Goal: Task Accomplishment & Management: Use online tool/utility

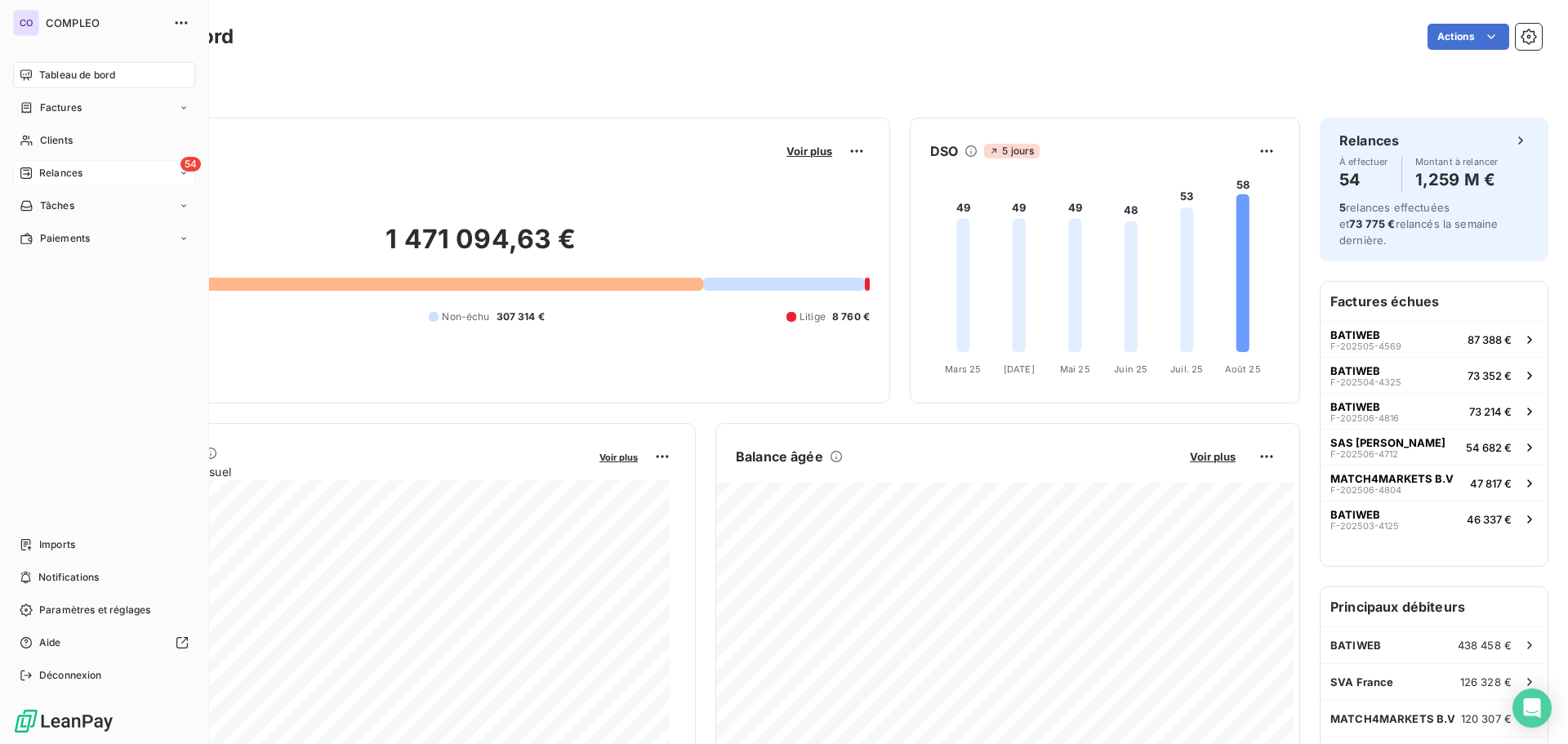
click at [55, 169] on span "Relances" at bounding box center [60, 173] width 43 height 14
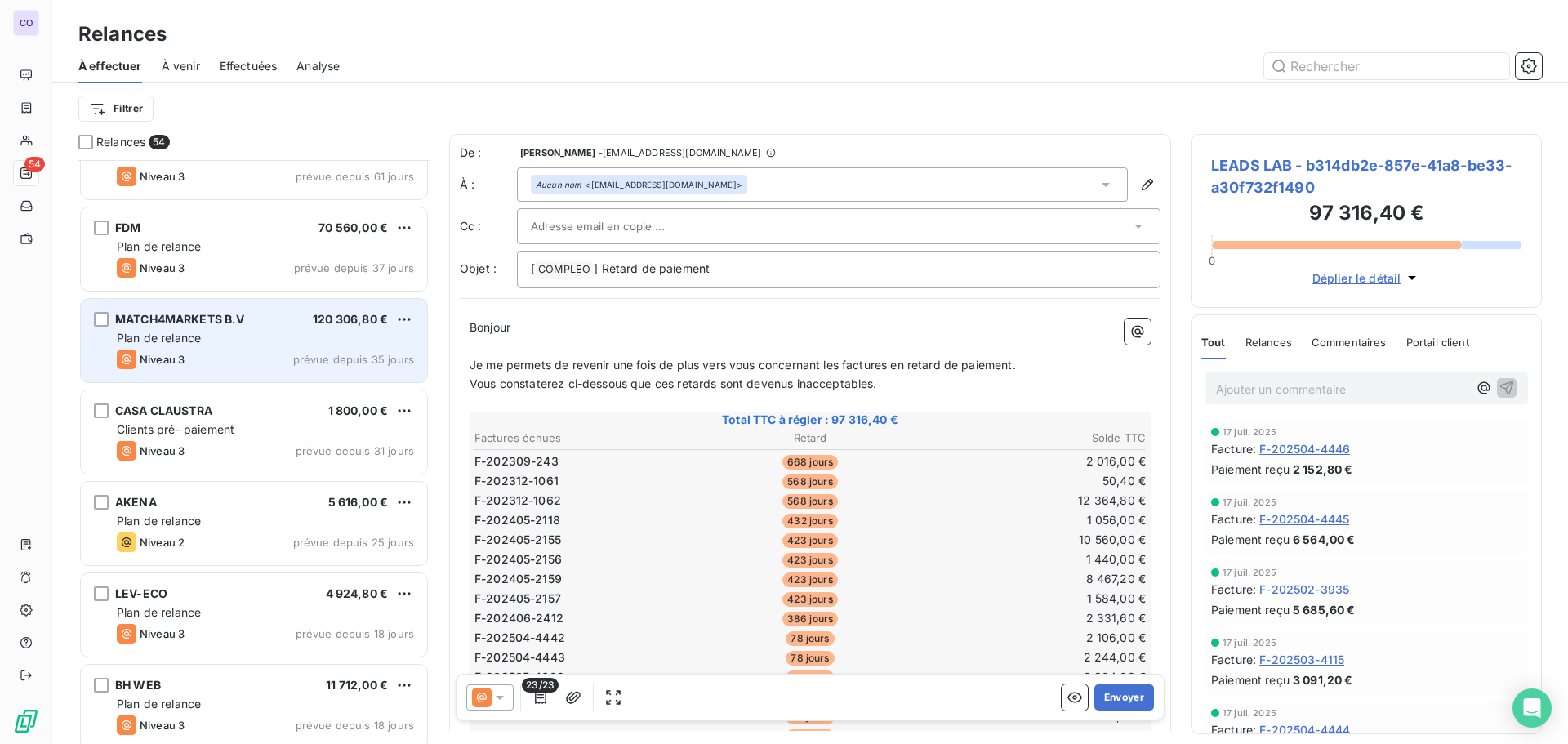
scroll to position [899, 0]
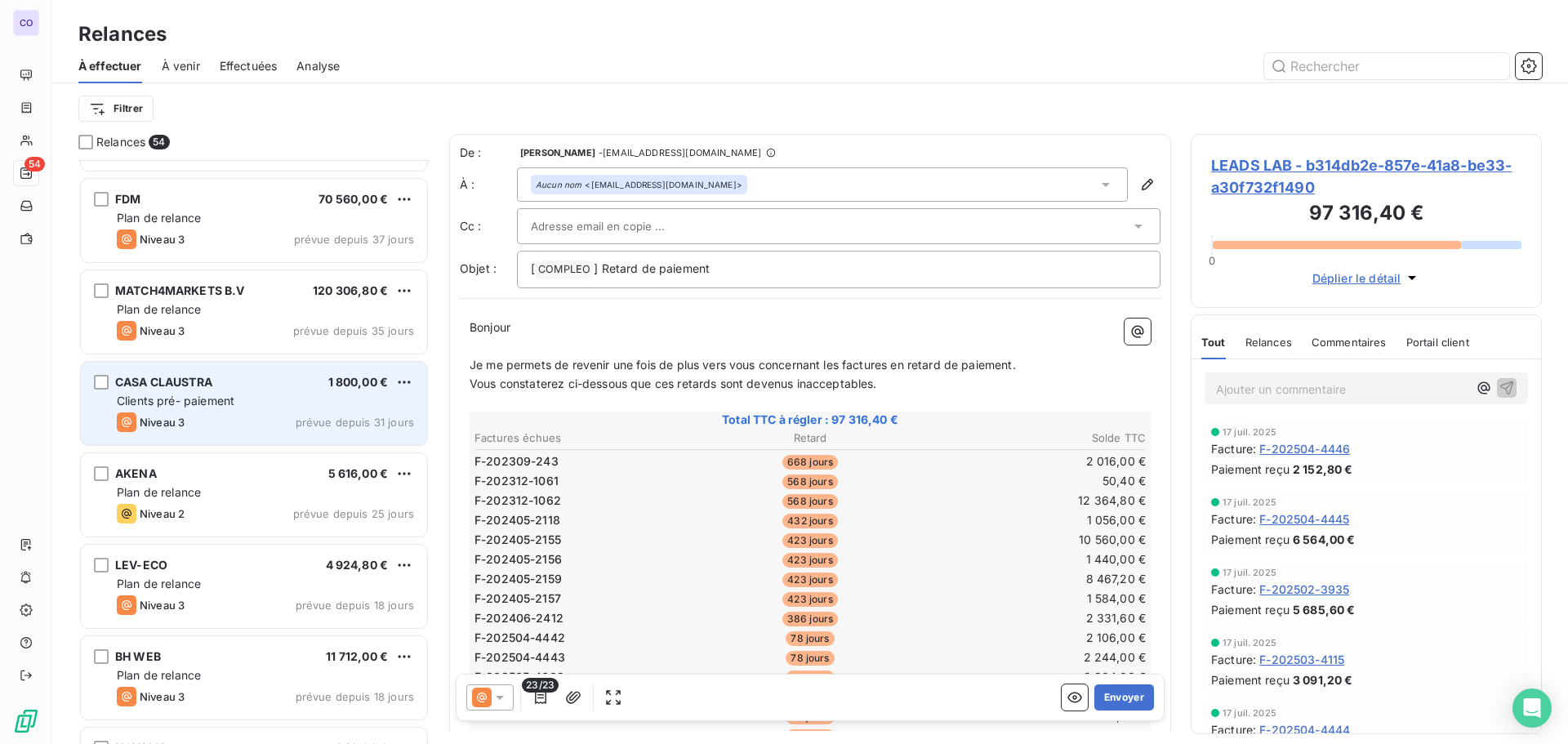
click at [191, 402] on span "Clients pré- paiement" at bounding box center [175, 401] width 117 height 13
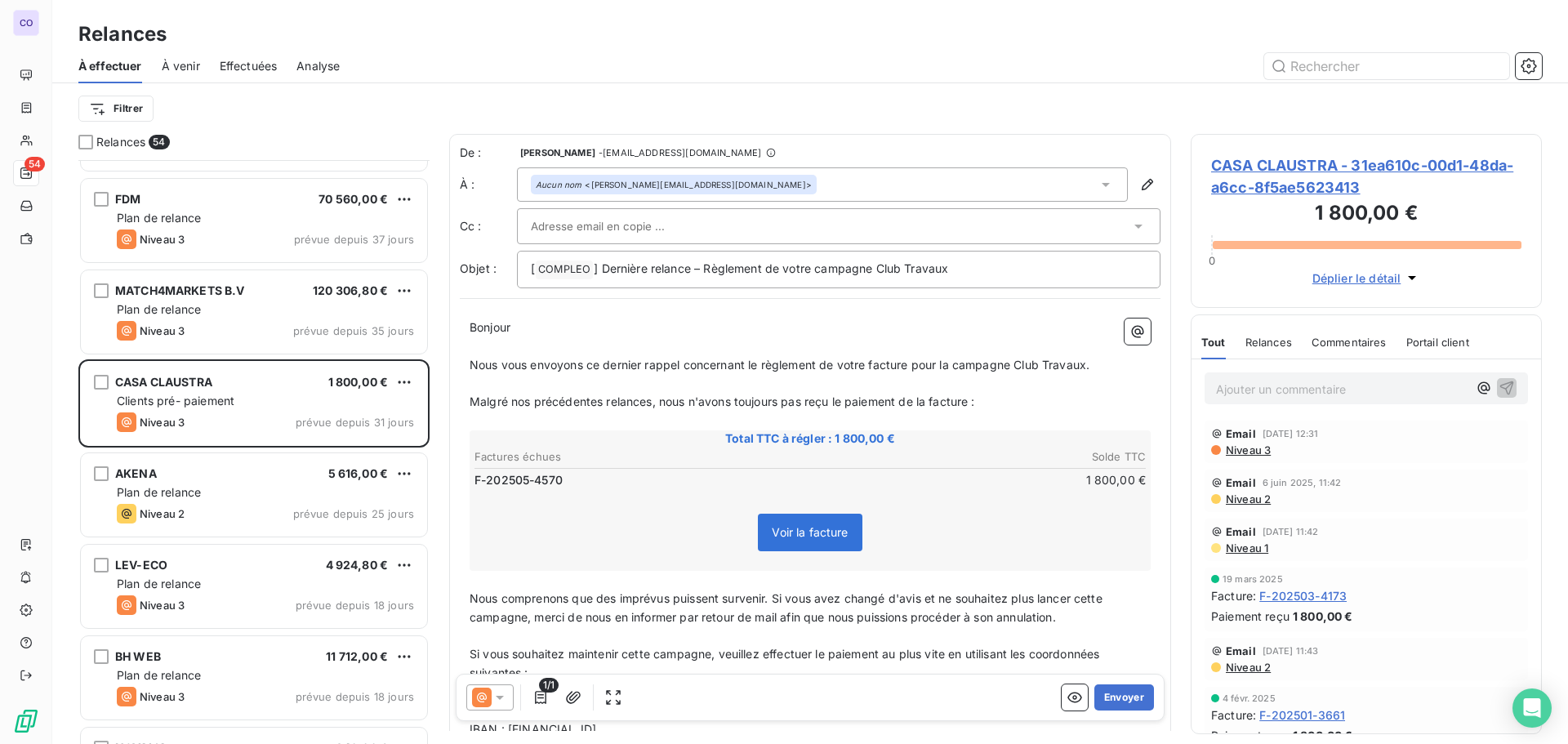
click at [660, 220] on input "text" at bounding box center [619, 226] width 175 height 24
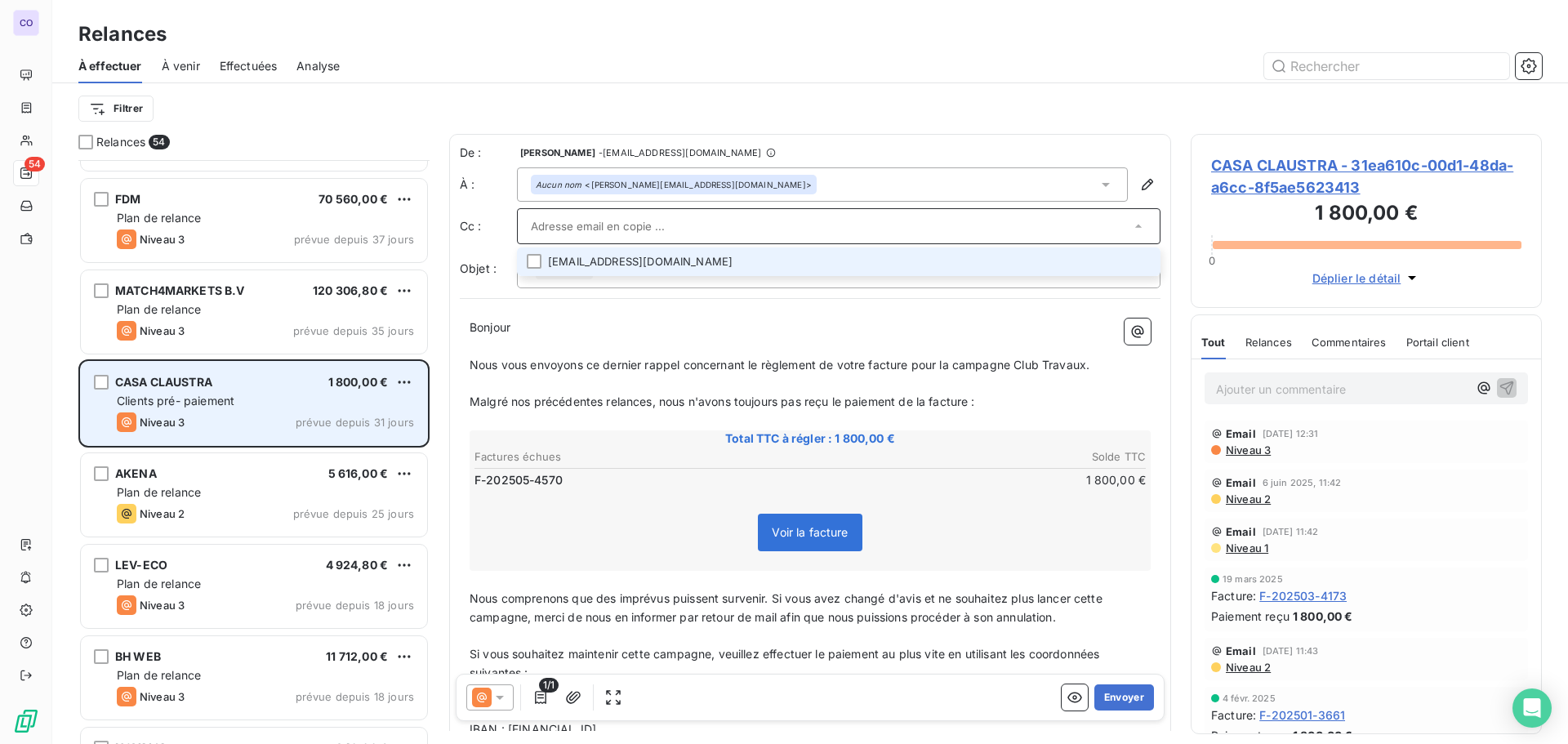
scroll to position [981, 0]
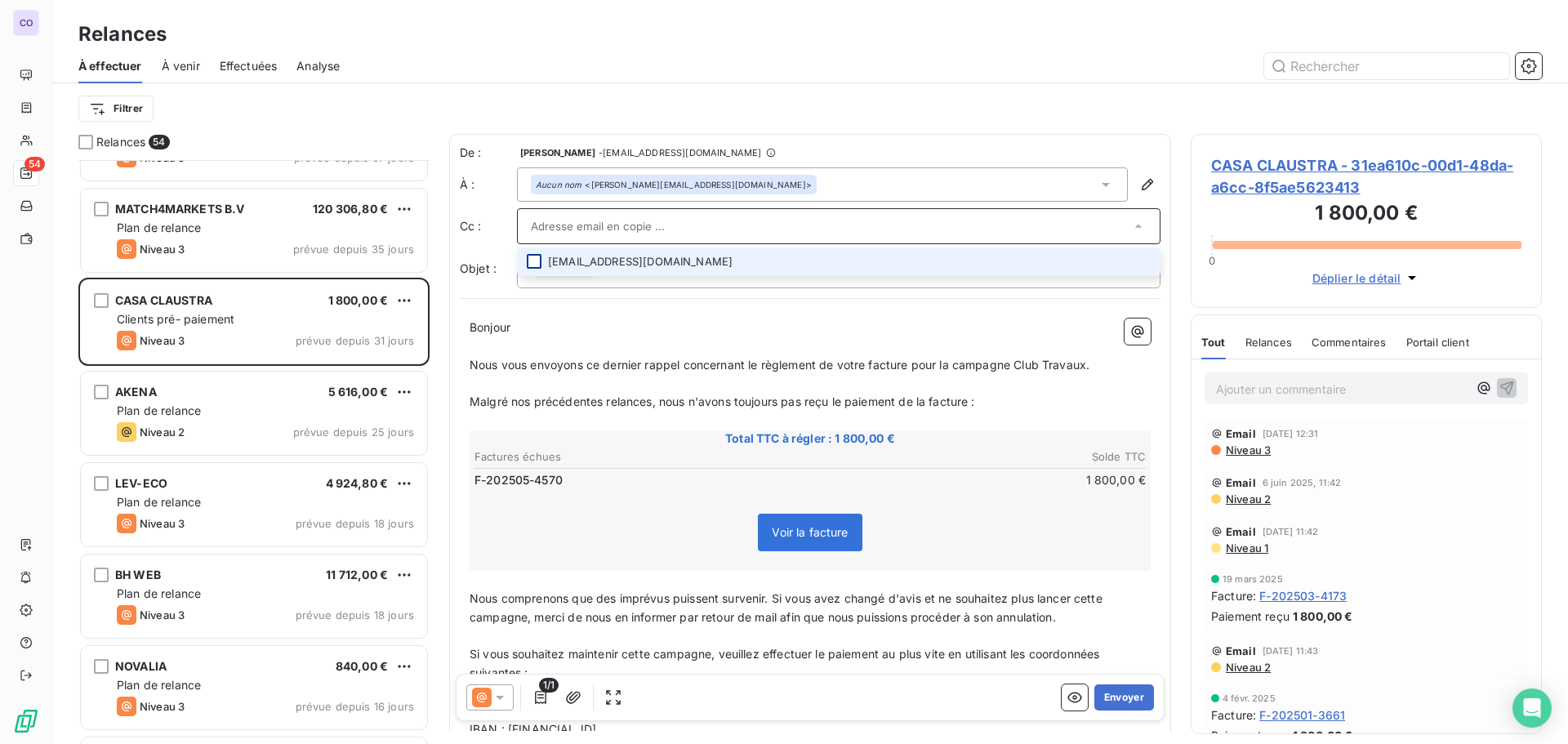
click at [533, 256] on div at bounding box center [534, 261] width 14 height 14
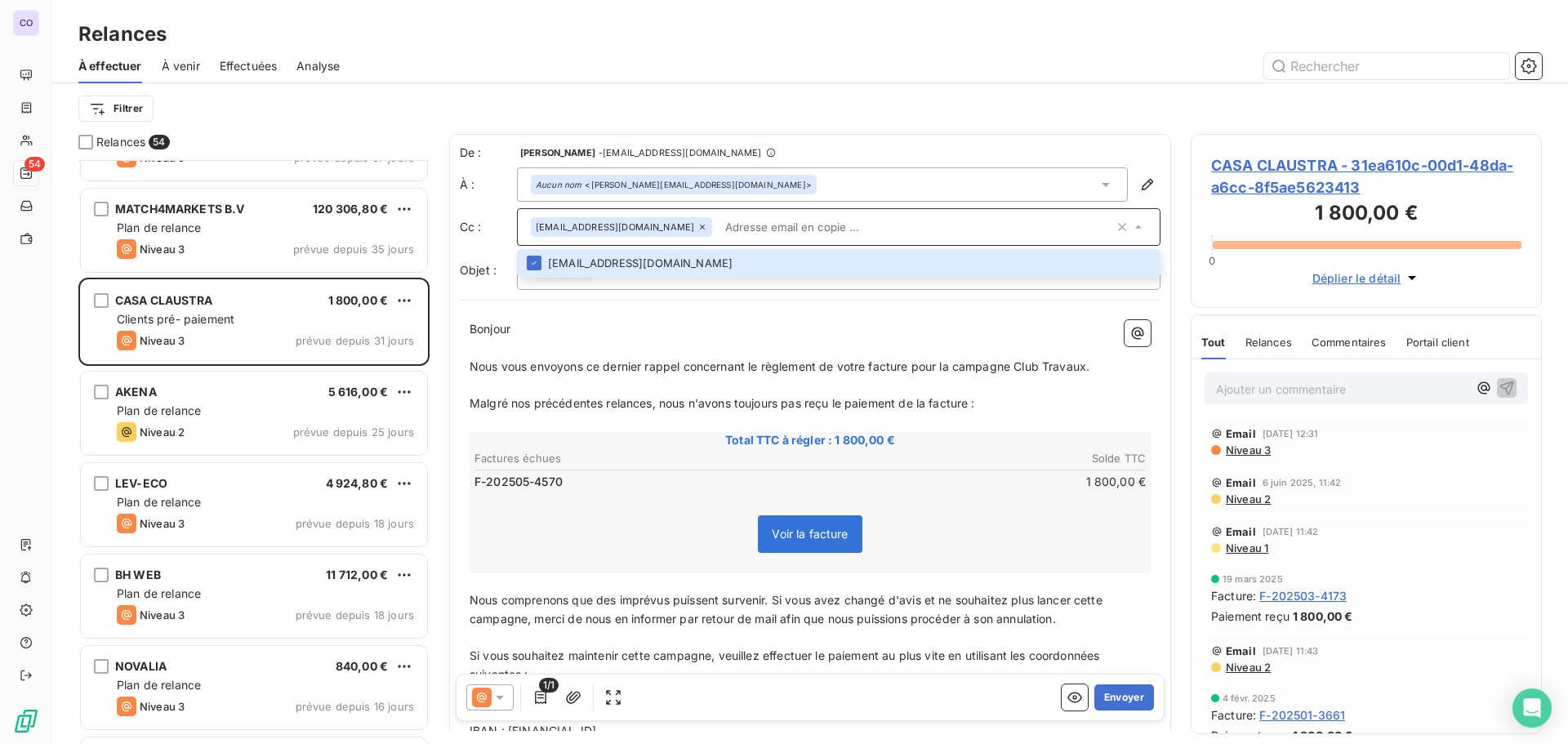
click at [540, 339] on p "﻿" at bounding box center [810, 348] width 681 height 19
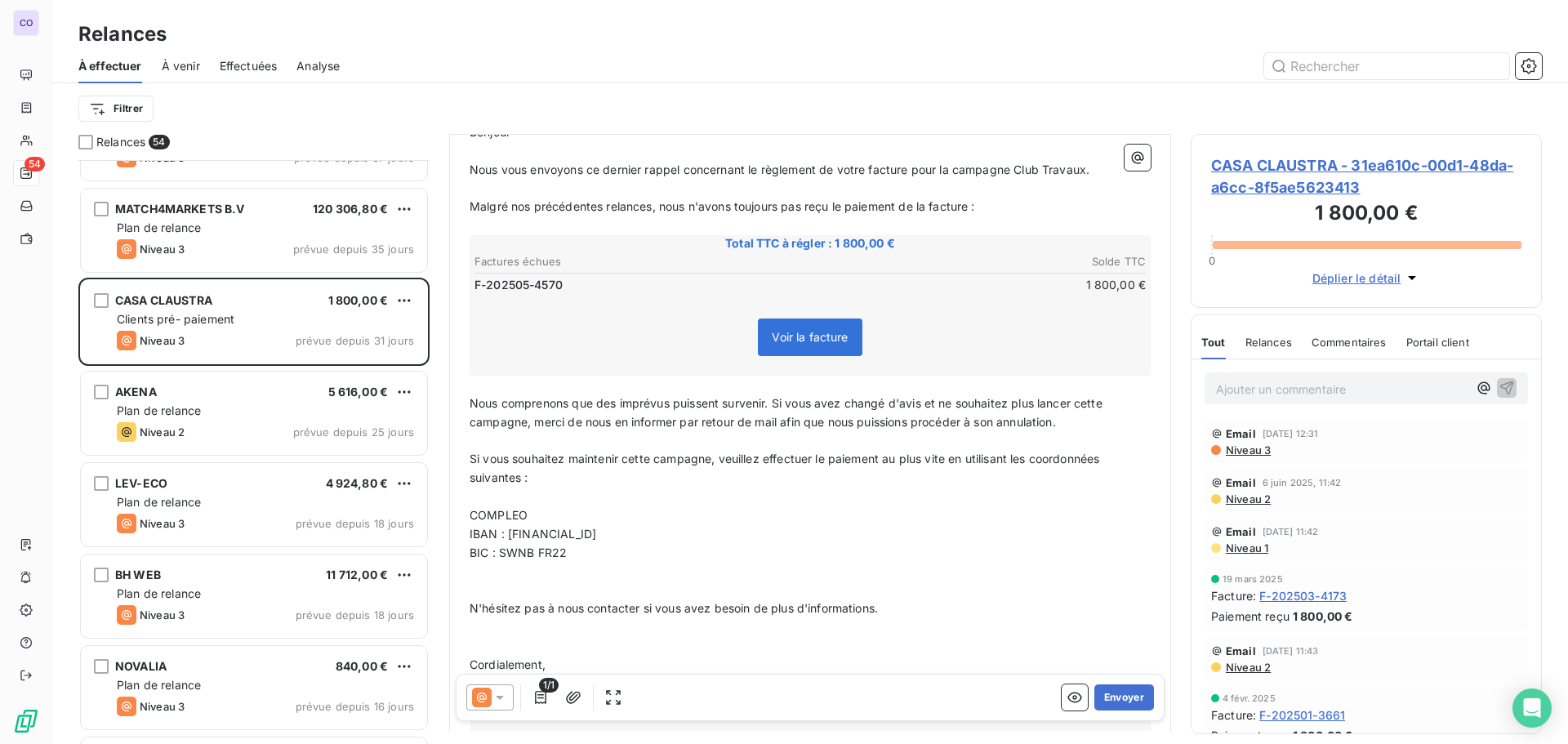
scroll to position [247, 0]
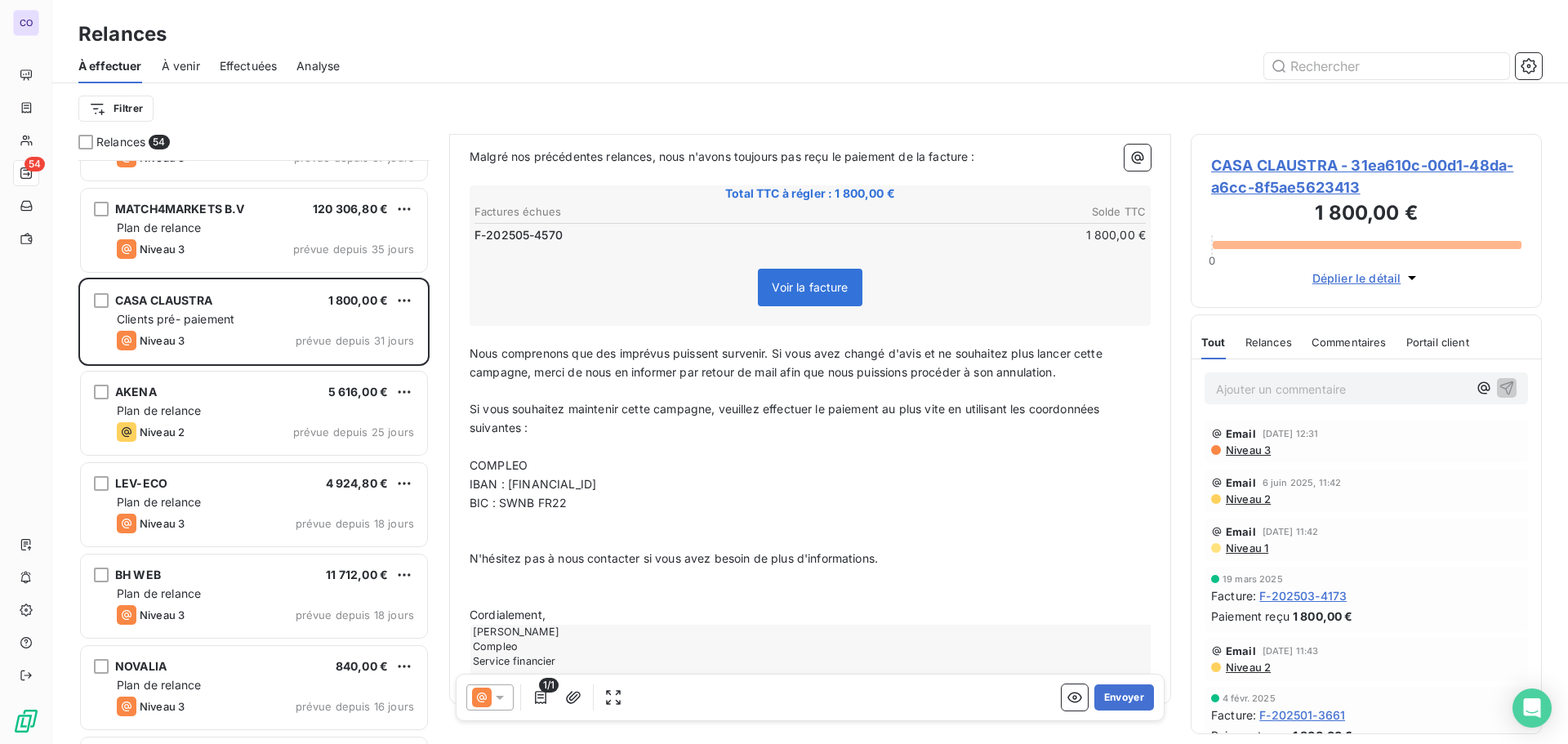
click at [561, 470] on p "COMPLEO" at bounding box center [810, 466] width 681 height 19
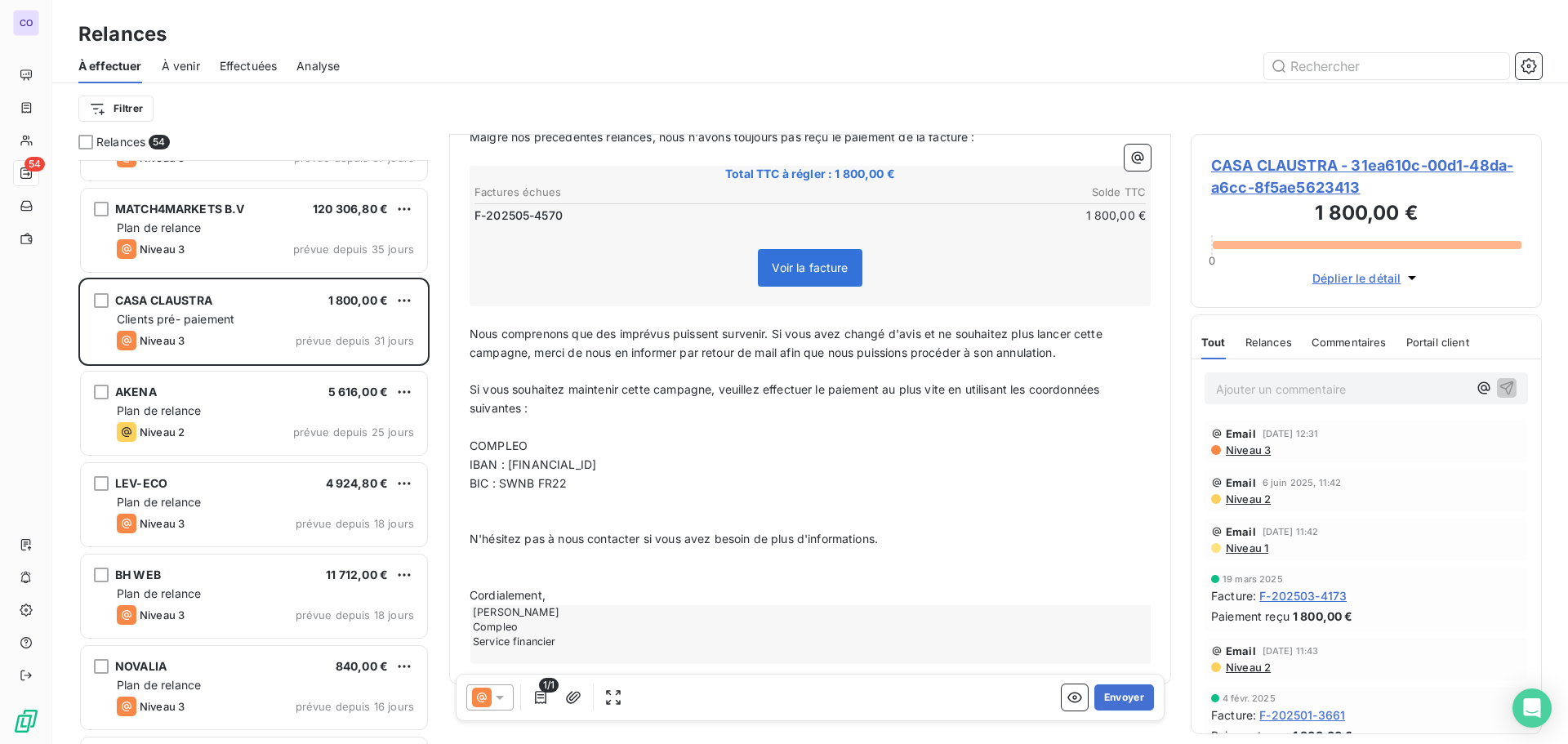
scroll to position [288, 0]
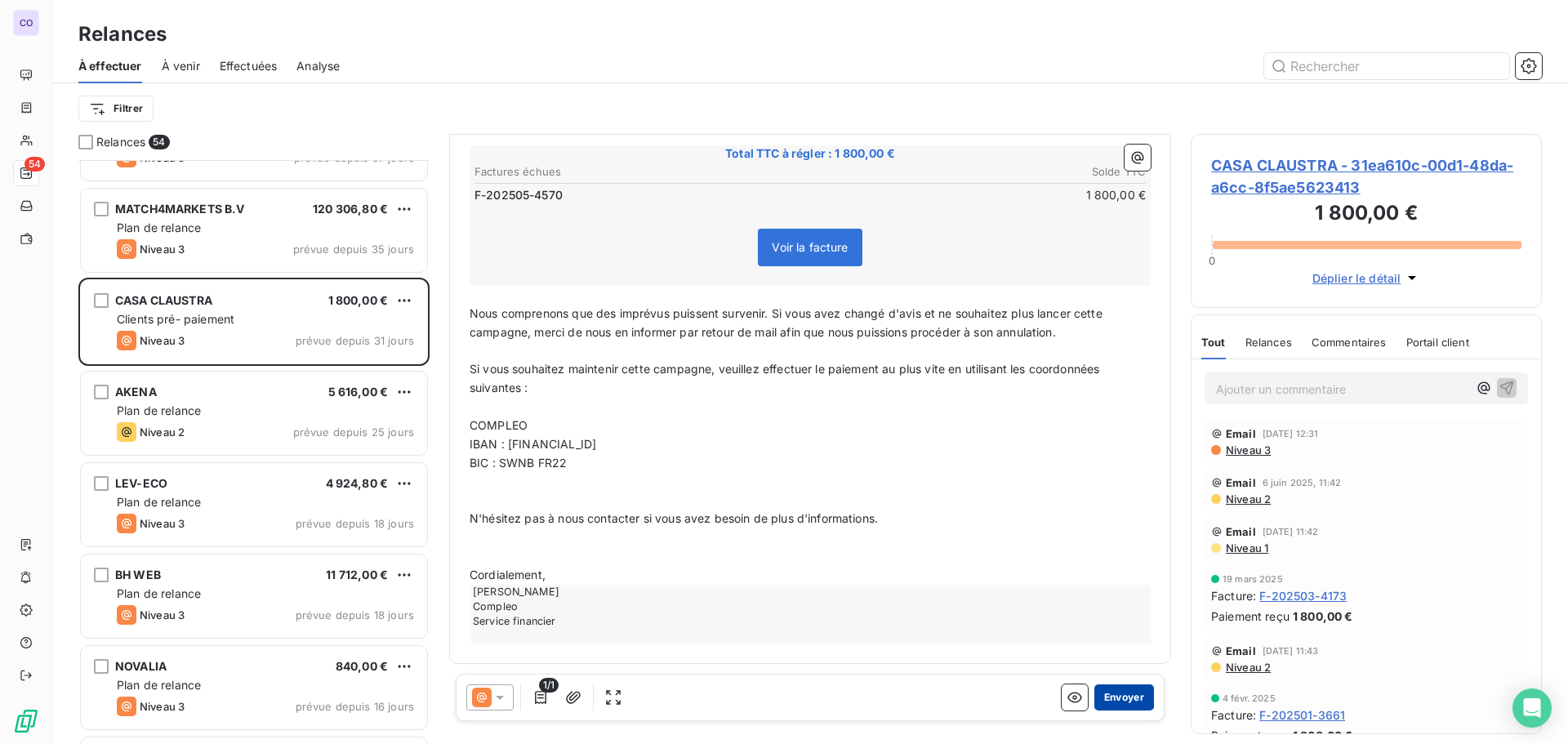
click at [1099, 696] on button "Envoyer" at bounding box center [1124, 698] width 60 height 26
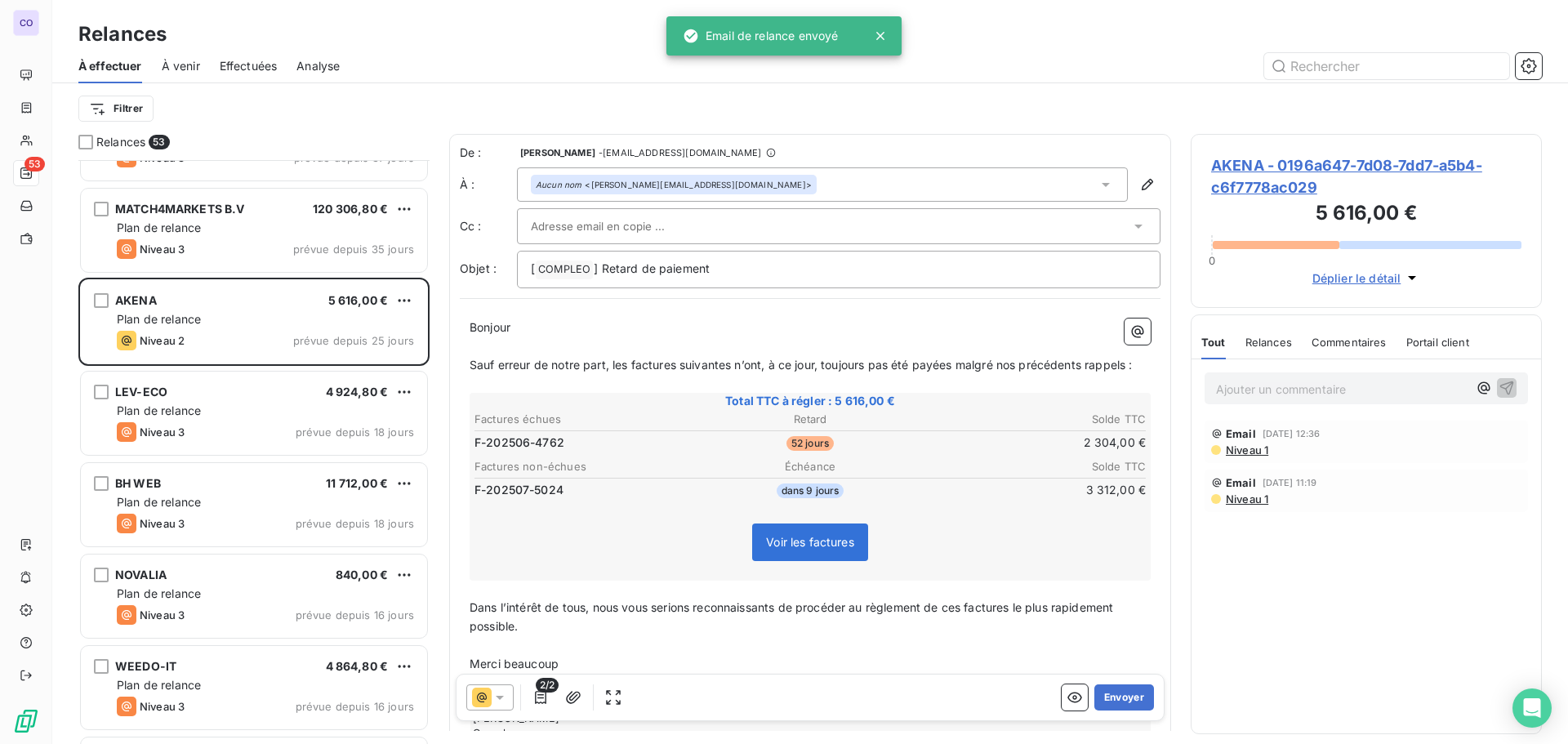
click at [607, 225] on input "text" at bounding box center [619, 226] width 175 height 24
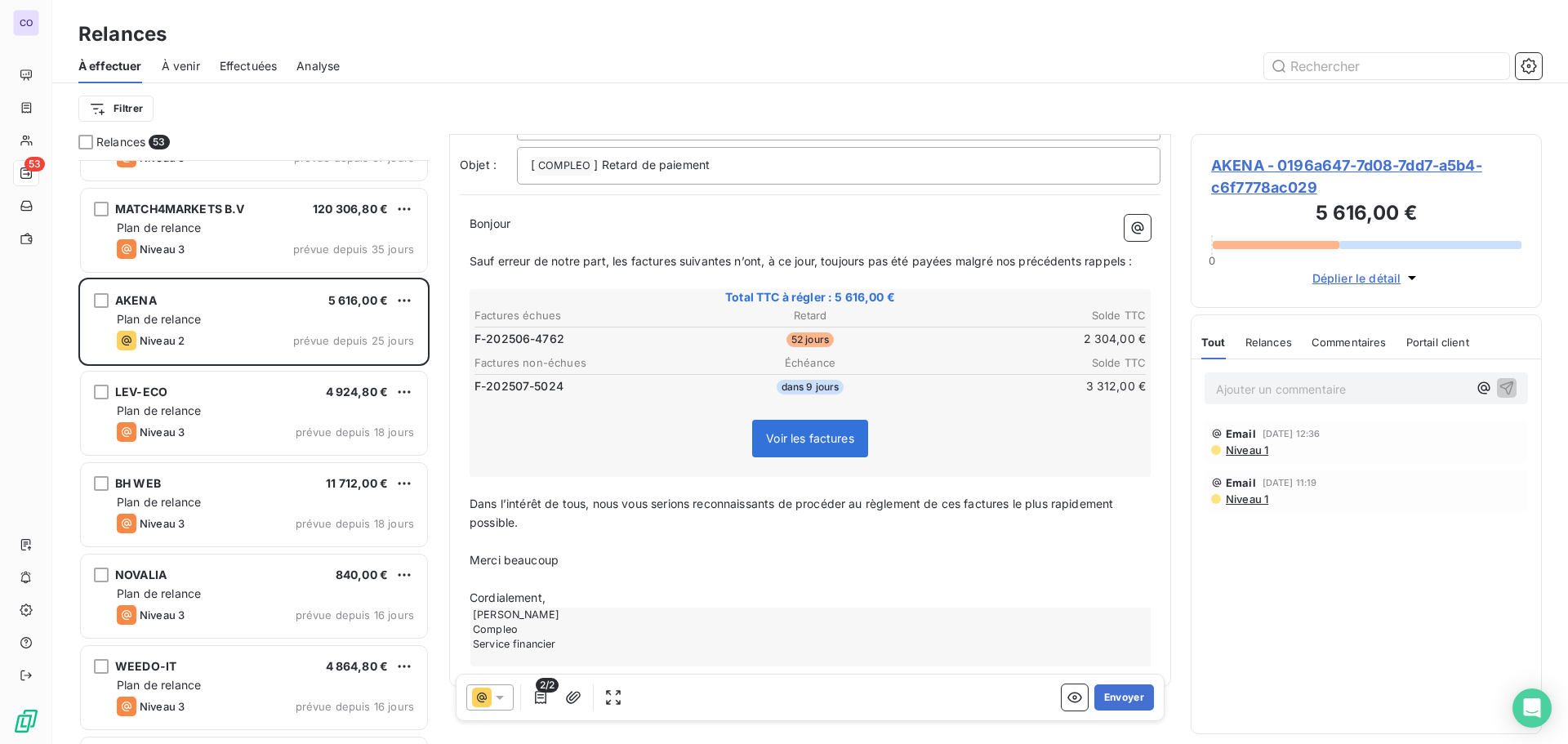
scroll to position [127, 0]
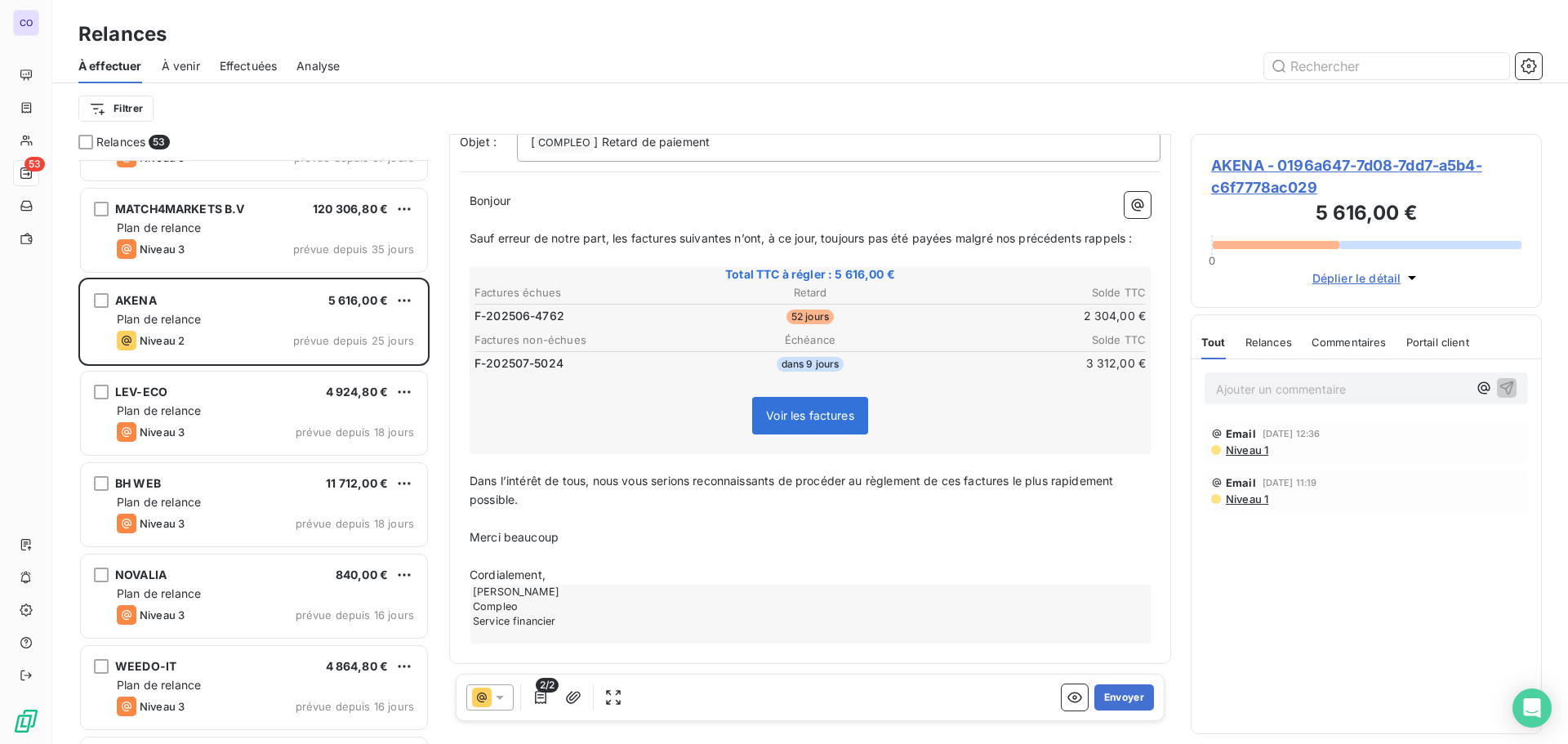
click at [490, 693] on icon at bounding box center [481, 698] width 19 height 19
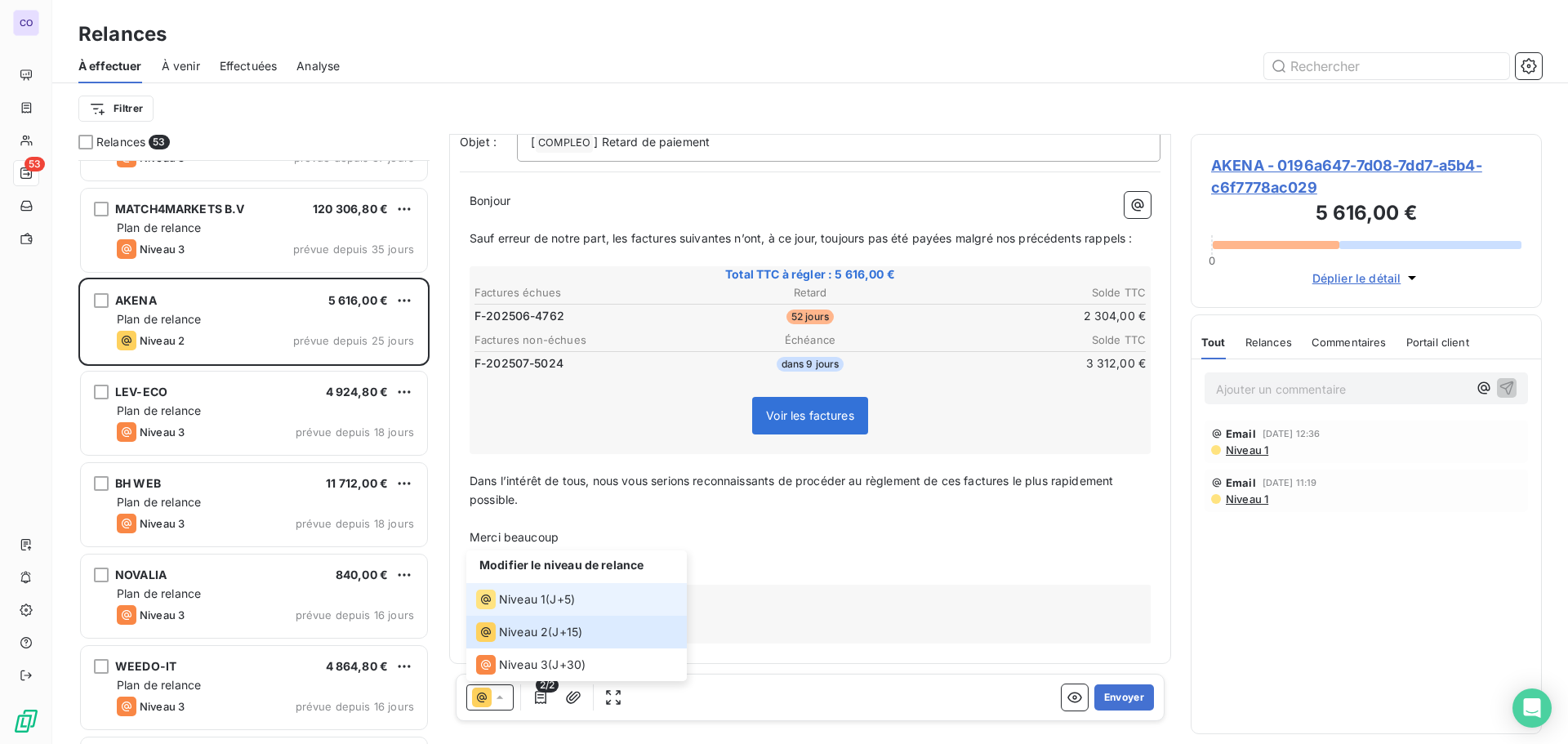
click at [517, 588] on li "Niveau 1 ( J+5 )" at bounding box center [577, 600] width 221 height 33
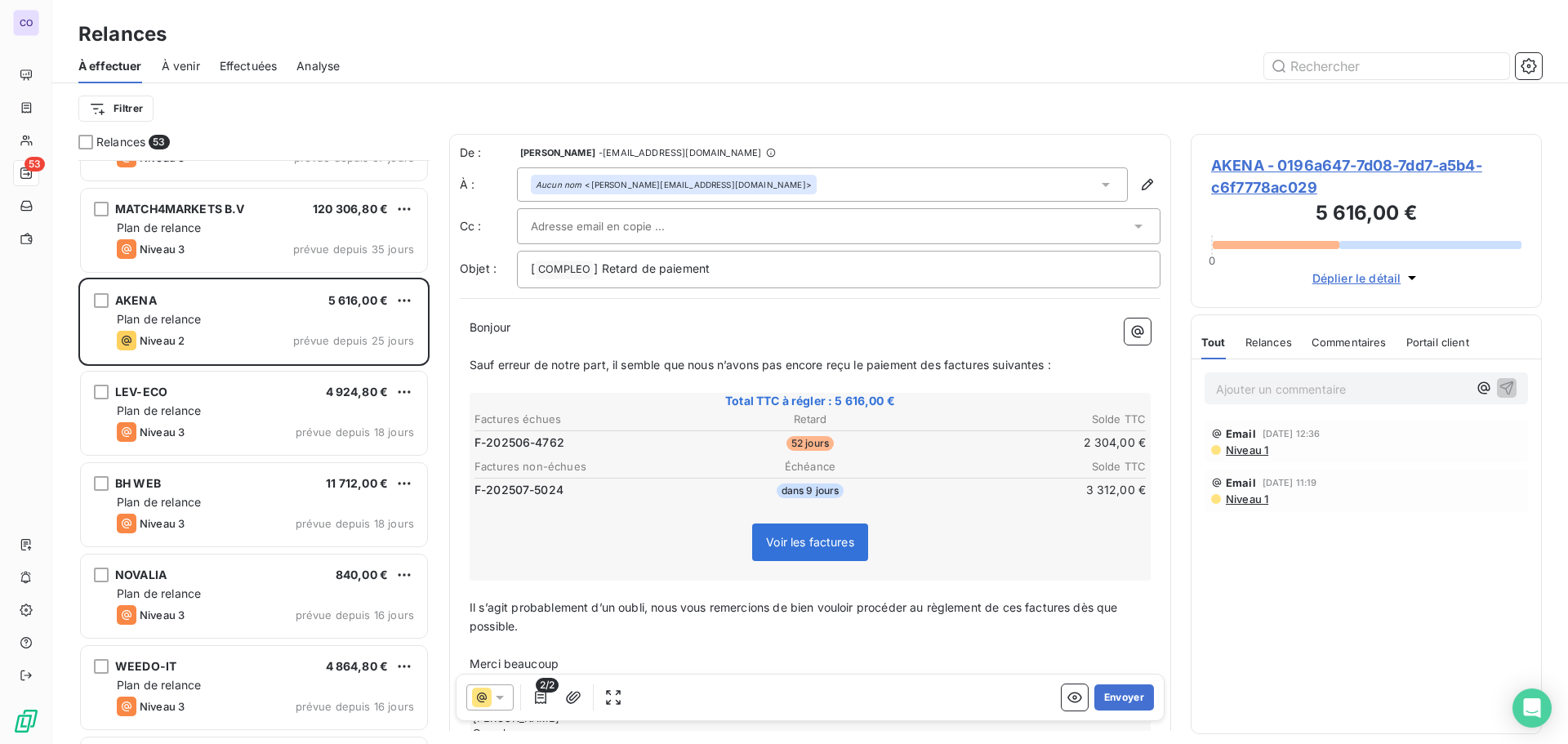
click at [548, 218] on input "text" at bounding box center [619, 226] width 175 height 24
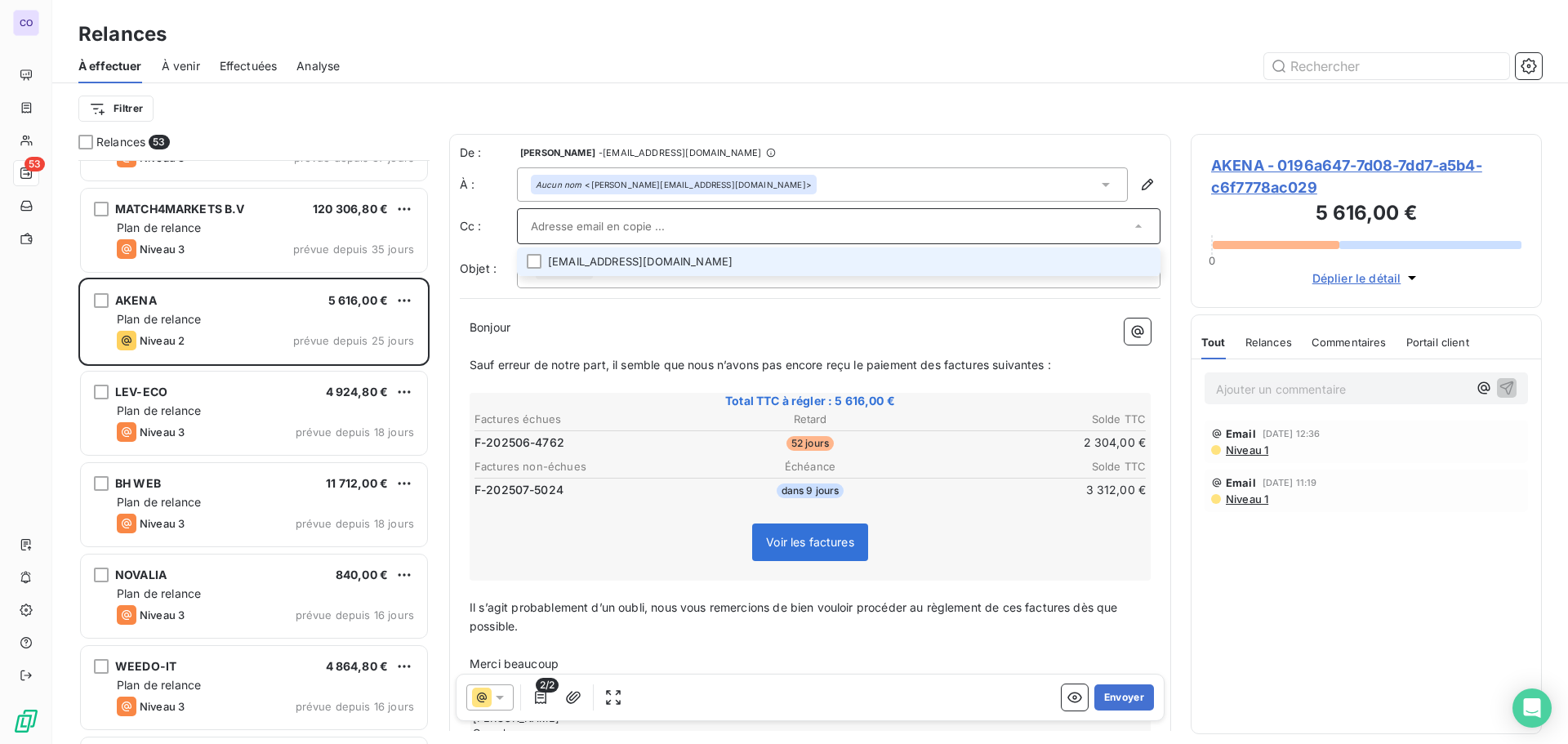
click at [582, 260] on li "[EMAIL_ADDRESS][DOMAIN_NAME]" at bounding box center [838, 261] width 643 height 29
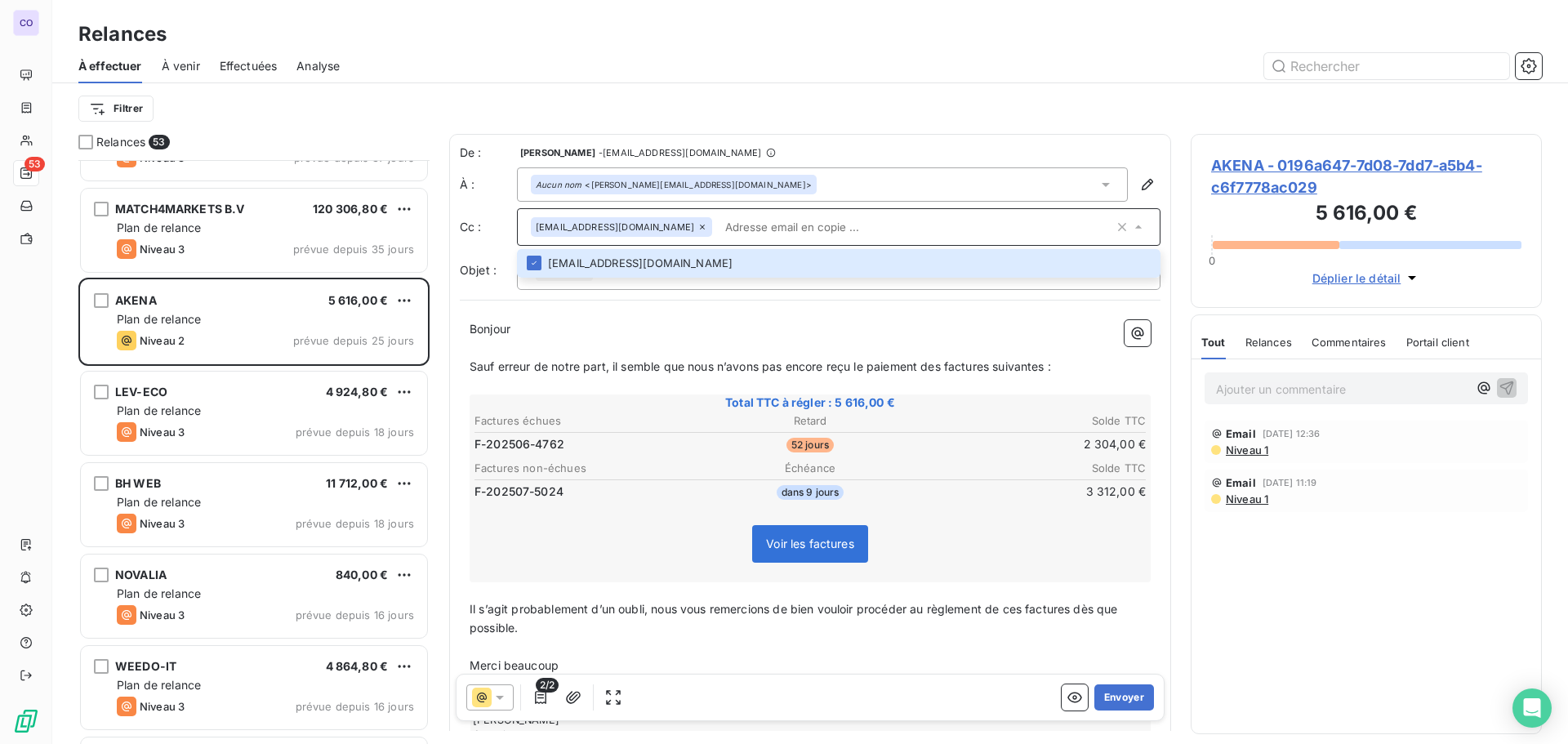
click at [564, 342] on p "﻿" at bounding box center [810, 348] width 681 height 19
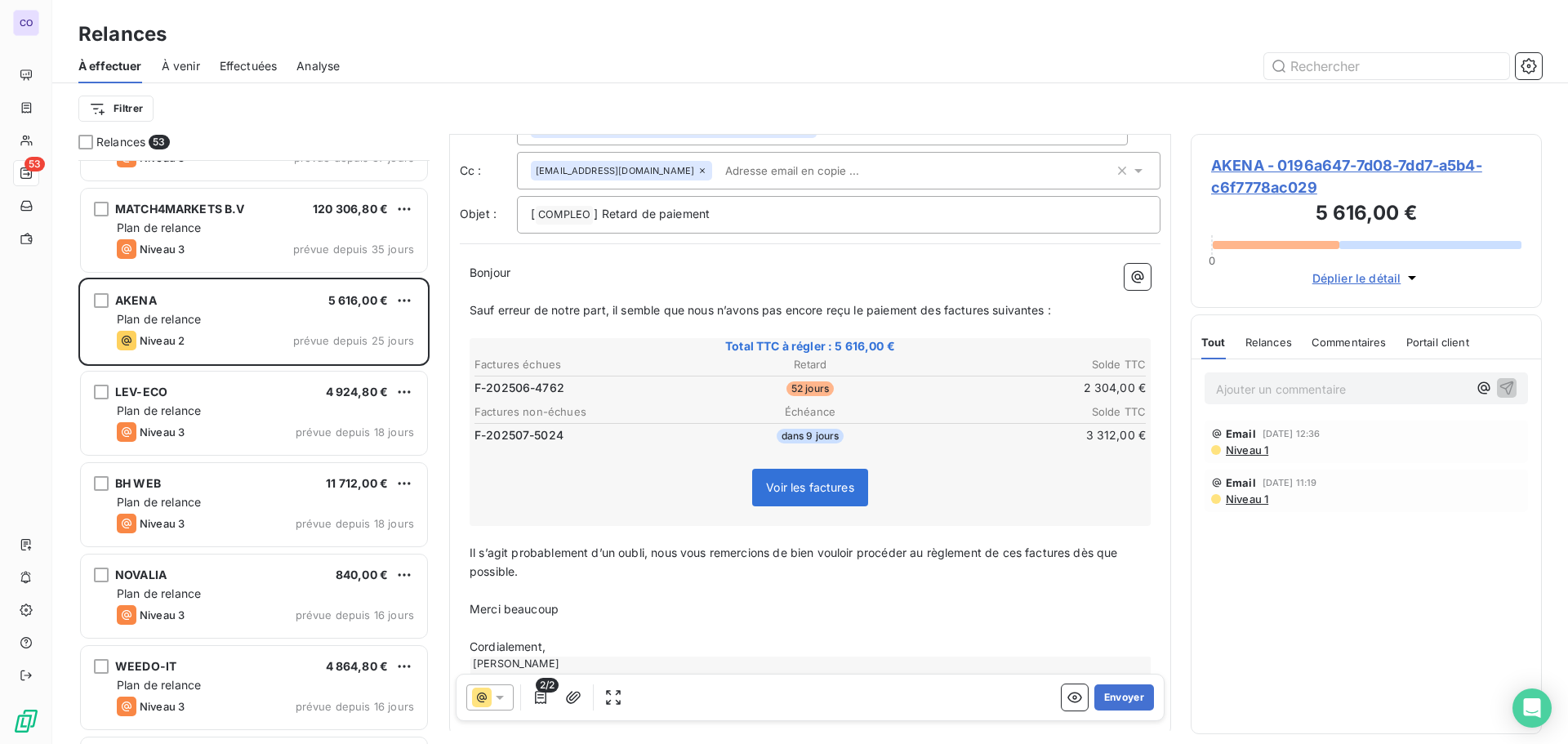
scroll to position [129, 0]
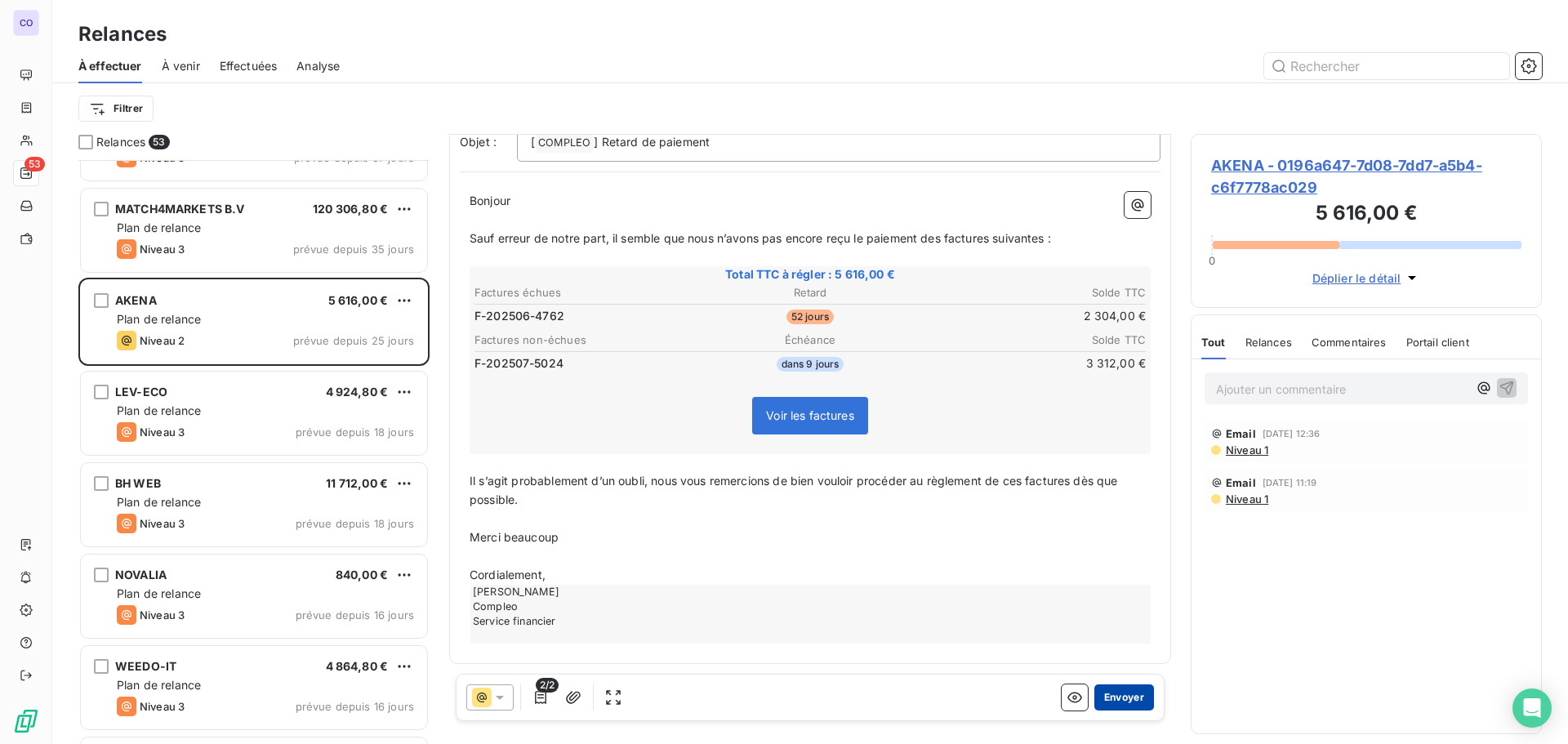
click at [1118, 701] on button "Envoyer" at bounding box center [1124, 698] width 60 height 26
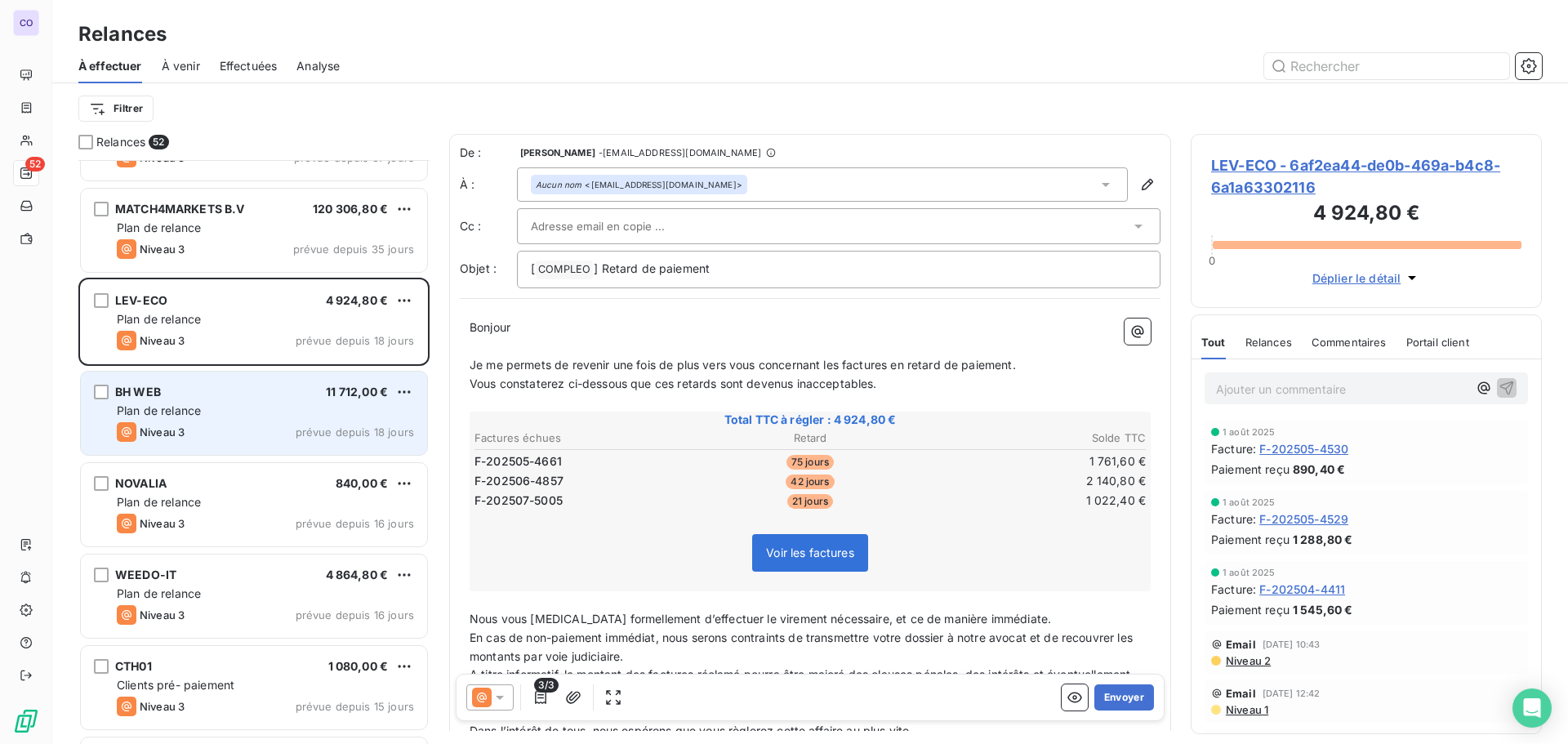
click at [221, 402] on div "BH WEB 11 712,00 € Plan de relance Niveau 3 prévue depuis 18 jours" at bounding box center [254, 413] width 346 height 84
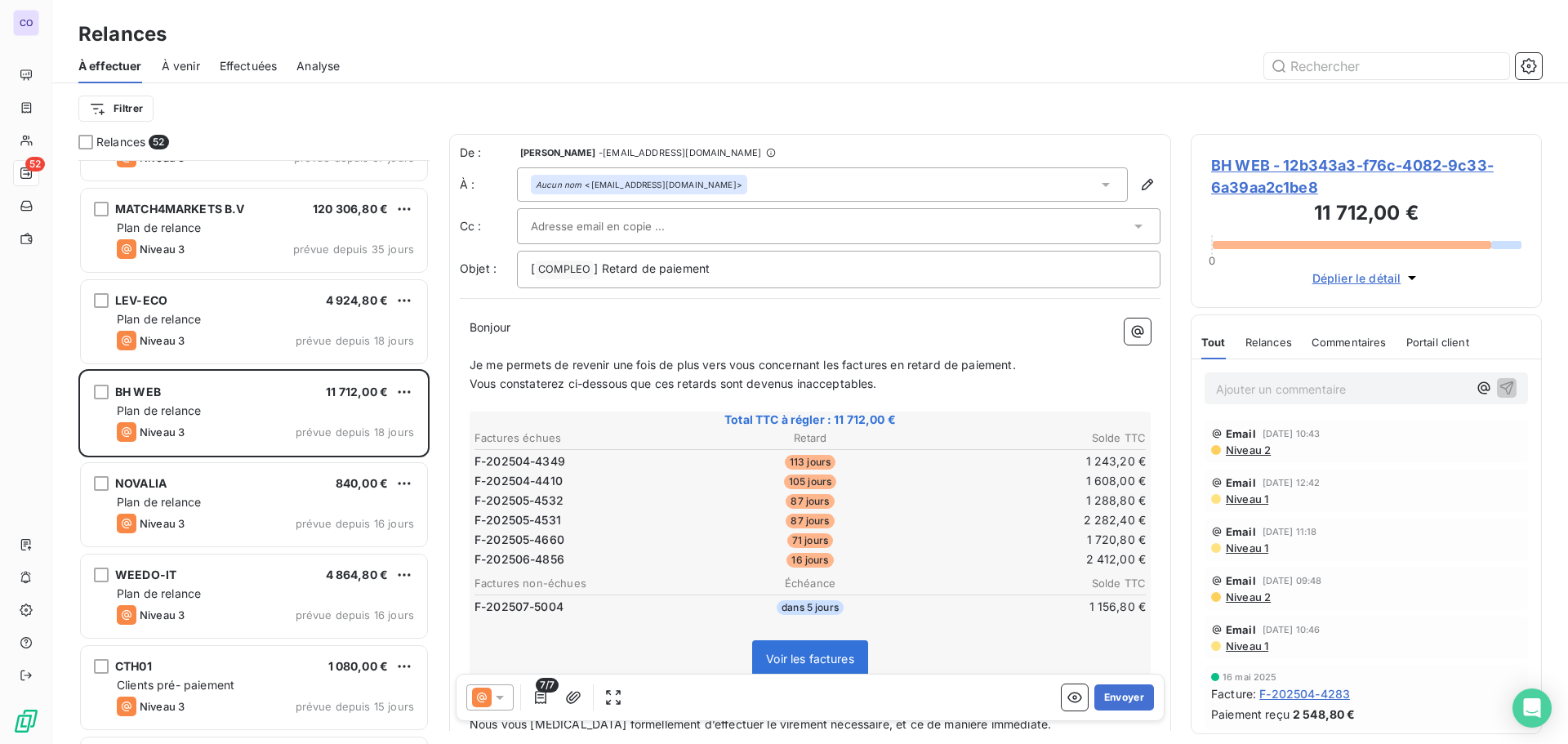
click at [602, 224] on input "text" at bounding box center [619, 226] width 175 height 24
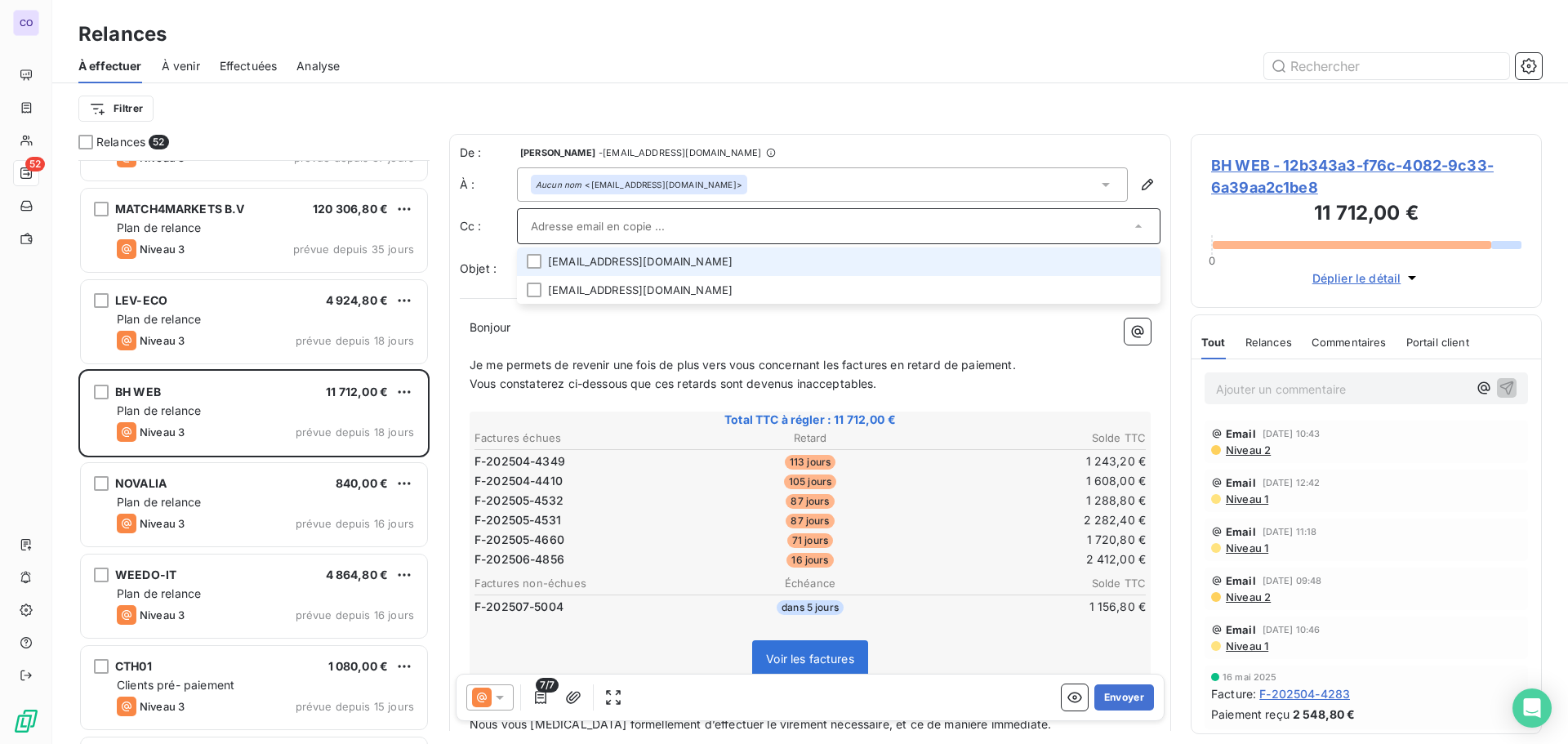
click at [600, 265] on li "[EMAIL_ADDRESS][DOMAIN_NAME]" at bounding box center [838, 261] width 643 height 29
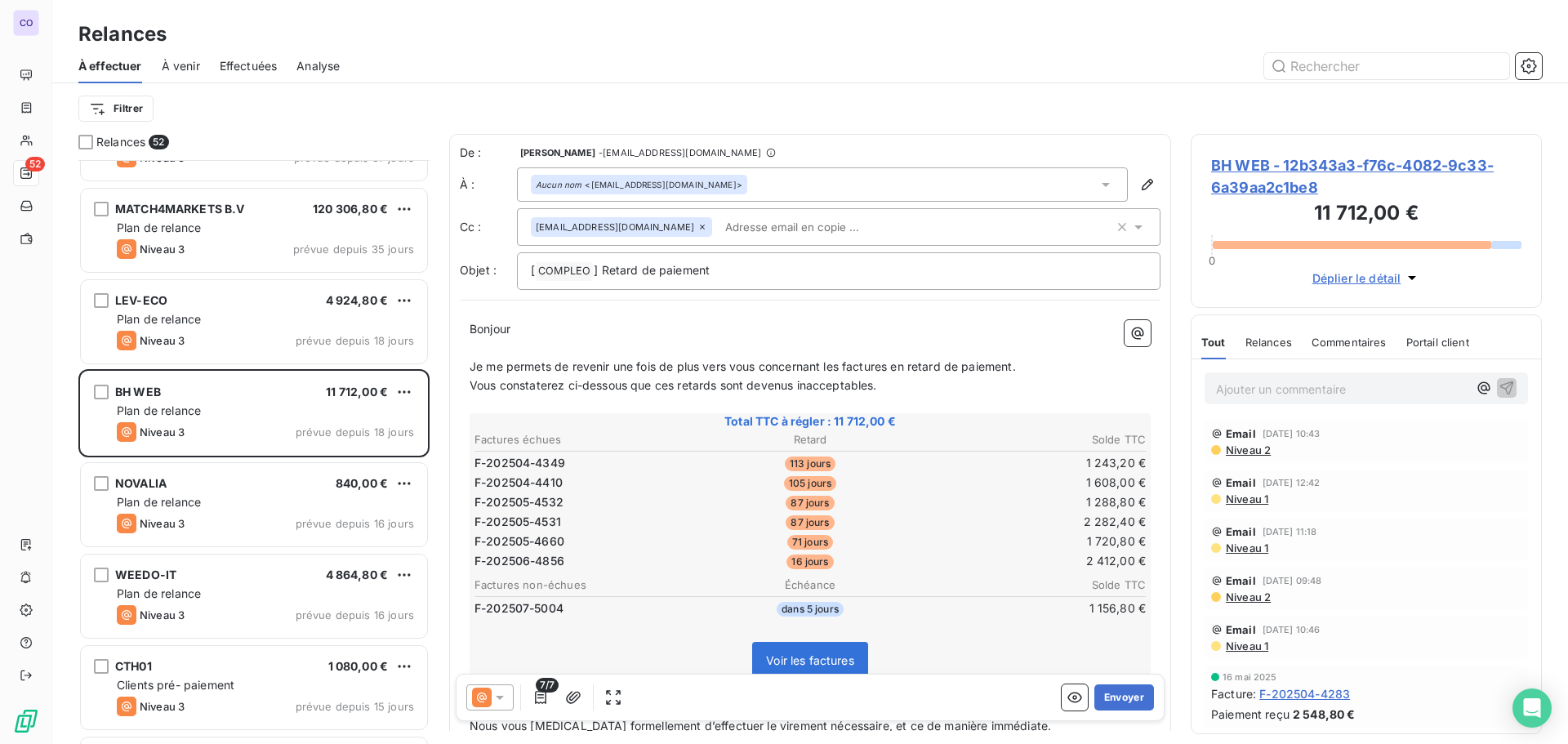
click at [529, 342] on p "﻿" at bounding box center [810, 348] width 681 height 19
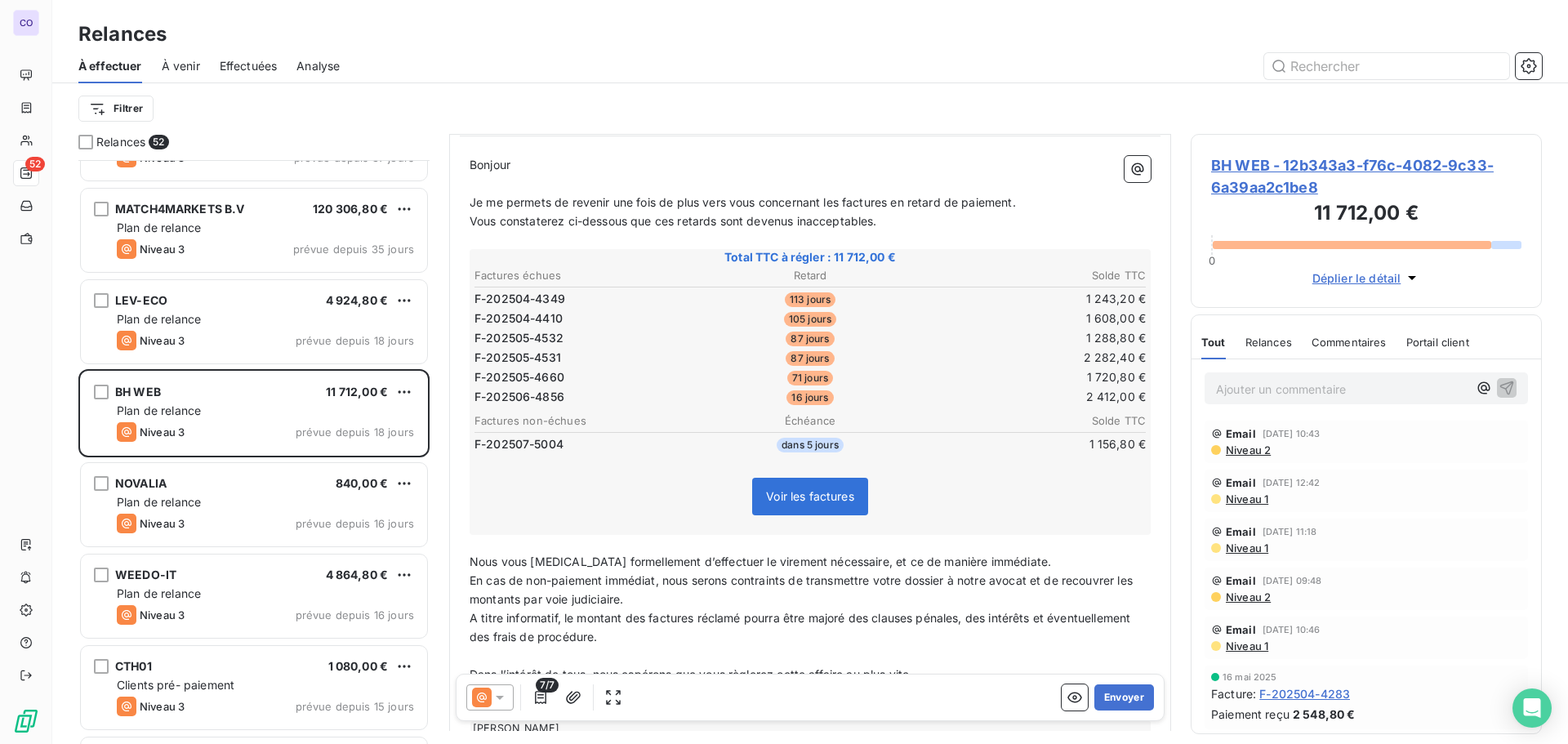
scroll to position [301, 0]
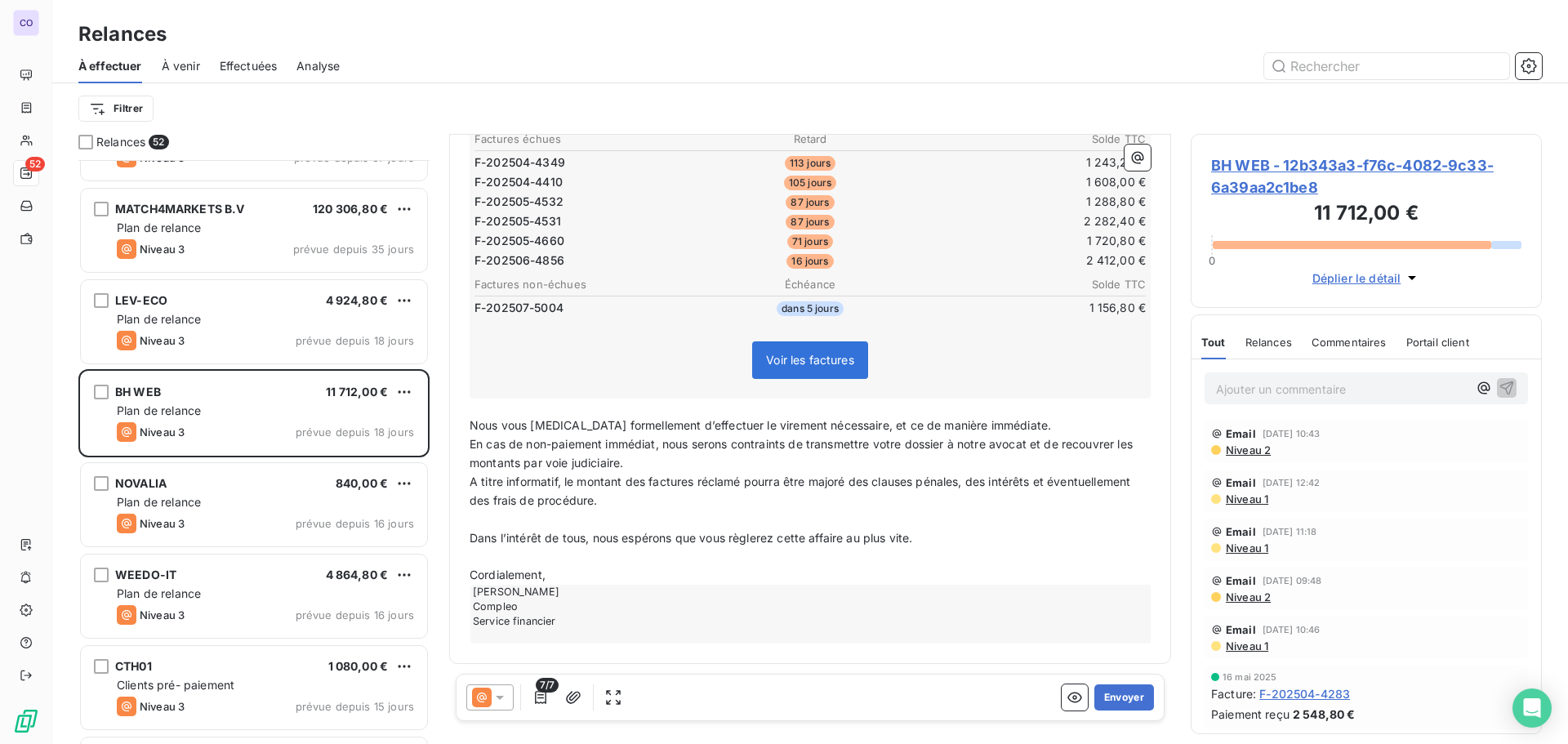
click at [496, 695] on icon at bounding box center [499, 698] width 16 height 16
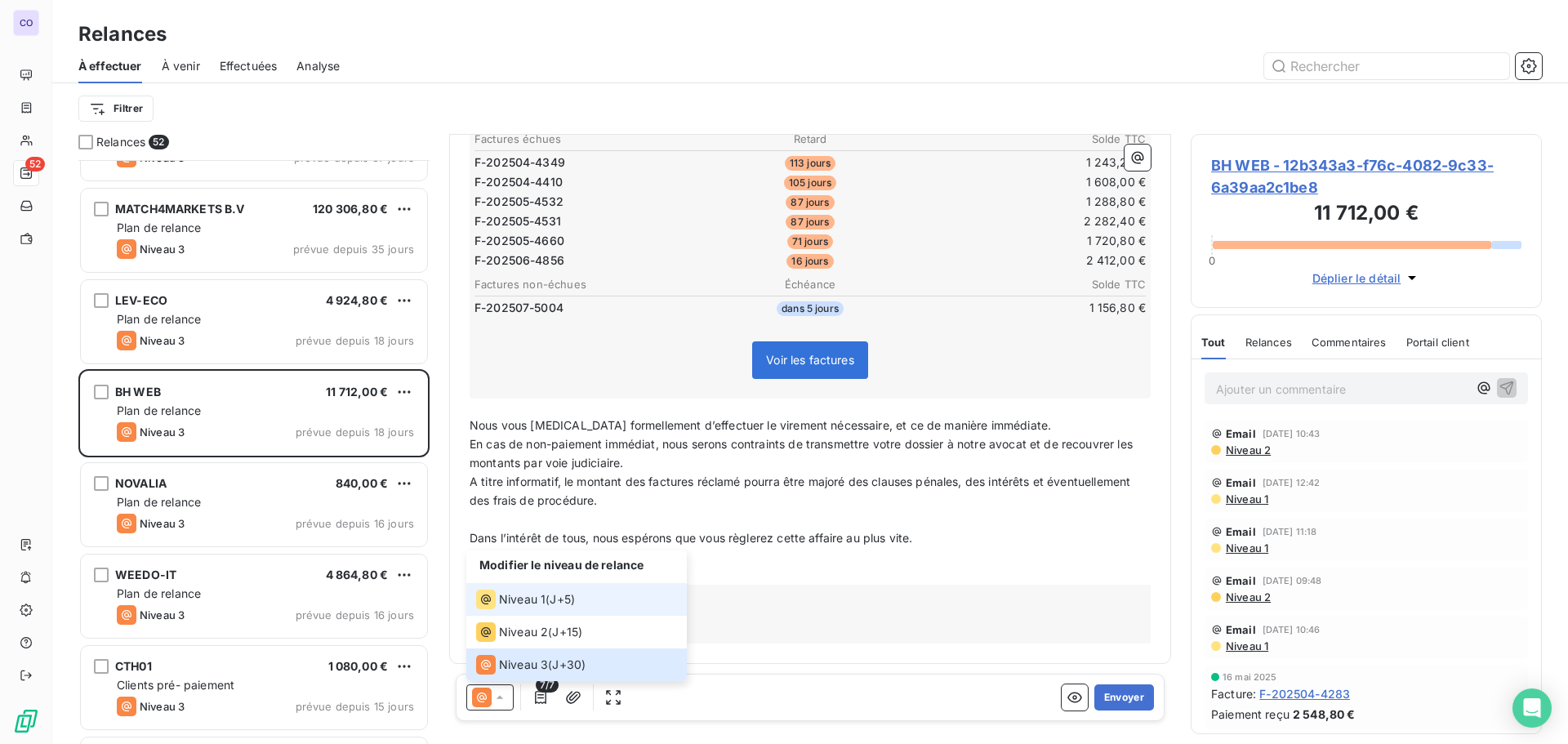
click at [521, 596] on span "Niveau 1" at bounding box center [522, 599] width 46 height 16
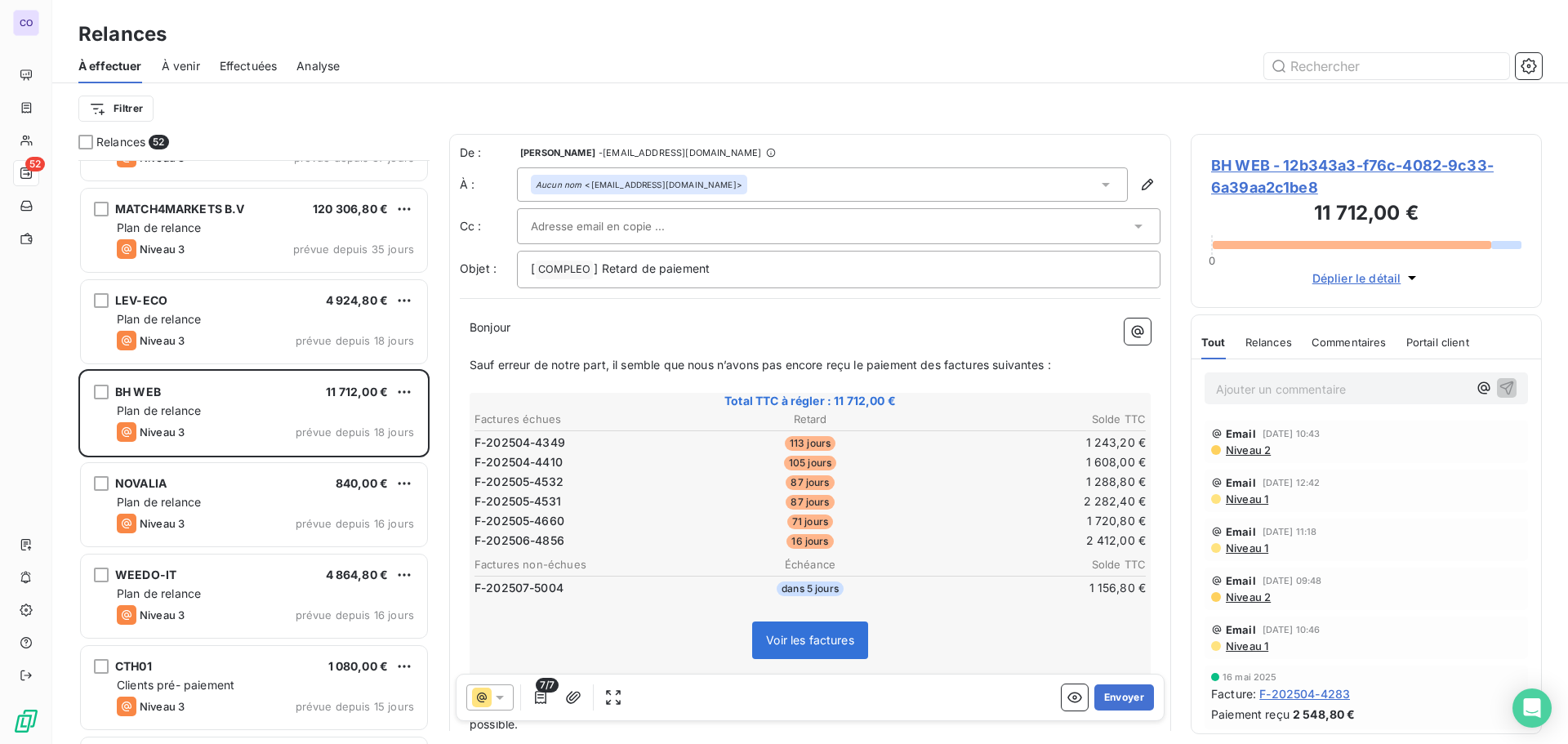
click at [560, 219] on input "text" at bounding box center [619, 226] width 175 height 24
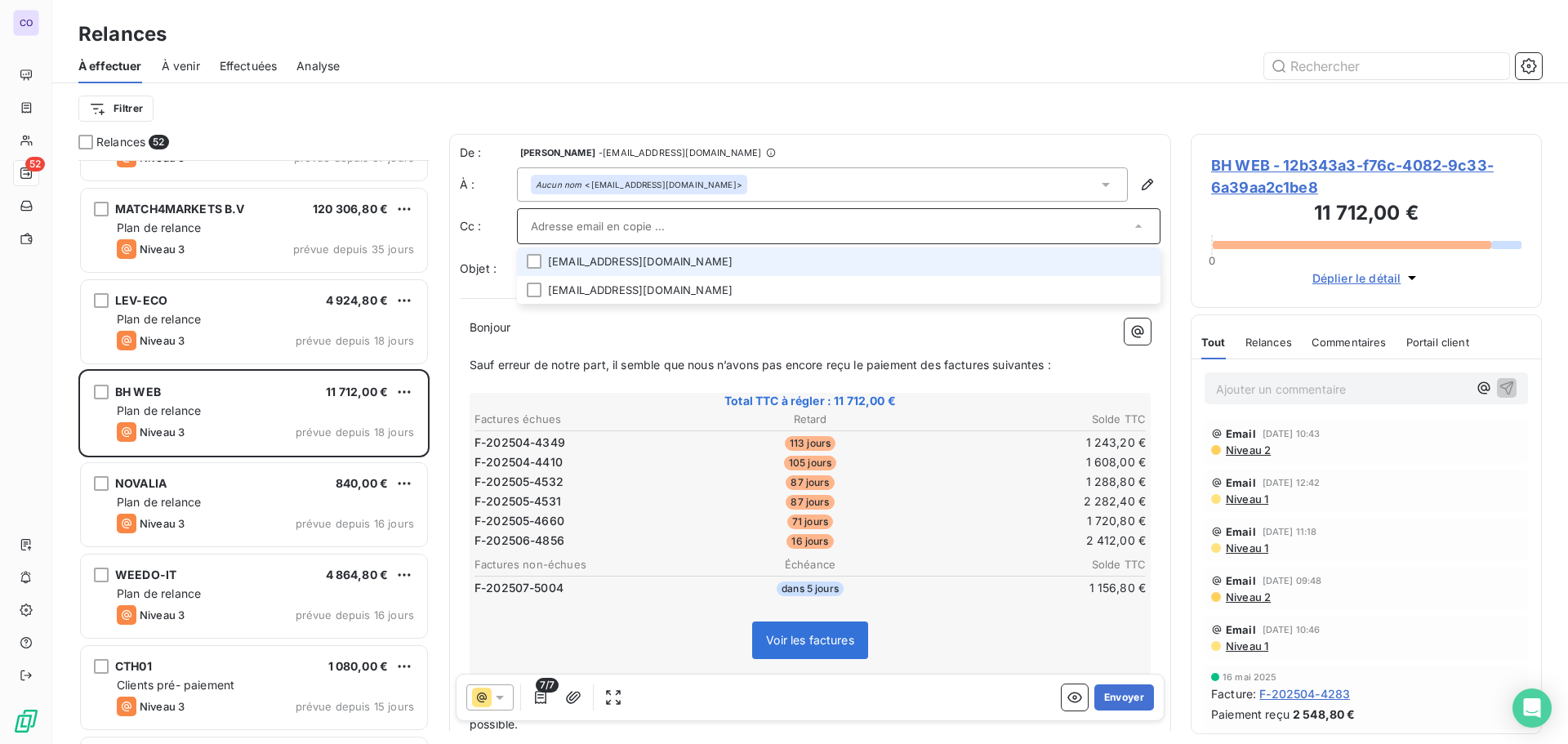
click at [575, 265] on li "[EMAIL_ADDRESS][DOMAIN_NAME]" at bounding box center [838, 261] width 643 height 29
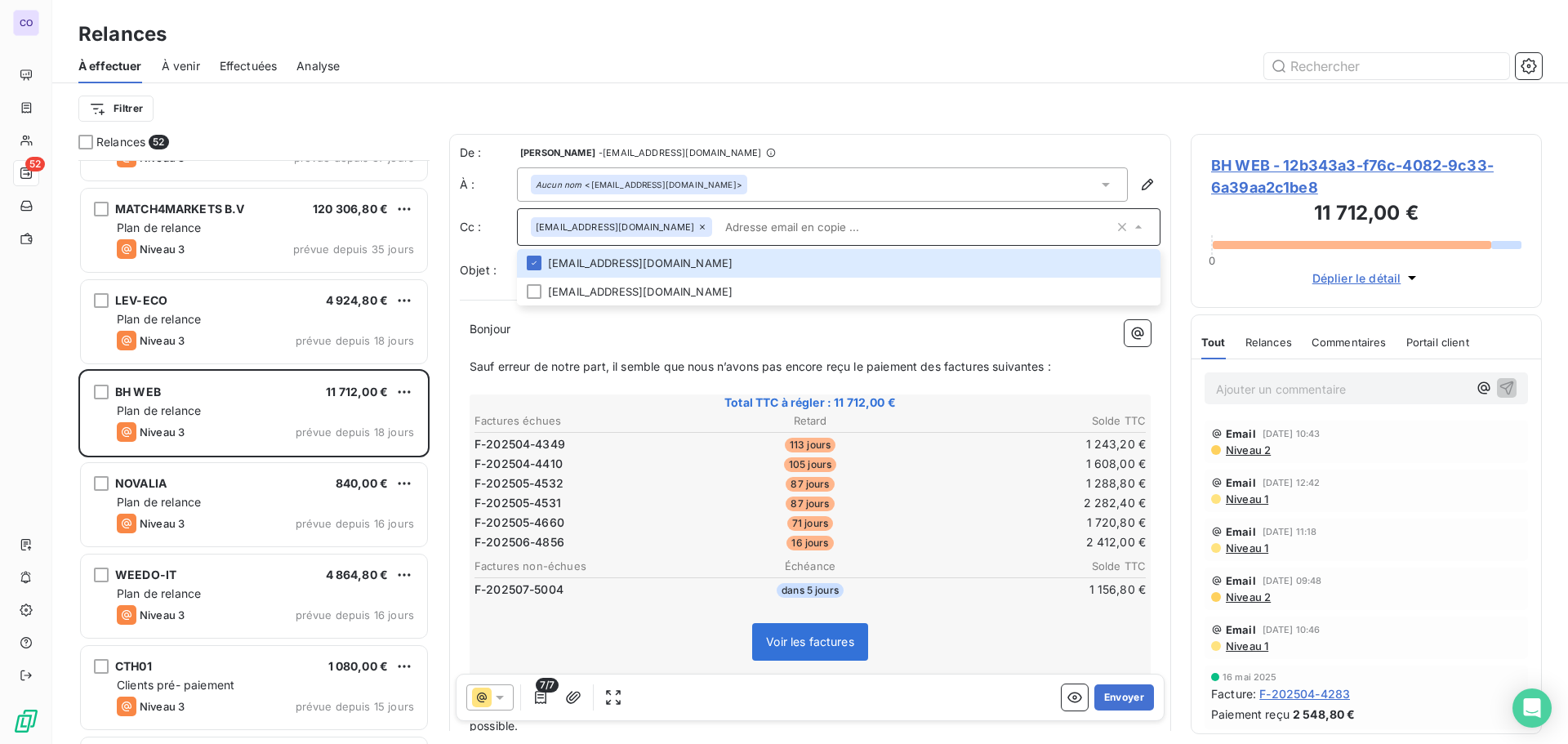
click at [545, 343] on p "﻿" at bounding box center [810, 348] width 681 height 19
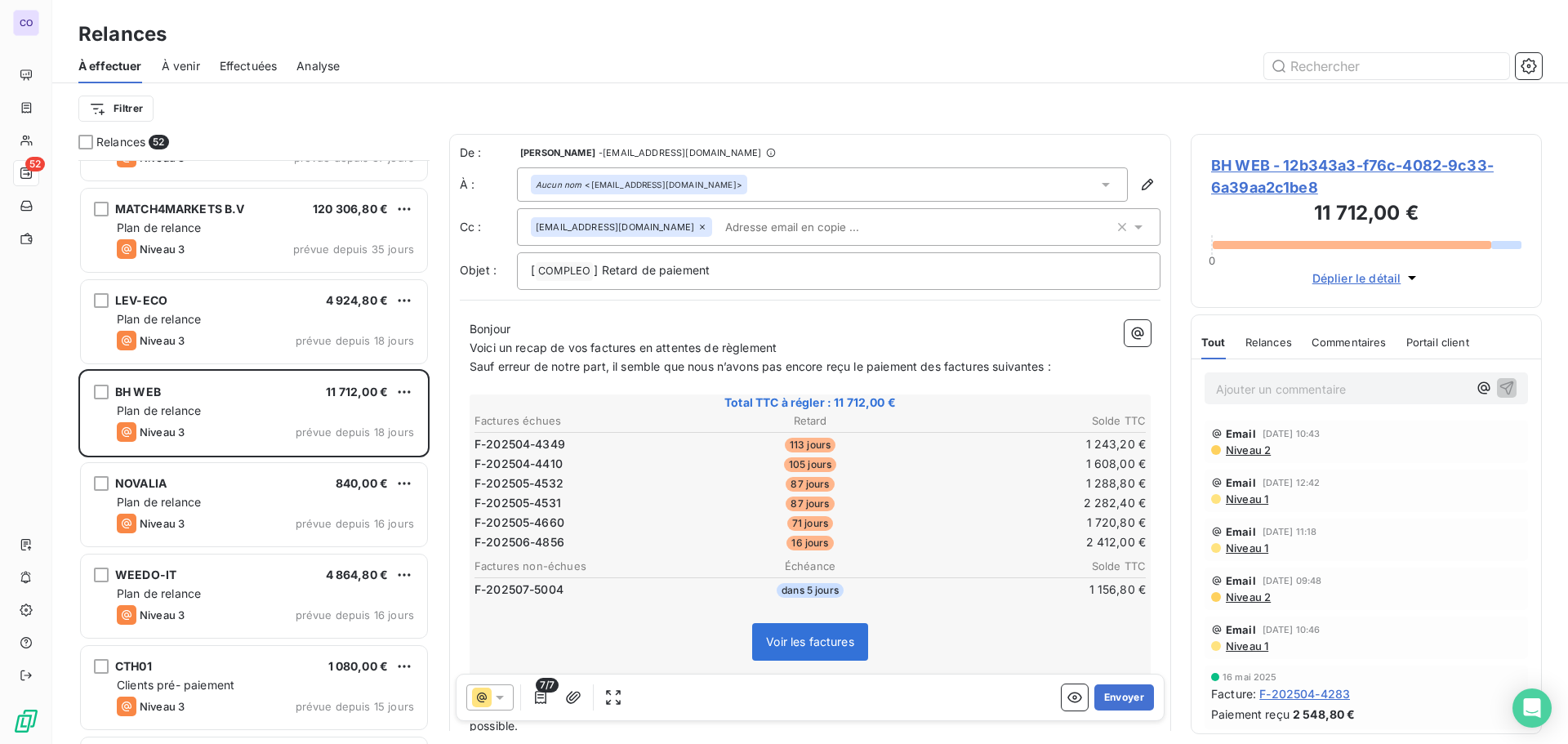
click at [525, 337] on p "Bonjour ﻿ ﻿ ﻿" at bounding box center [810, 330] width 681 height 19
click at [510, 328] on span "Bonjour" at bounding box center [490, 329] width 40 height 13
click at [789, 348] on p "Voici un récap de vos factures en attentes de règlement" at bounding box center [810, 348] width 681 height 19
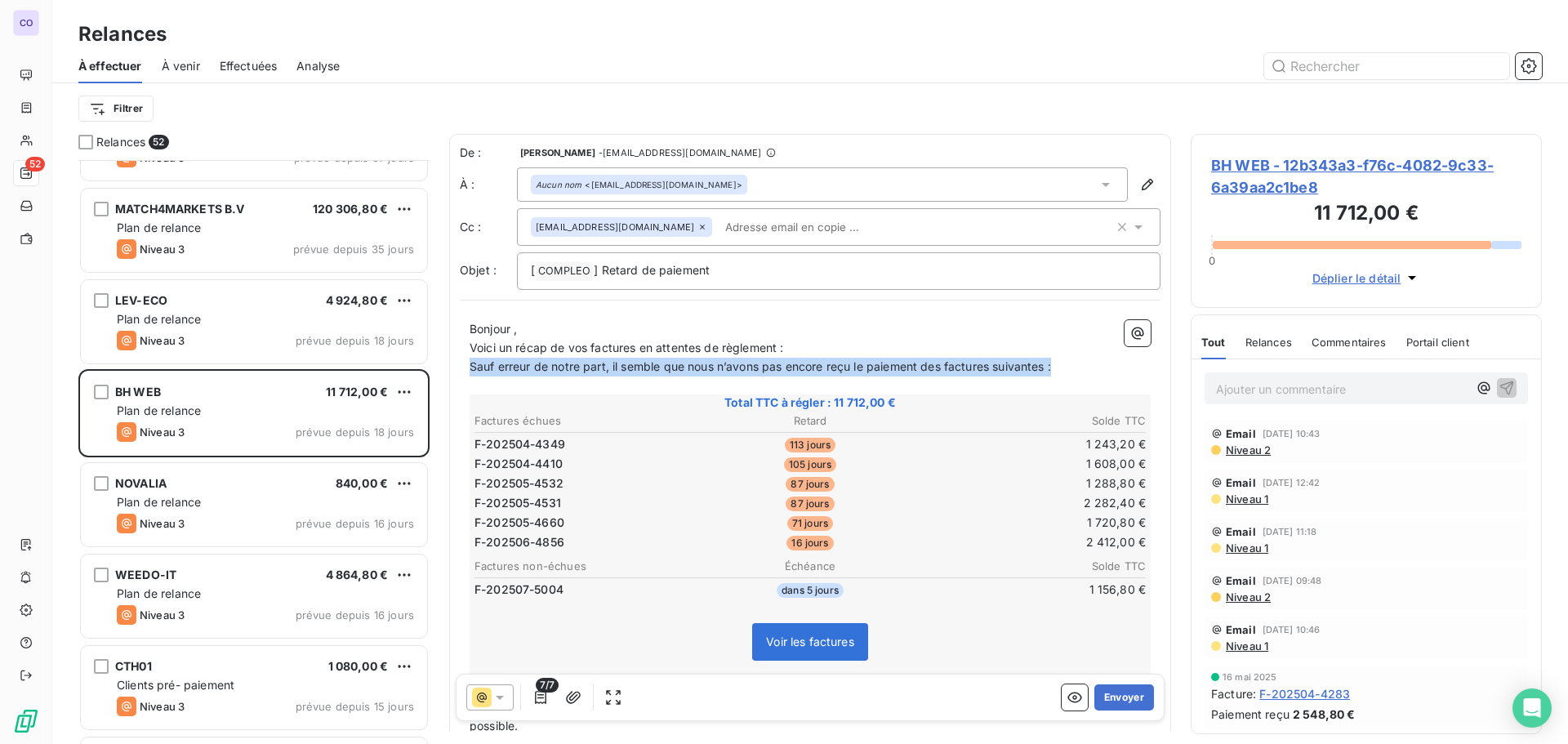
drag, startPoint x: 1069, startPoint y: 368, endPoint x: 472, endPoint y: 359, distance: 597.1
click at [472, 359] on p "Sauf erreur de notre part, il semble que nous n’avons pas encore reçu le paieme…" at bounding box center [810, 367] width 681 height 19
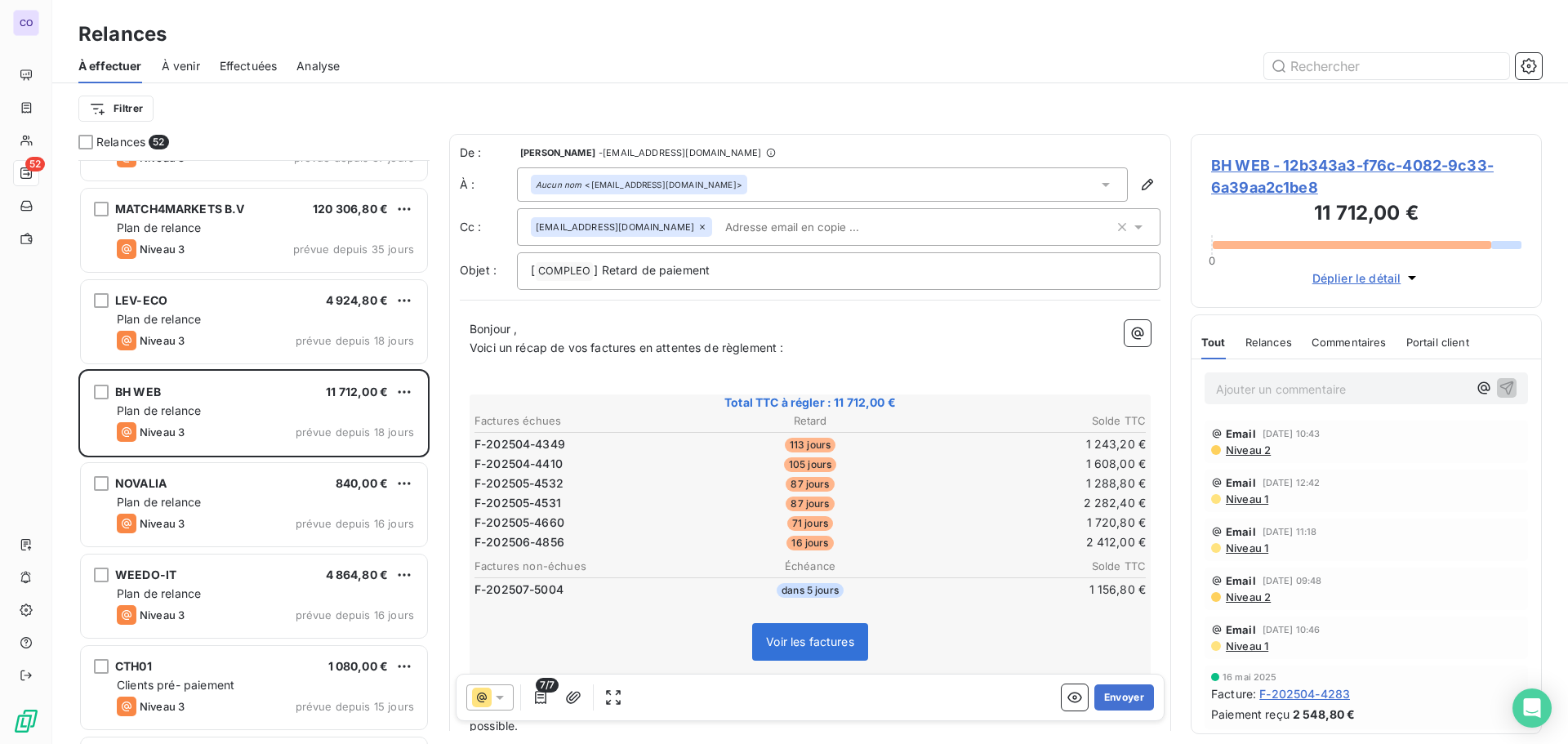
click at [517, 330] on span "Bonjour ," at bounding box center [493, 329] width 47 height 13
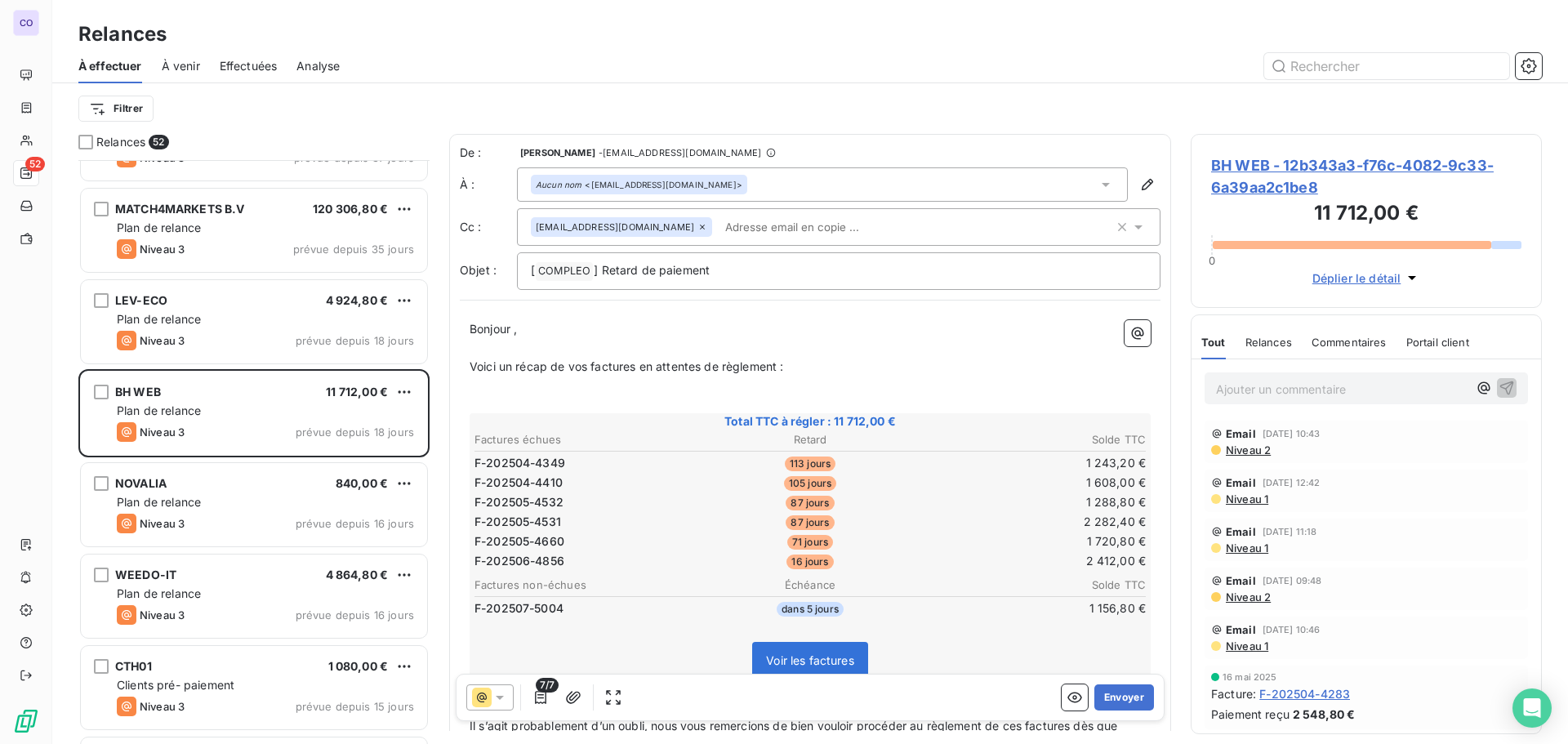
click at [511, 330] on span "Bonjour ," at bounding box center [493, 329] width 47 height 13
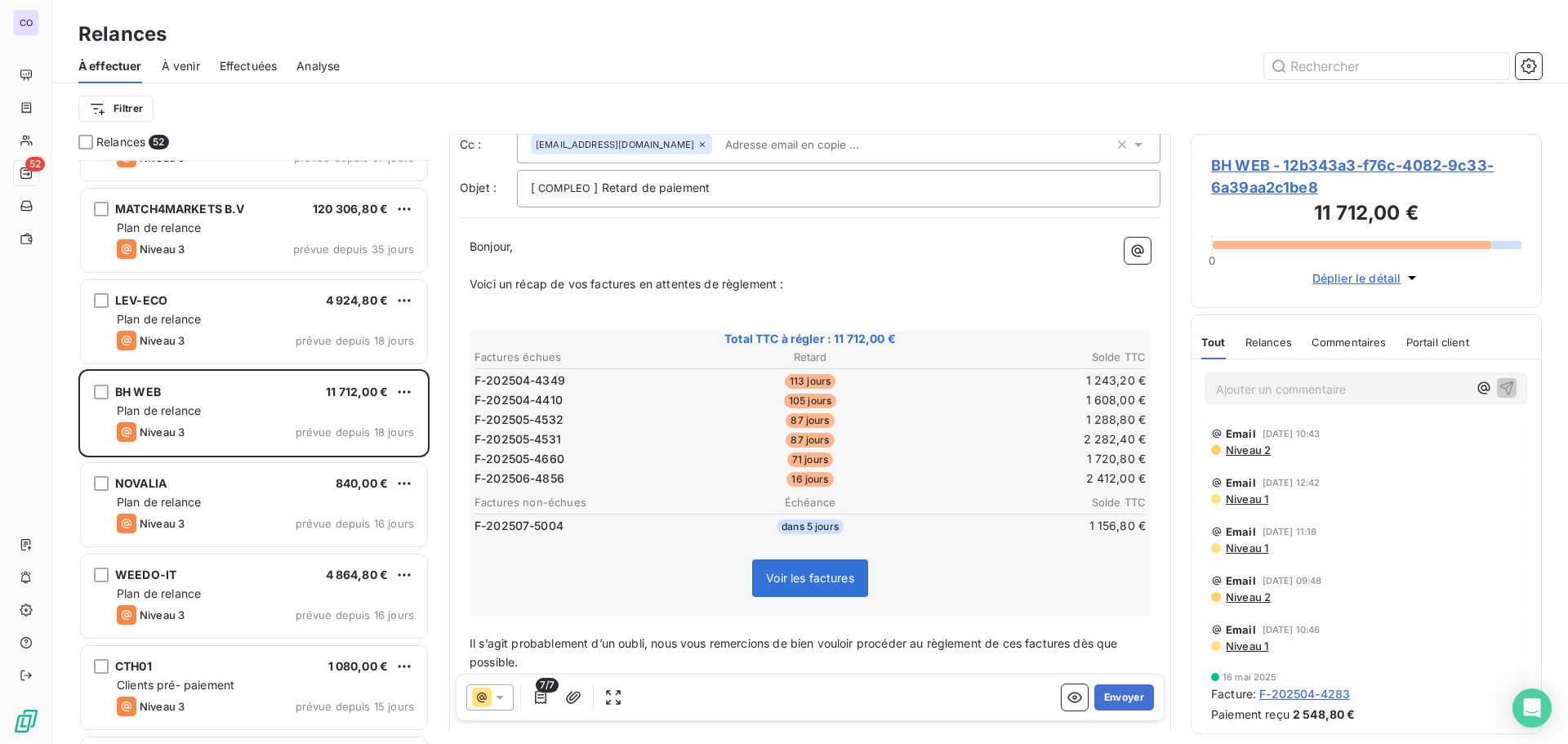
scroll to position [246, 0]
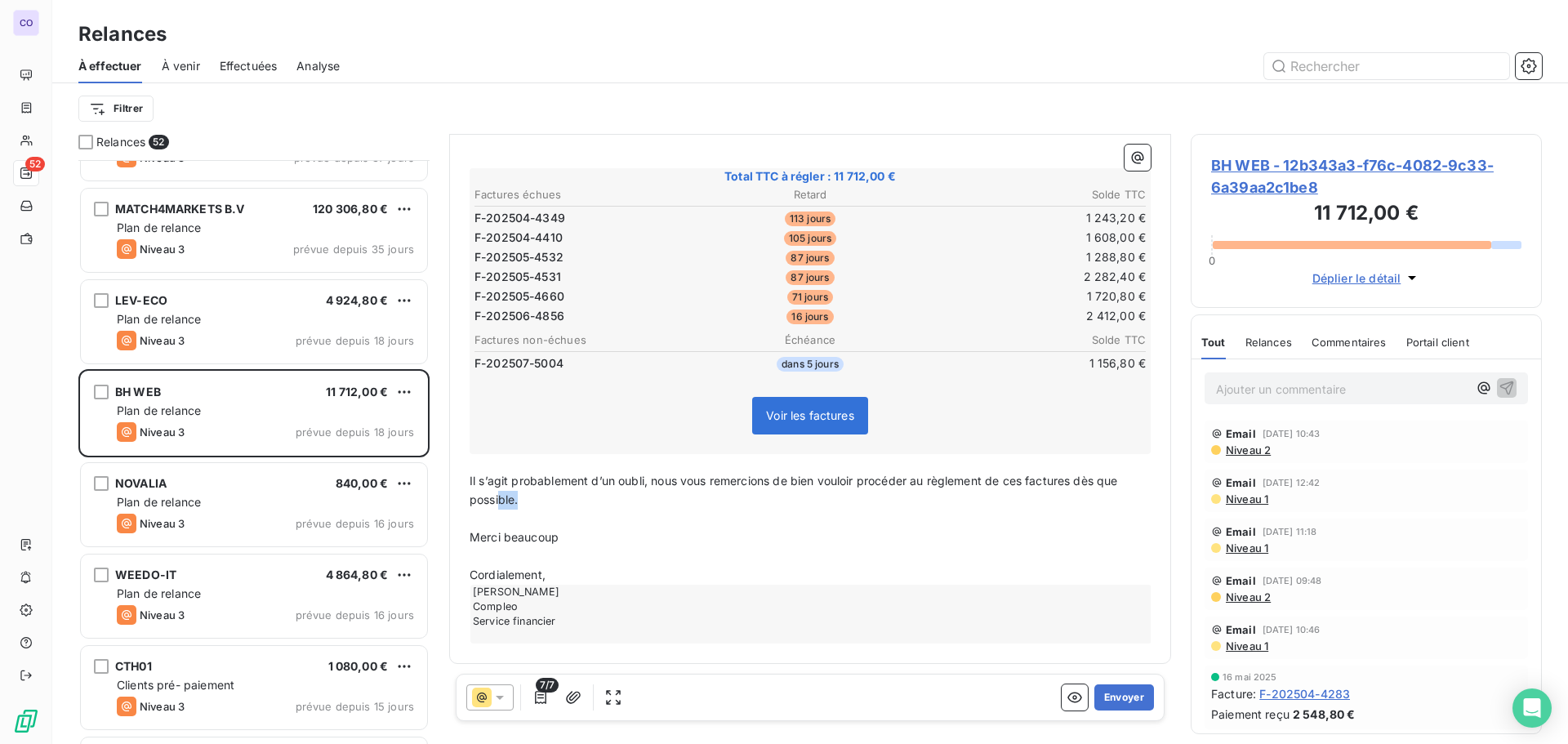
drag, startPoint x: 532, startPoint y: 504, endPoint x: 537, endPoint y: 522, distance: 18.7
click at [498, 503] on p "Il s’agit probablement d’un oubli, nous vous remercions de bien vouloir procéde…" at bounding box center [810, 491] width 681 height 38
click at [585, 539] on p "Merci beaucoup" at bounding box center [810, 538] width 681 height 19
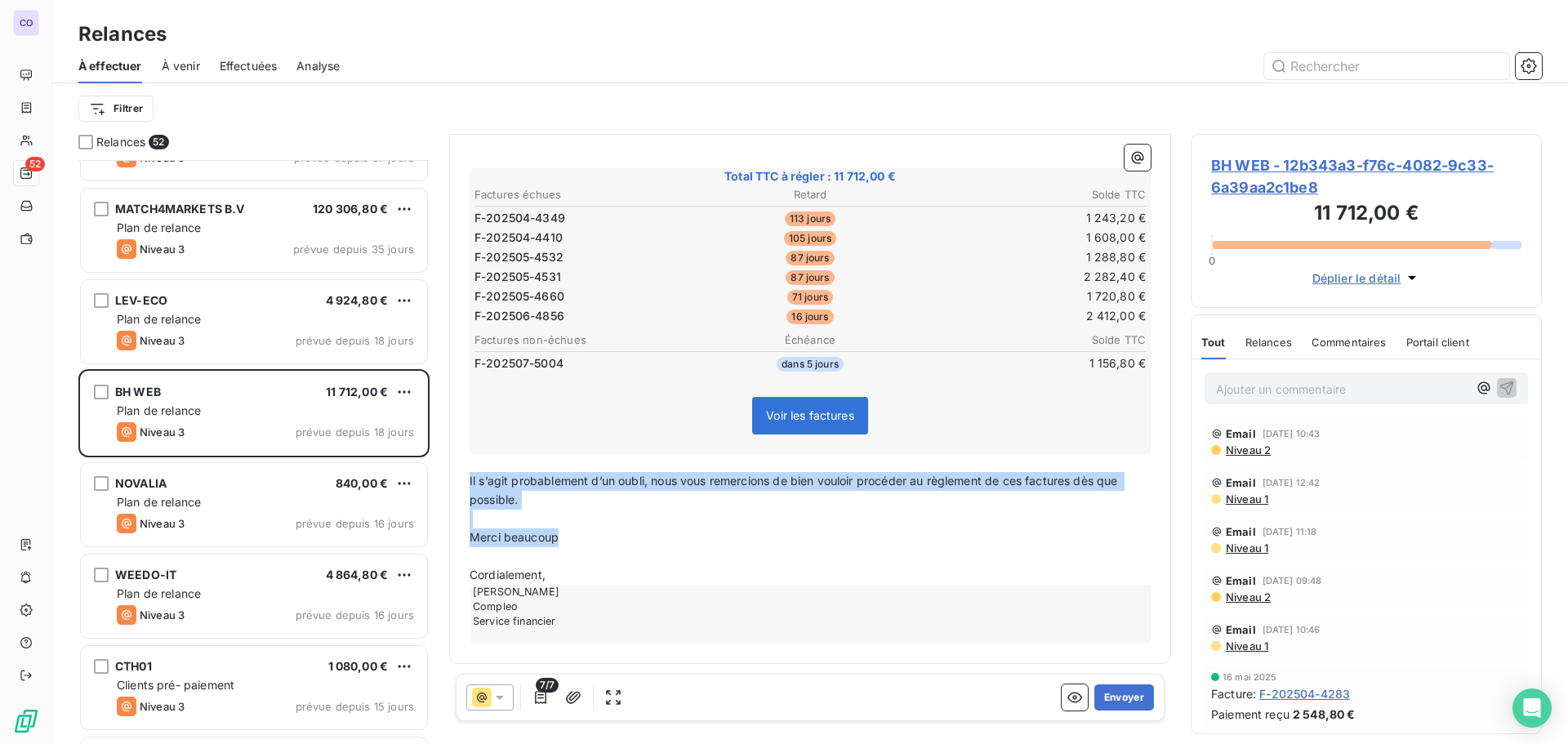
drag, startPoint x: 567, startPoint y: 540, endPoint x: 464, endPoint y: 478, distance: 120.2
click at [464, 478] on div "Bonjour, ﻿ ﻿ ﻿ Voici un récap de vos factures en attentes de règlement : ﻿ Tota…" at bounding box center [809, 359] width 701 height 588
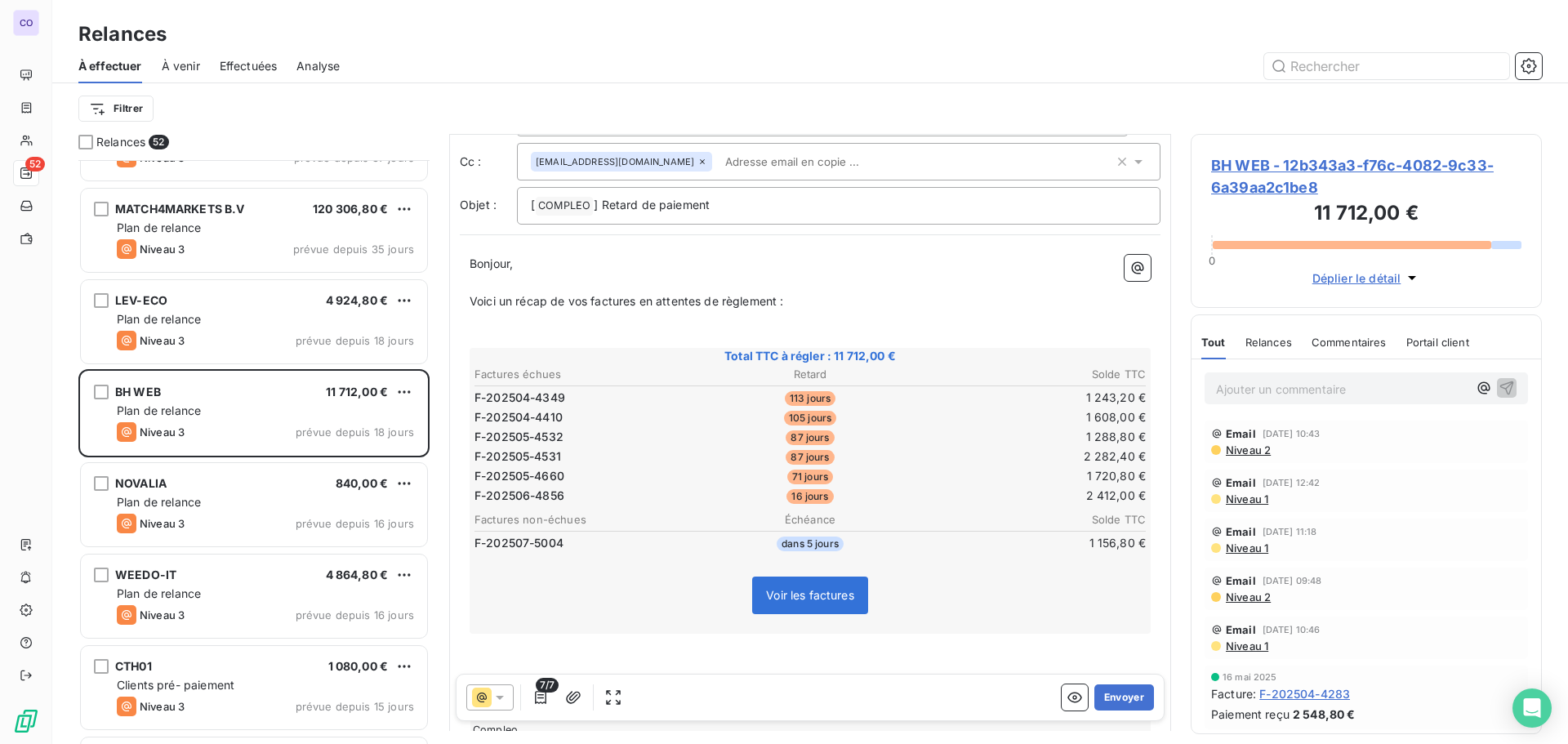
scroll to position [0, 0]
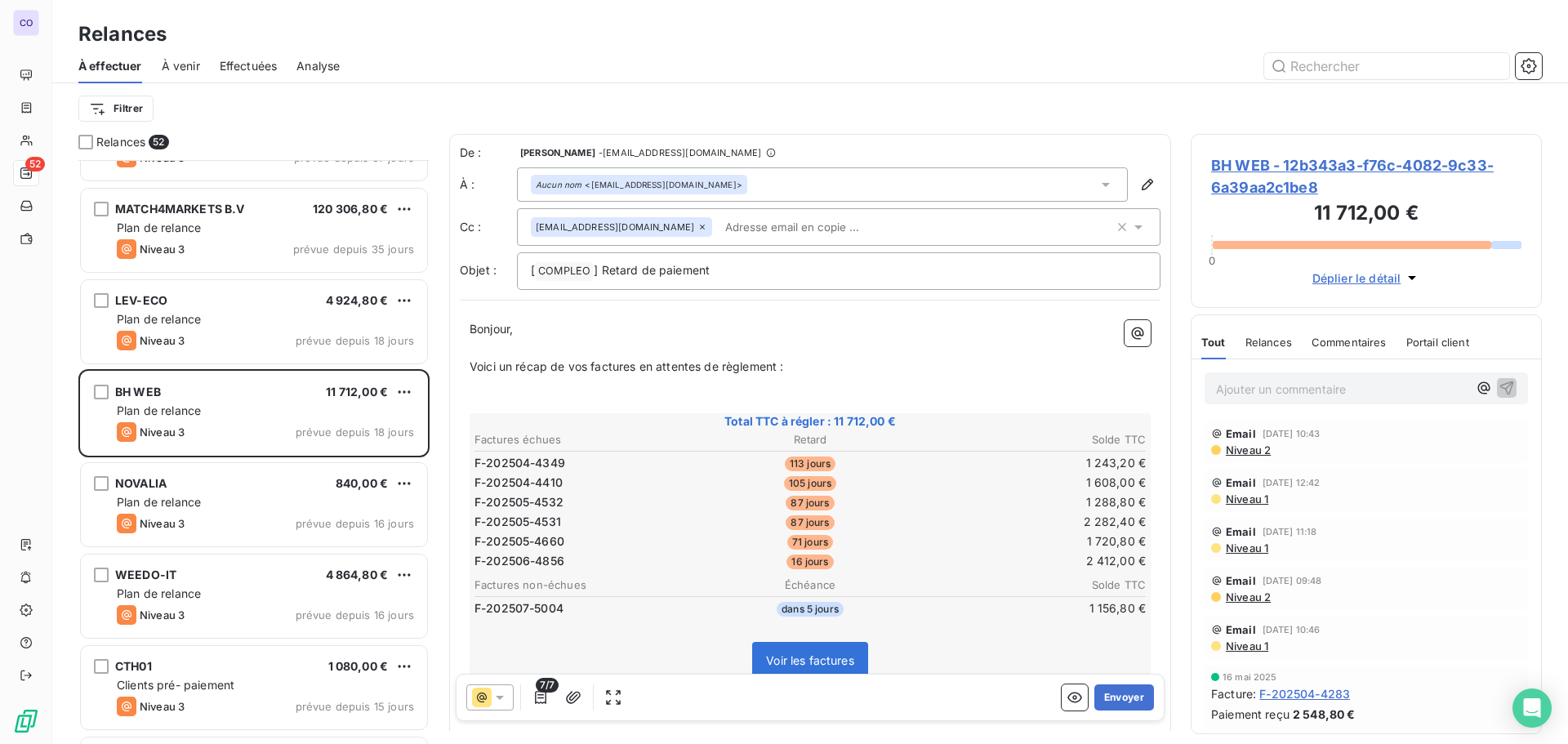
click at [807, 359] on p "Voici un récap de vos factures en attentes de règlement :" at bounding box center [810, 367] width 681 height 19
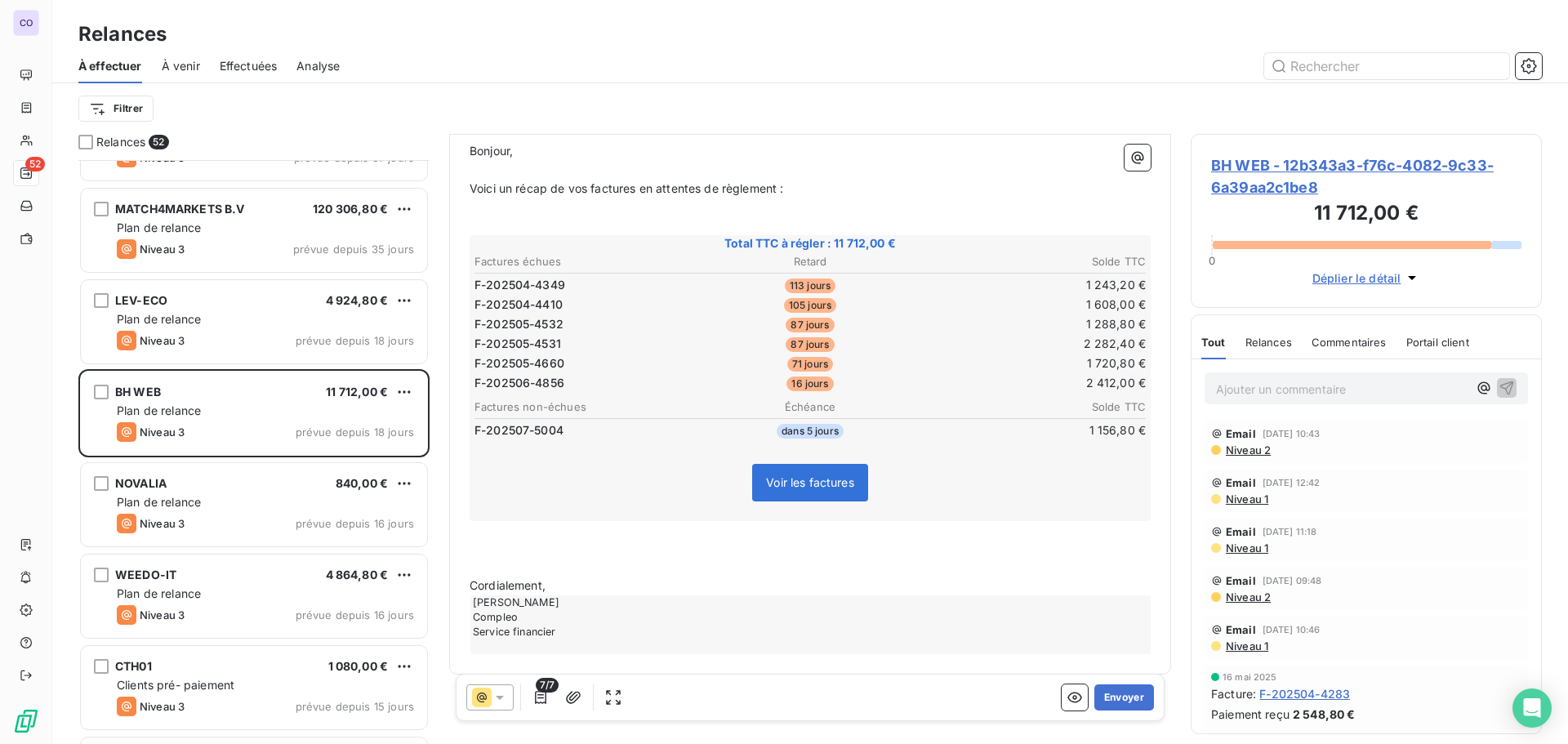
scroll to position [190, 0]
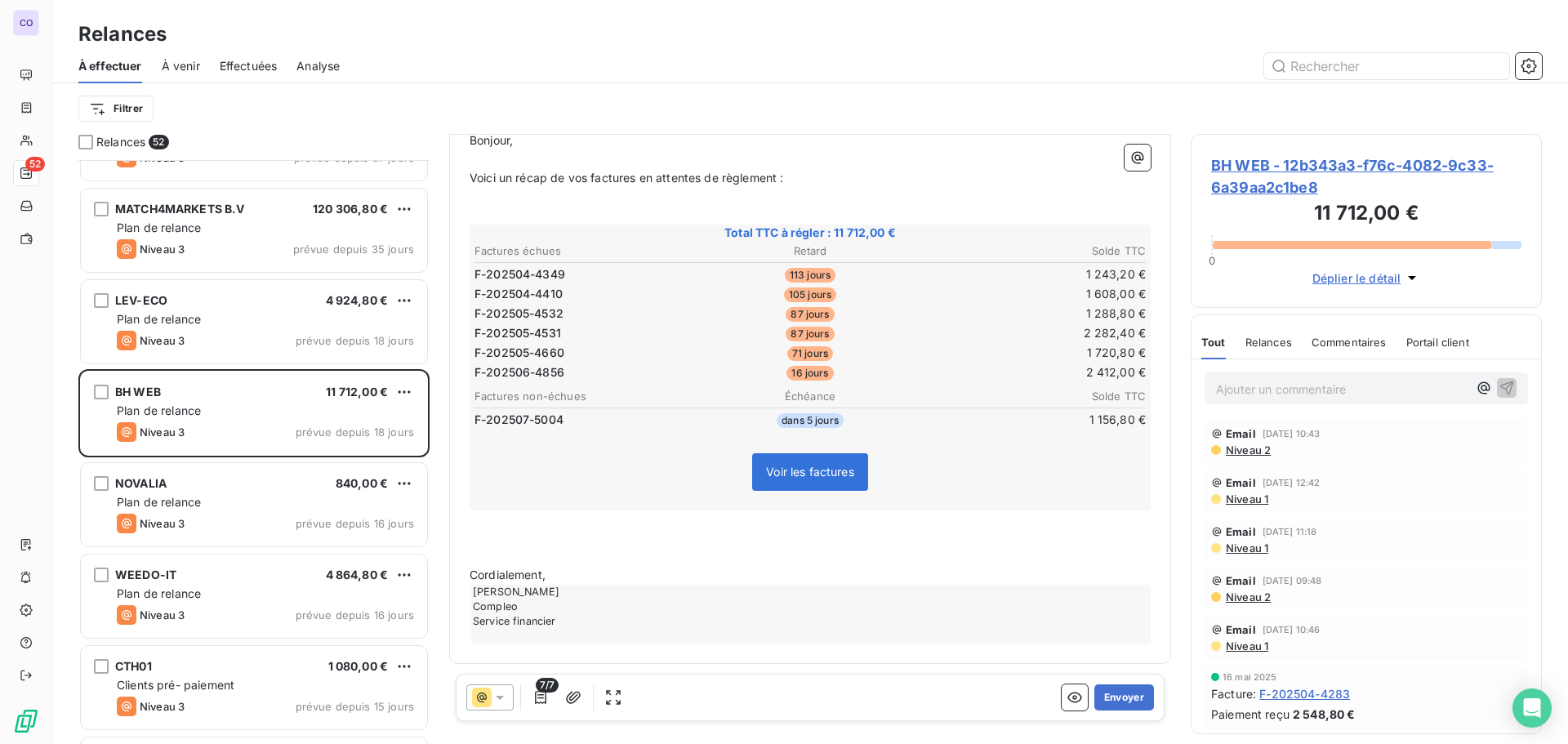
click at [524, 547] on p at bounding box center [810, 538] width 681 height 19
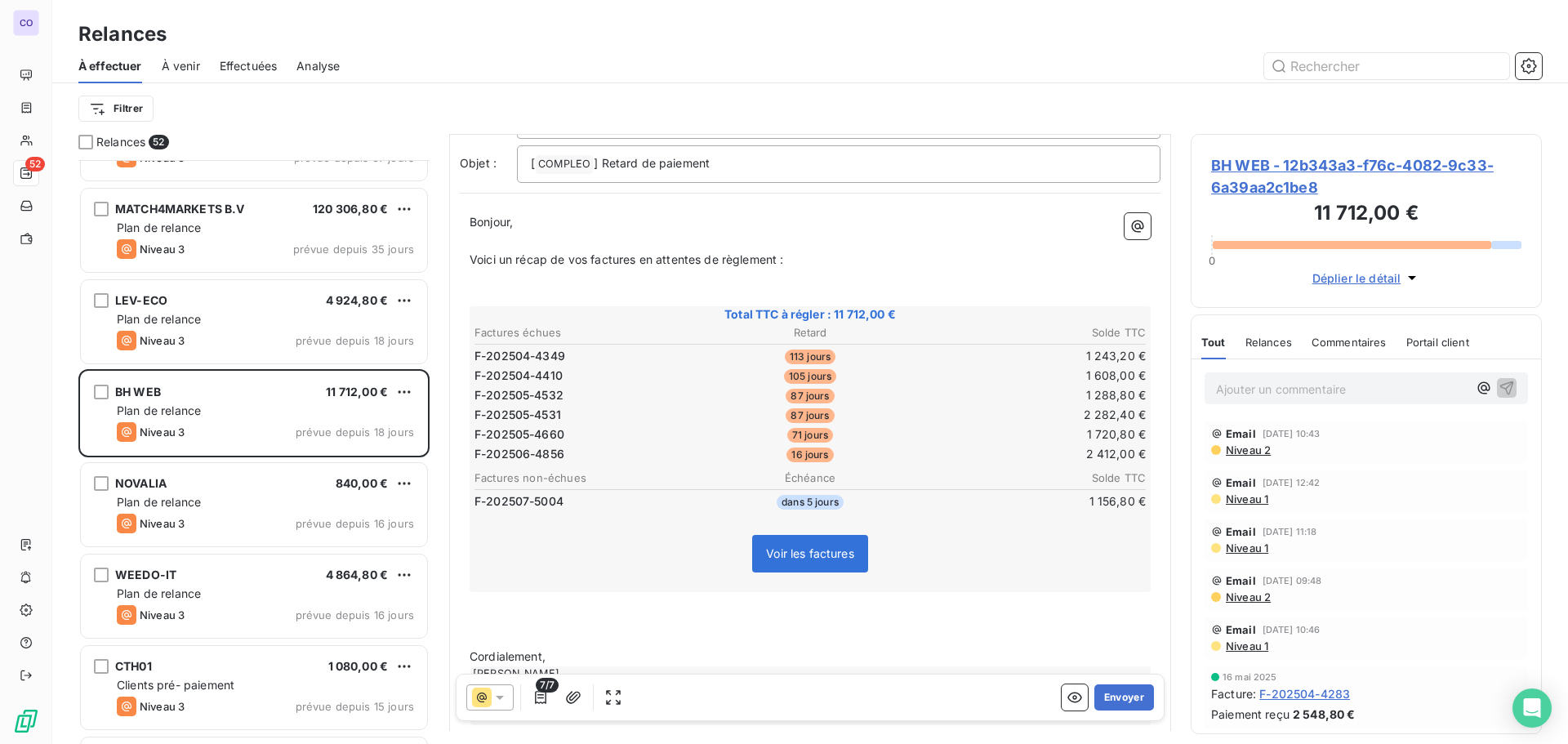
click at [505, 633] on p "﻿" at bounding box center [810, 639] width 681 height 19
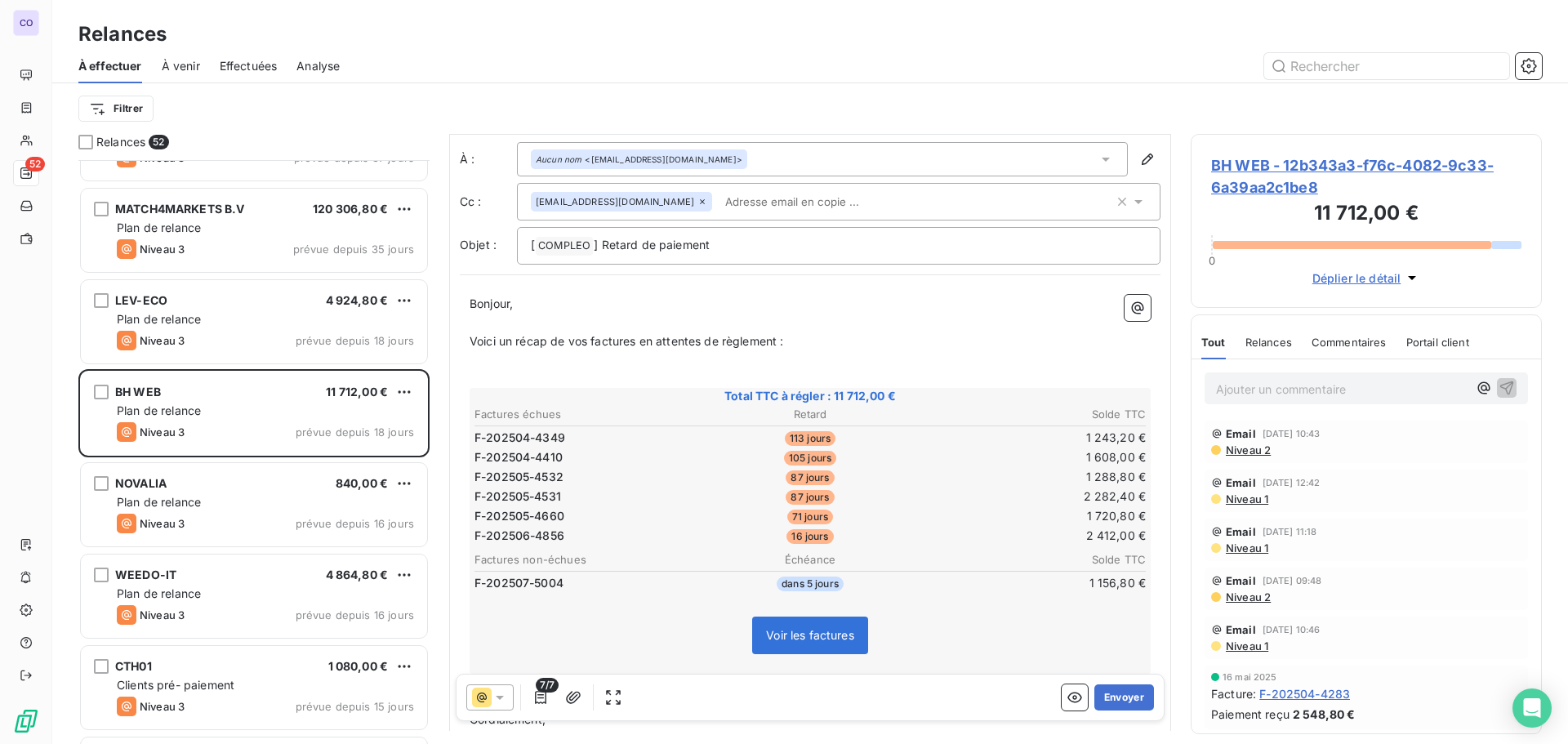
scroll to position [190, 0]
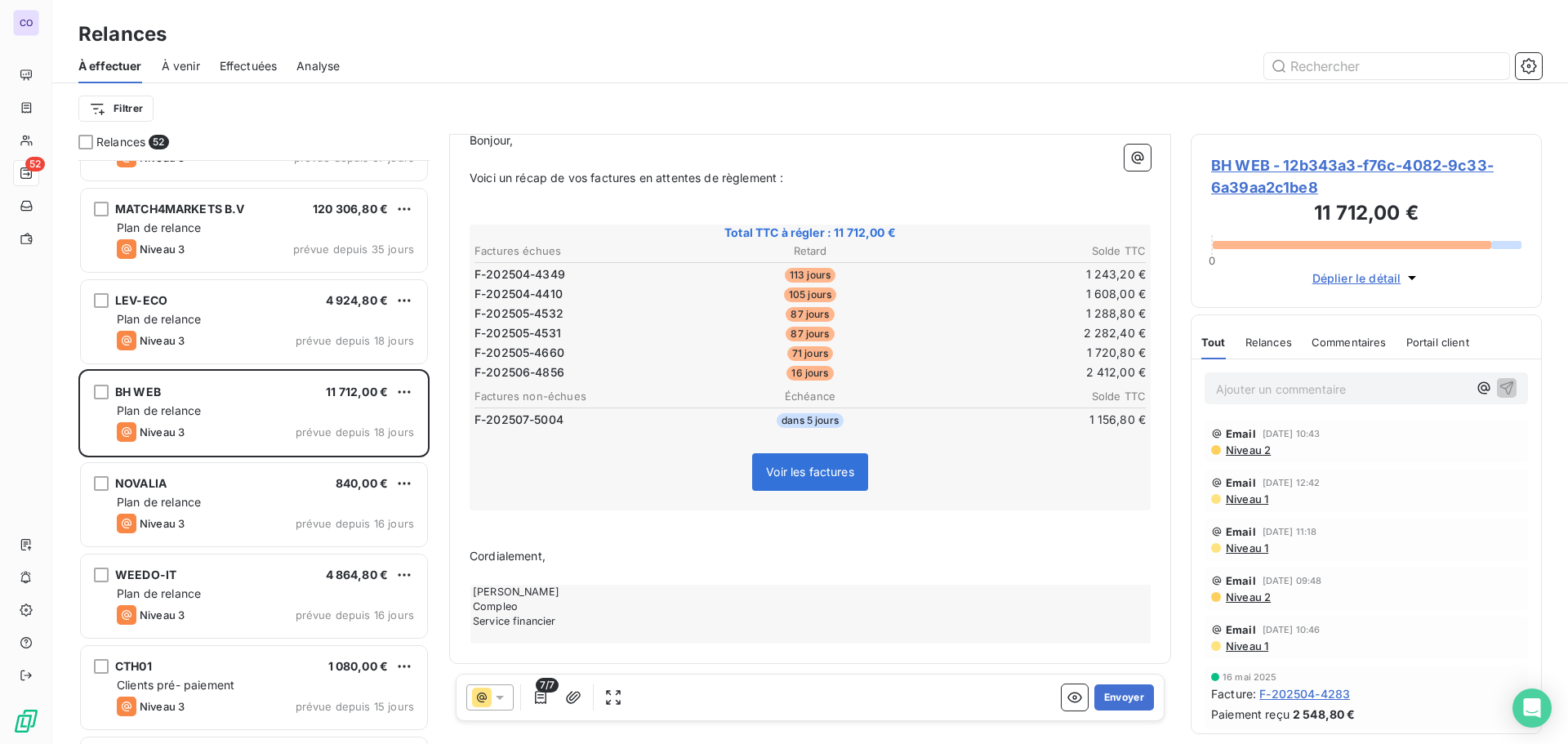
click at [545, 541] on p at bounding box center [810, 538] width 681 height 19
click at [1125, 696] on button "Envoyer" at bounding box center [1124, 698] width 60 height 26
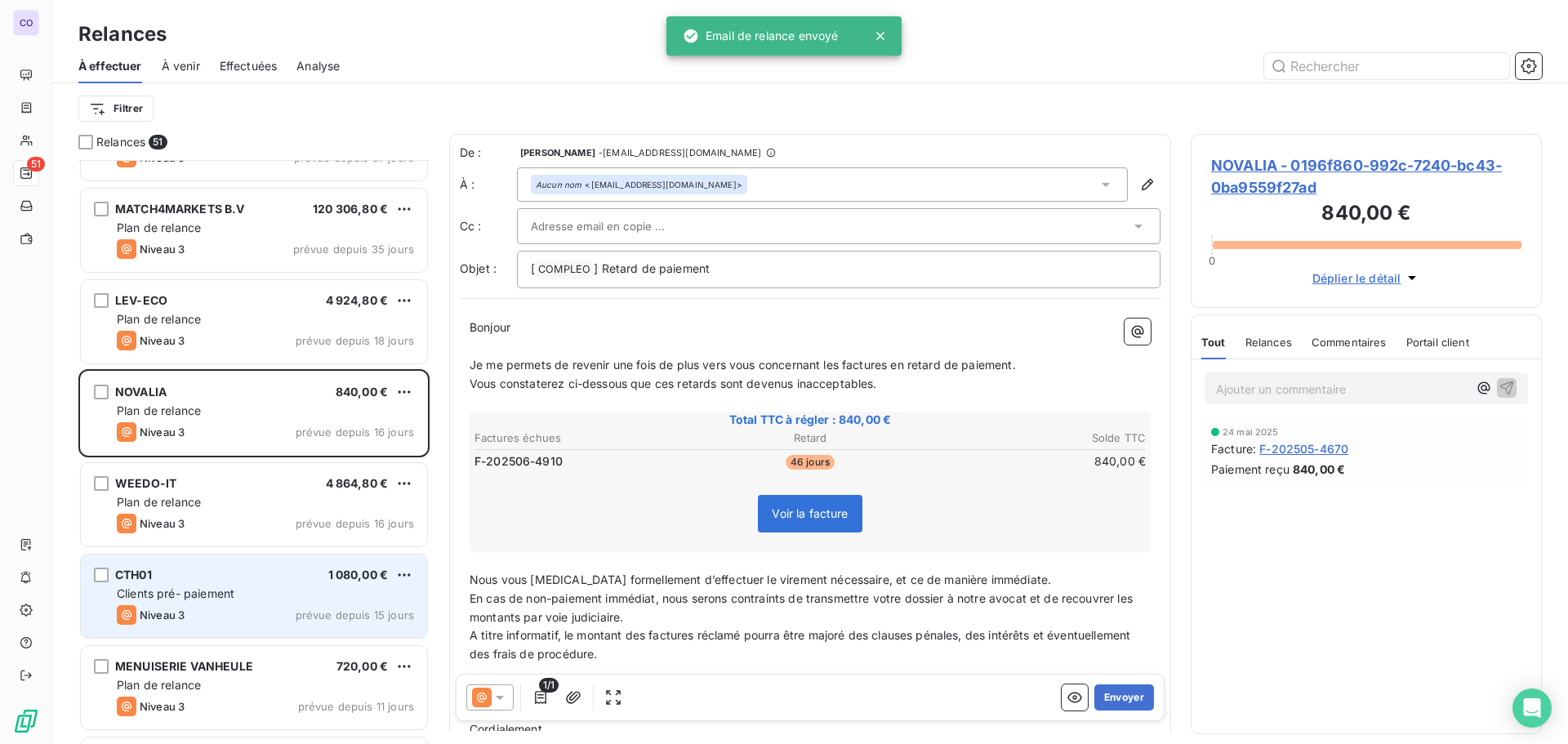
click at [201, 590] on span "Clients pré- paiement" at bounding box center [175, 593] width 117 height 13
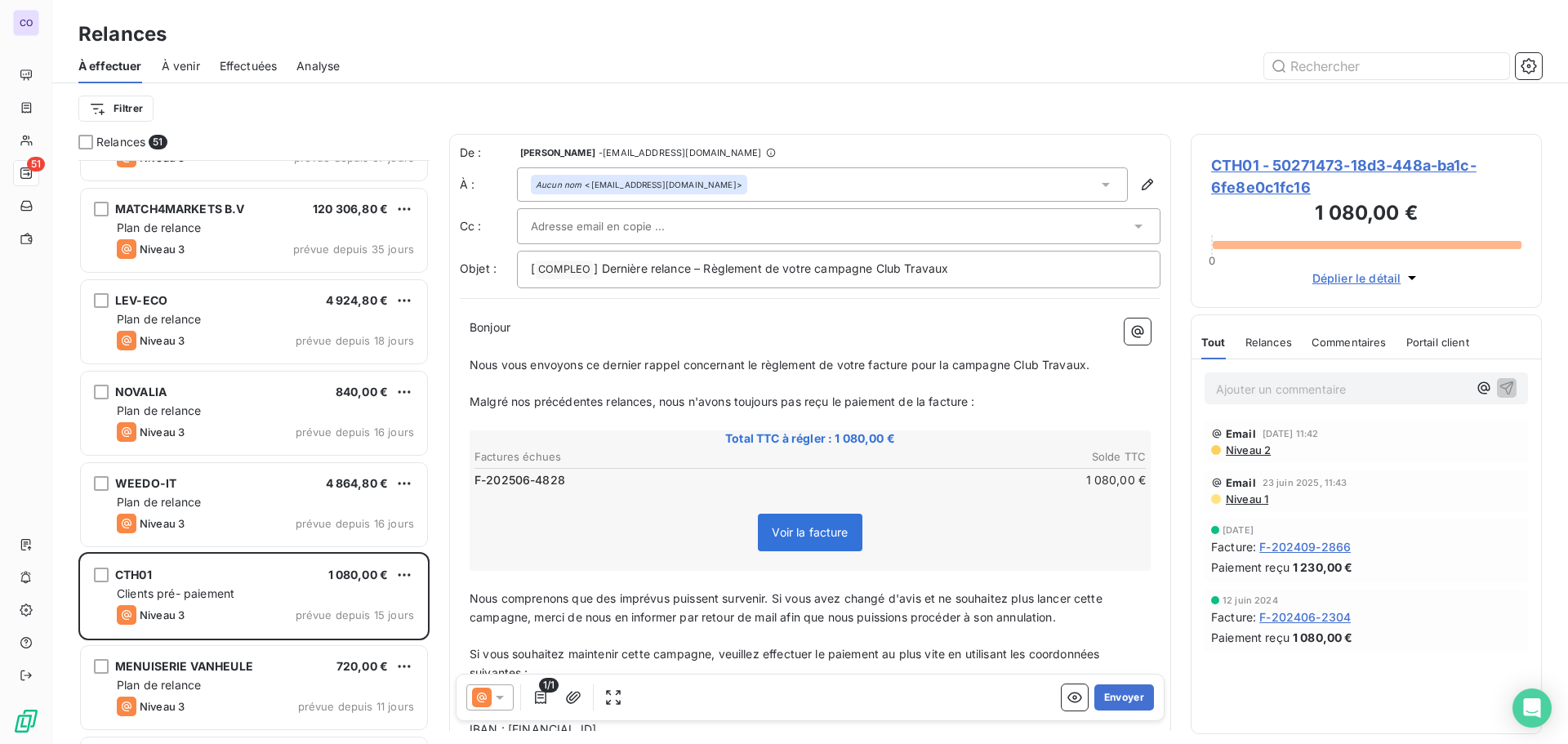
click at [656, 225] on input "text" at bounding box center [619, 226] width 175 height 24
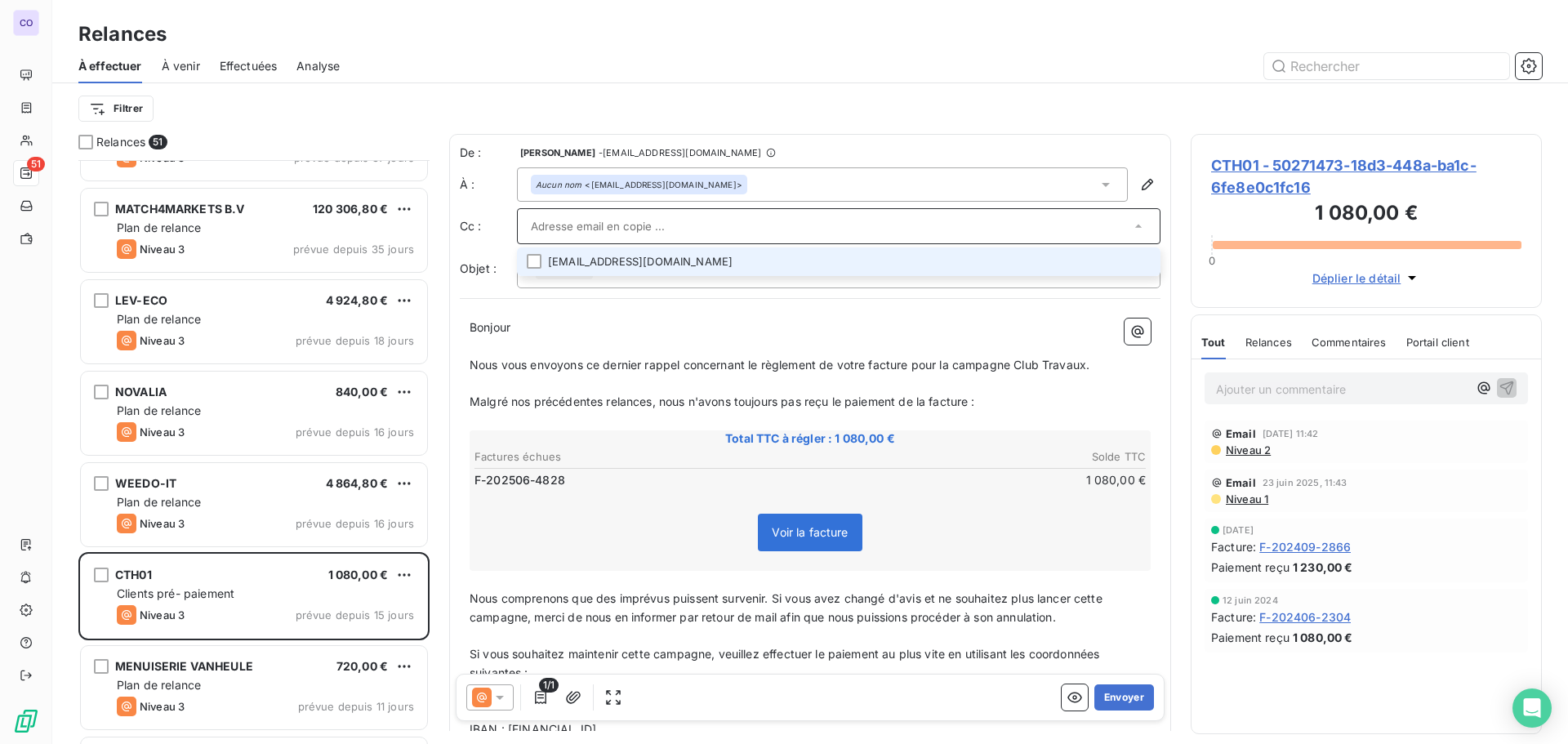
click at [618, 260] on li "[EMAIL_ADDRESS][DOMAIN_NAME]" at bounding box center [838, 261] width 643 height 29
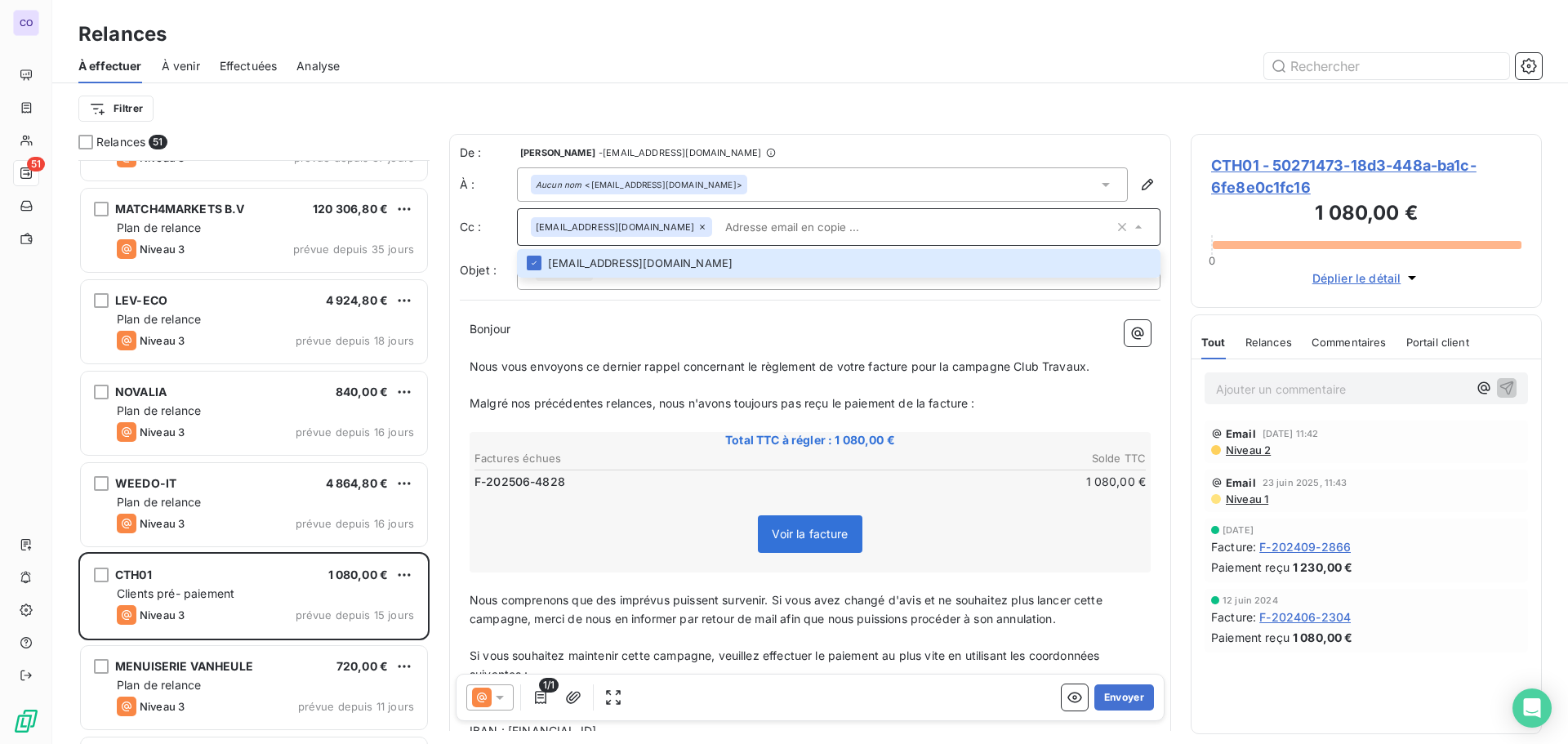
click at [636, 358] on p "Nous vous envoyons ce dernier rappel concernant le règlement de votre facture p…" at bounding box center [810, 367] width 681 height 19
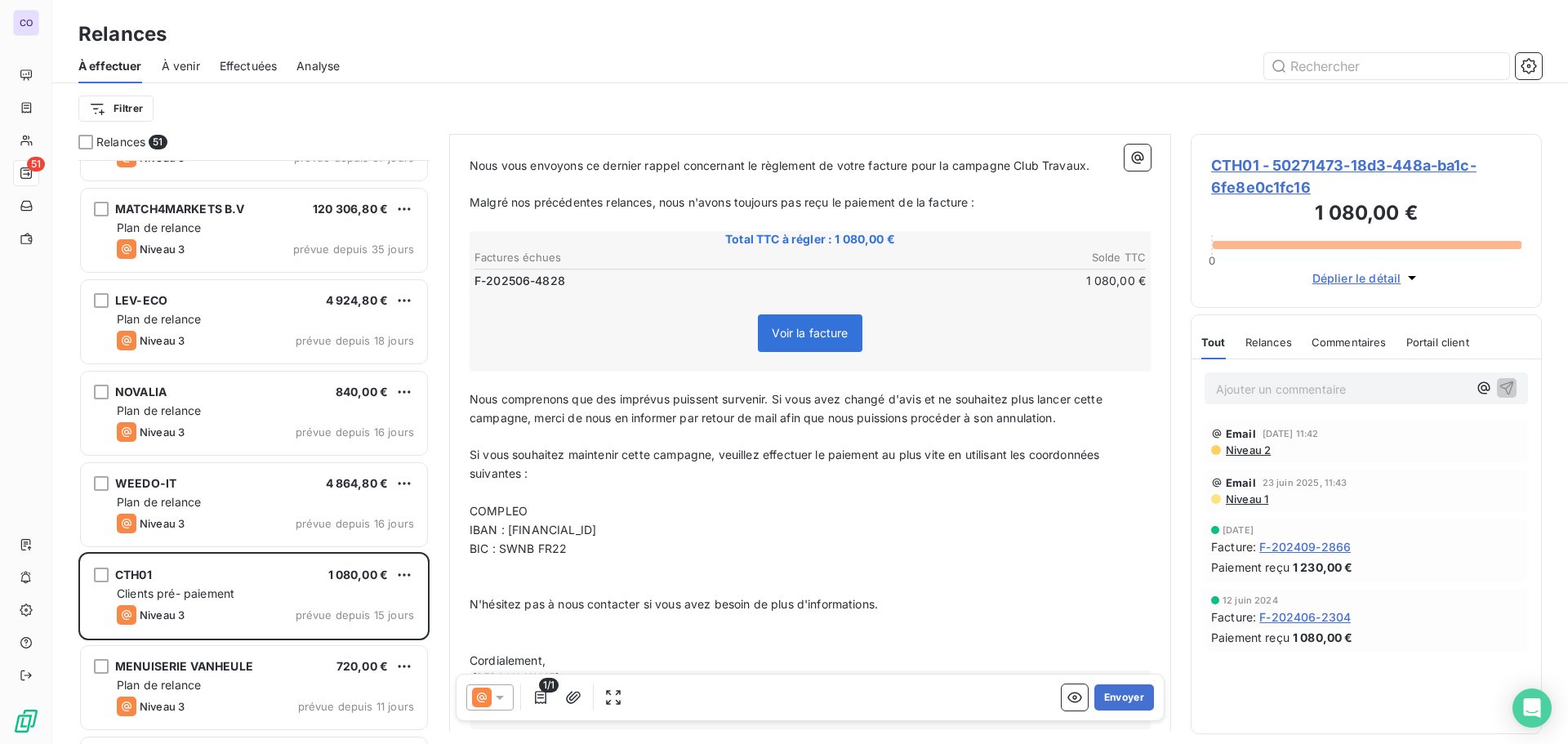
scroll to position [247, 0]
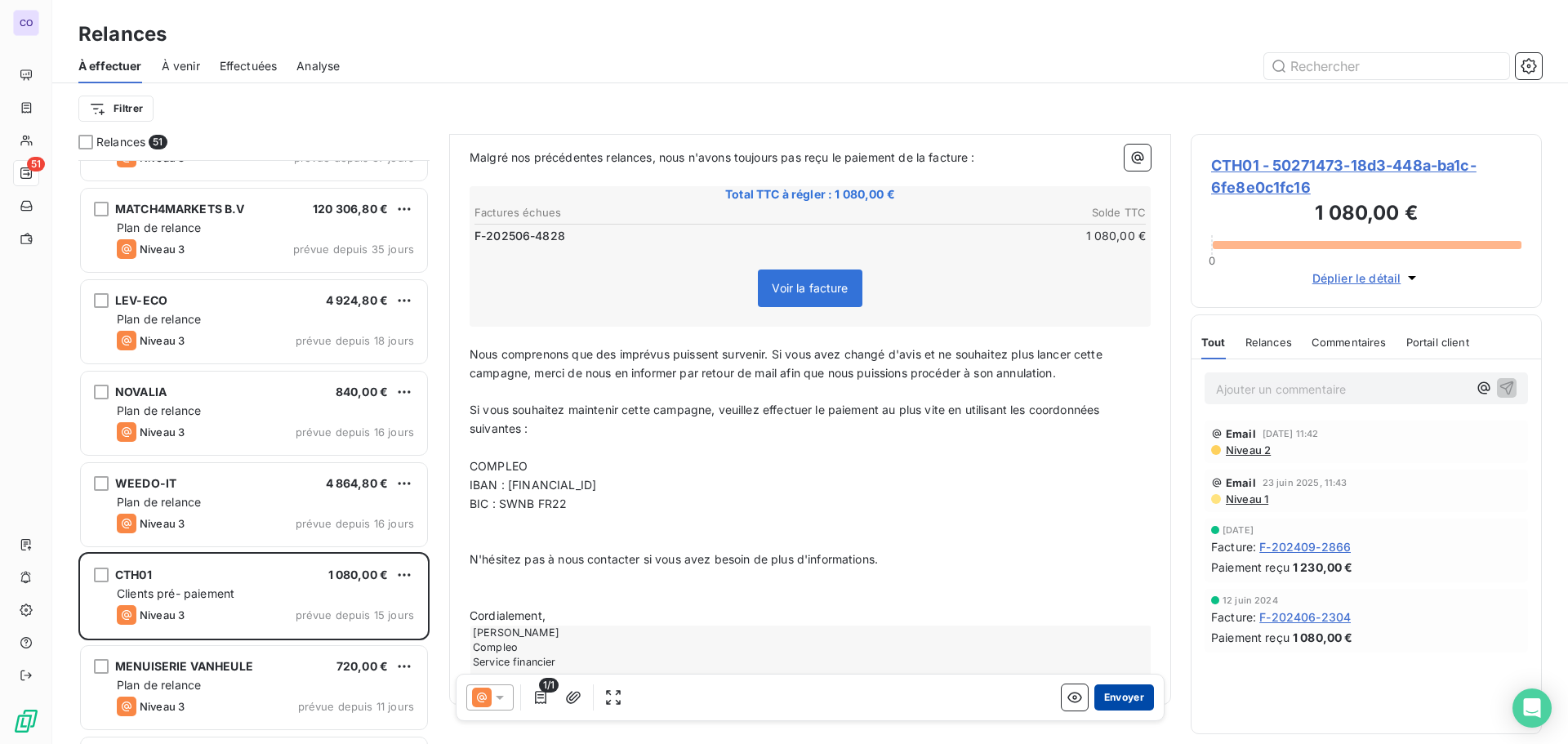
click at [1123, 703] on button "Envoyer" at bounding box center [1124, 698] width 60 height 26
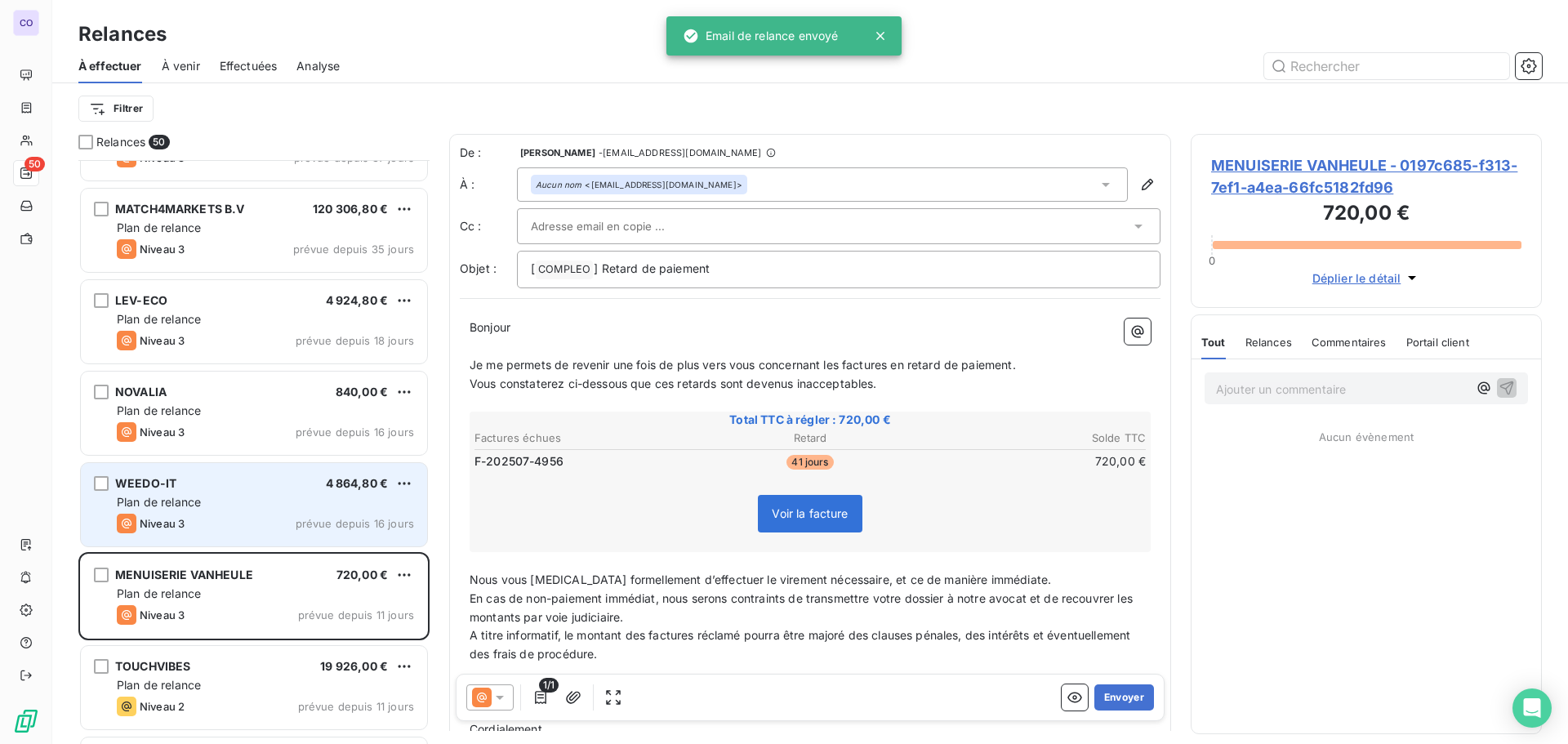
click at [234, 515] on div "Niveau 3 prévue depuis 16 jours" at bounding box center [266, 523] width 298 height 19
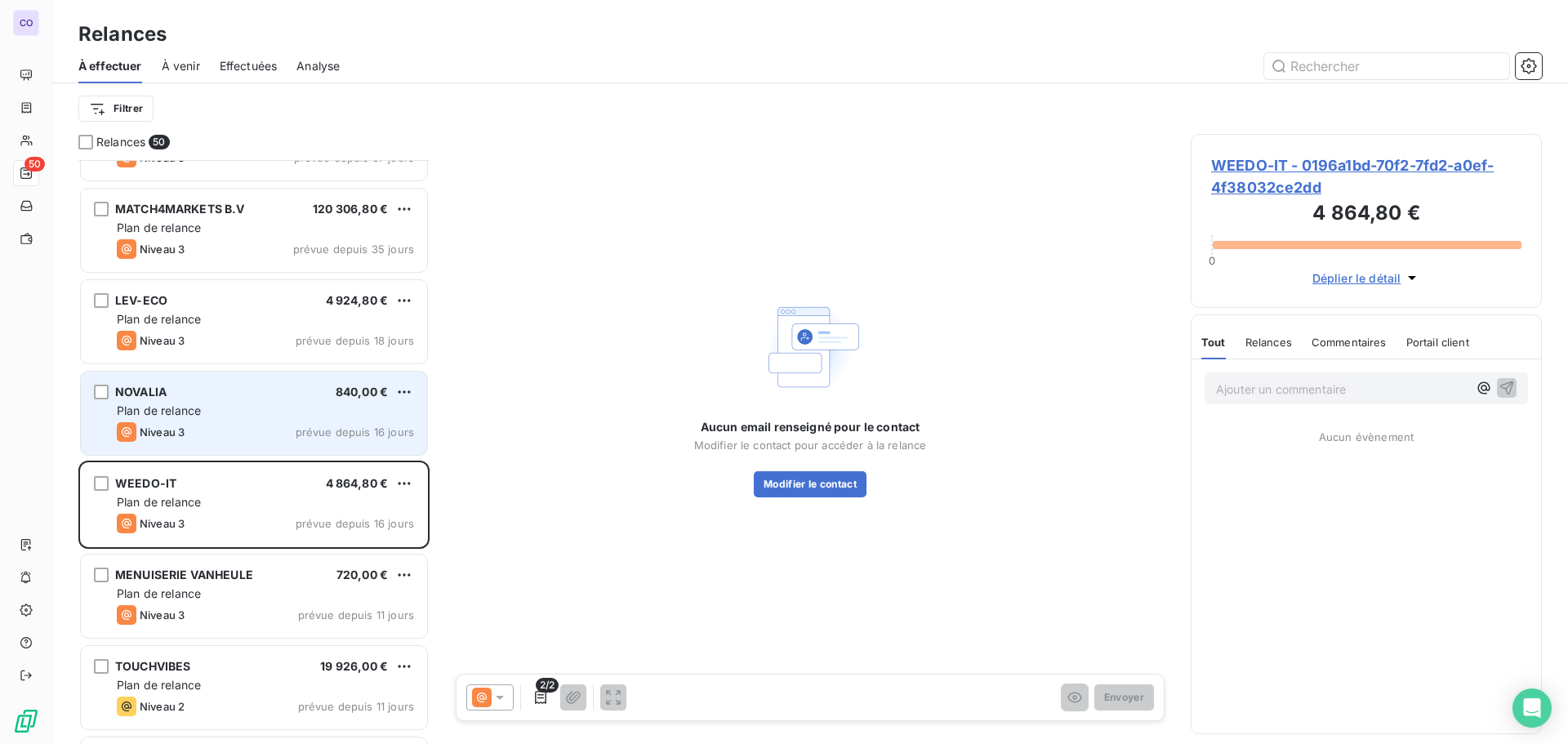
click at [260, 391] on div "NOVALIA 840,00 €" at bounding box center [266, 391] width 298 height 14
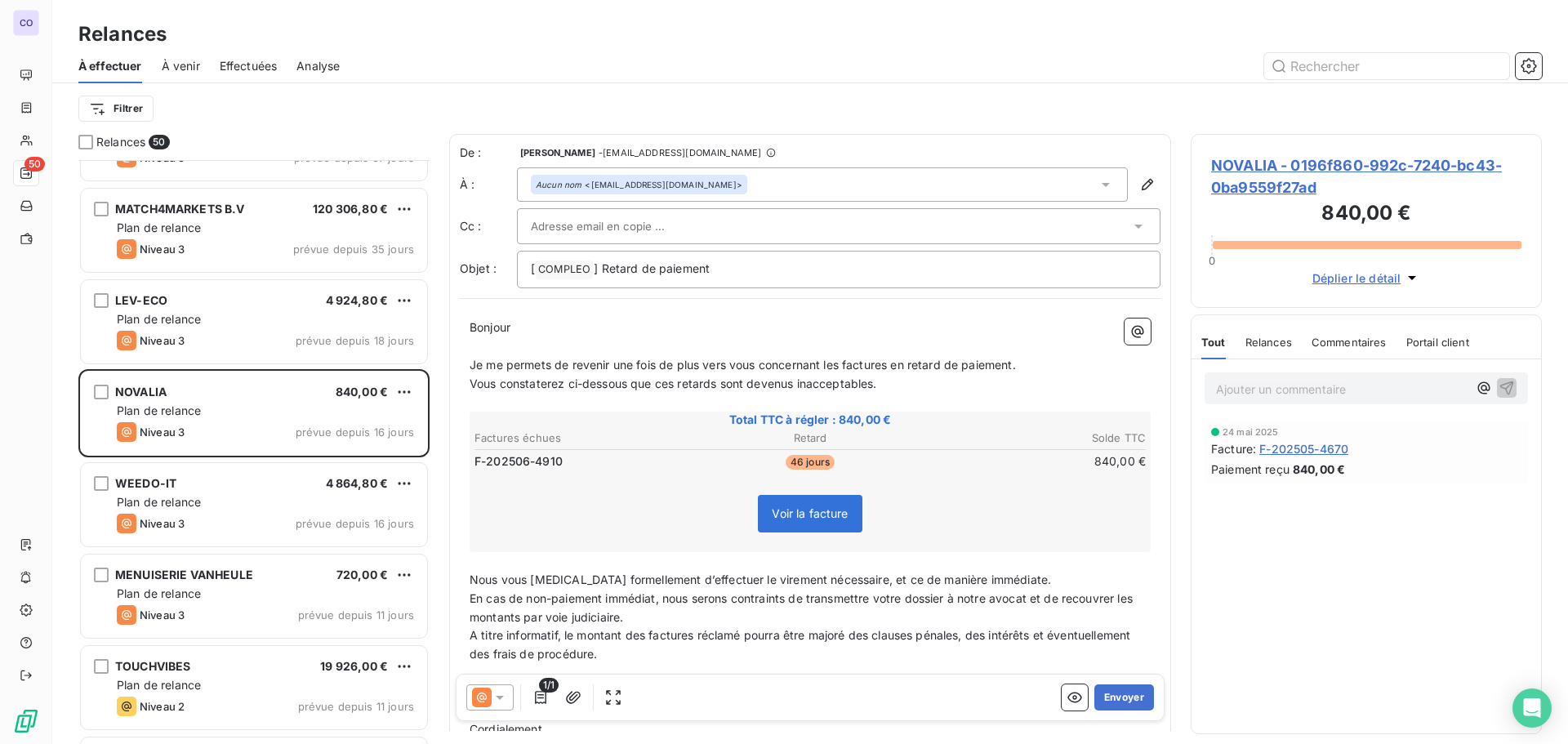
click at [637, 229] on input "text" at bounding box center [619, 226] width 175 height 24
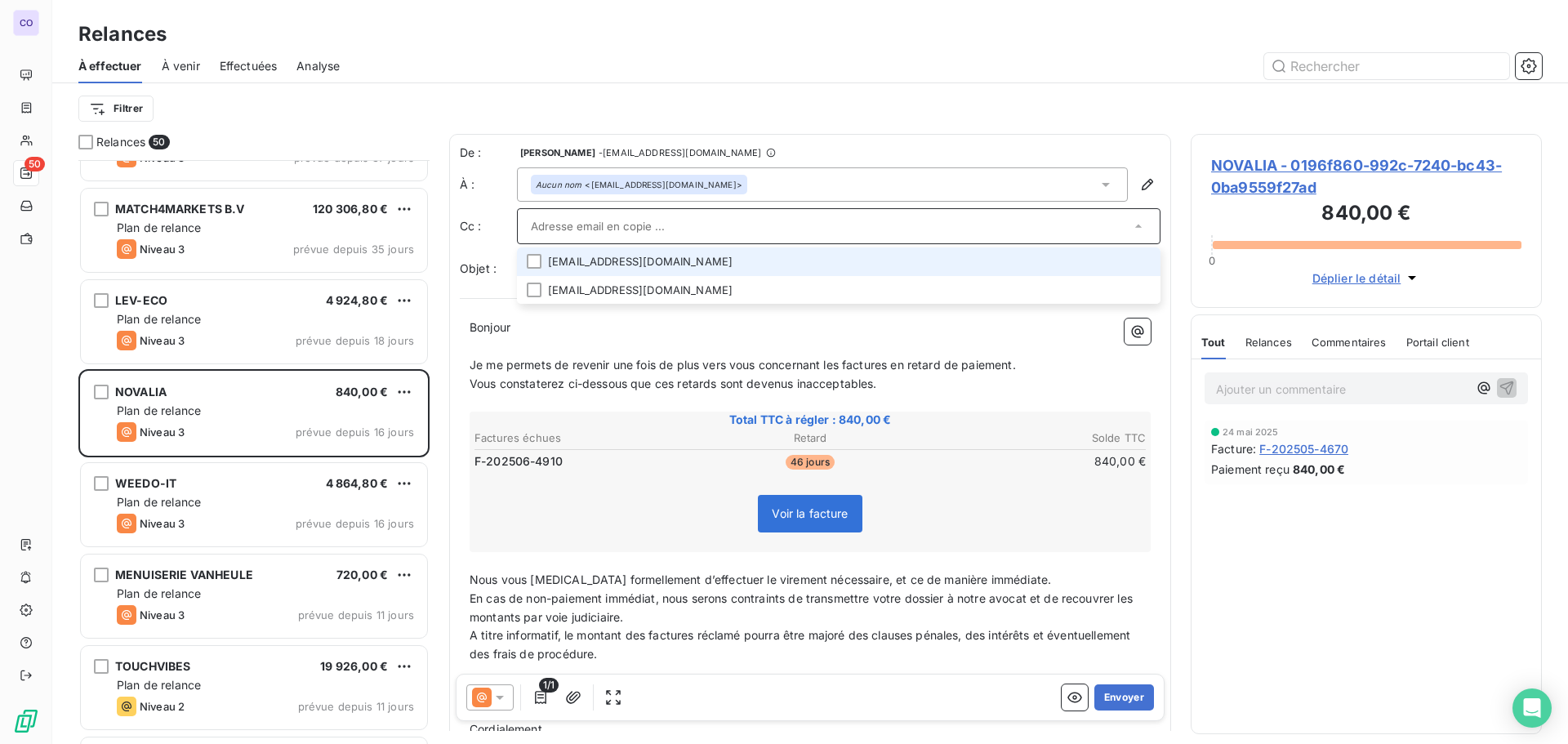
click at [637, 229] on input "text" at bounding box center [830, 226] width 599 height 24
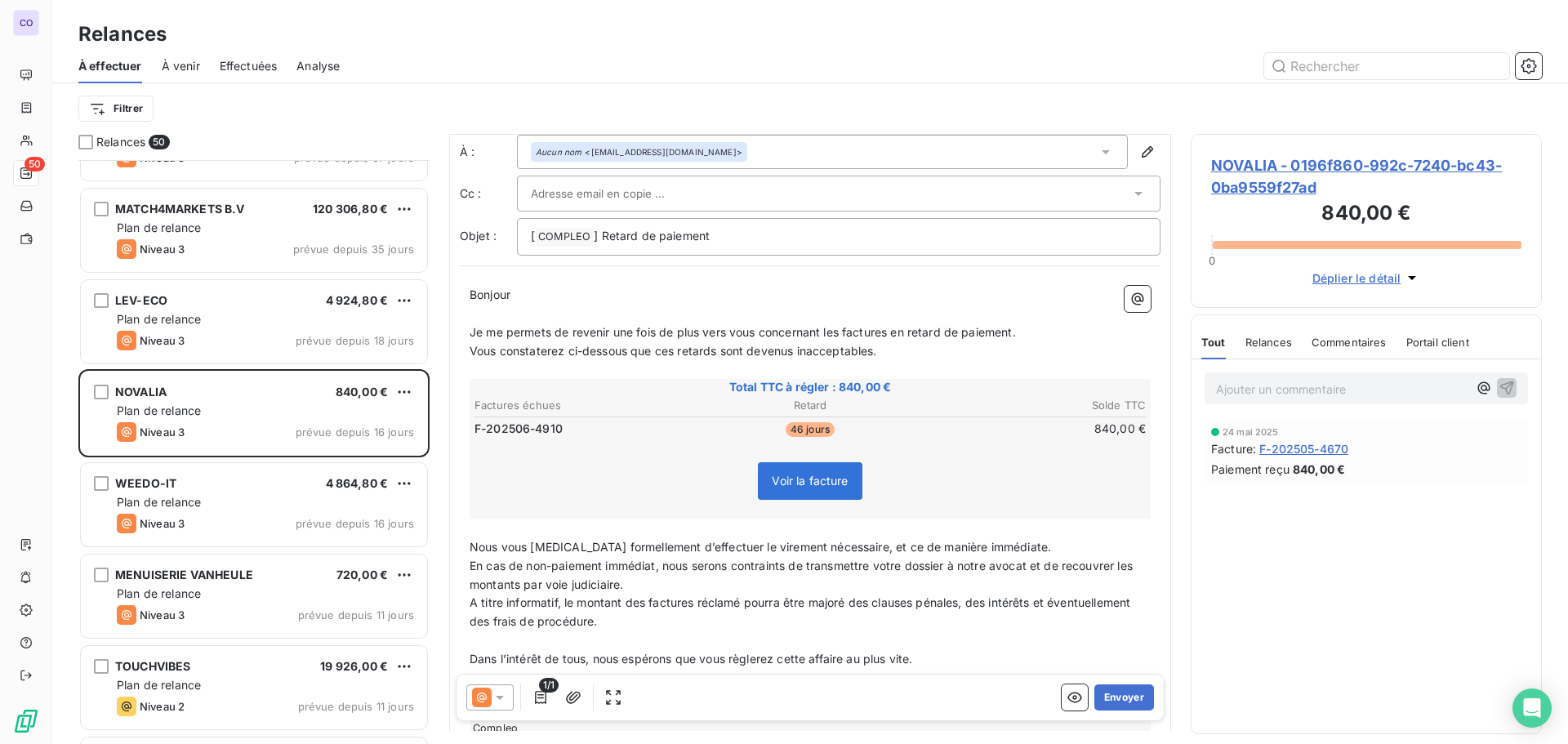
scroll to position [155, 0]
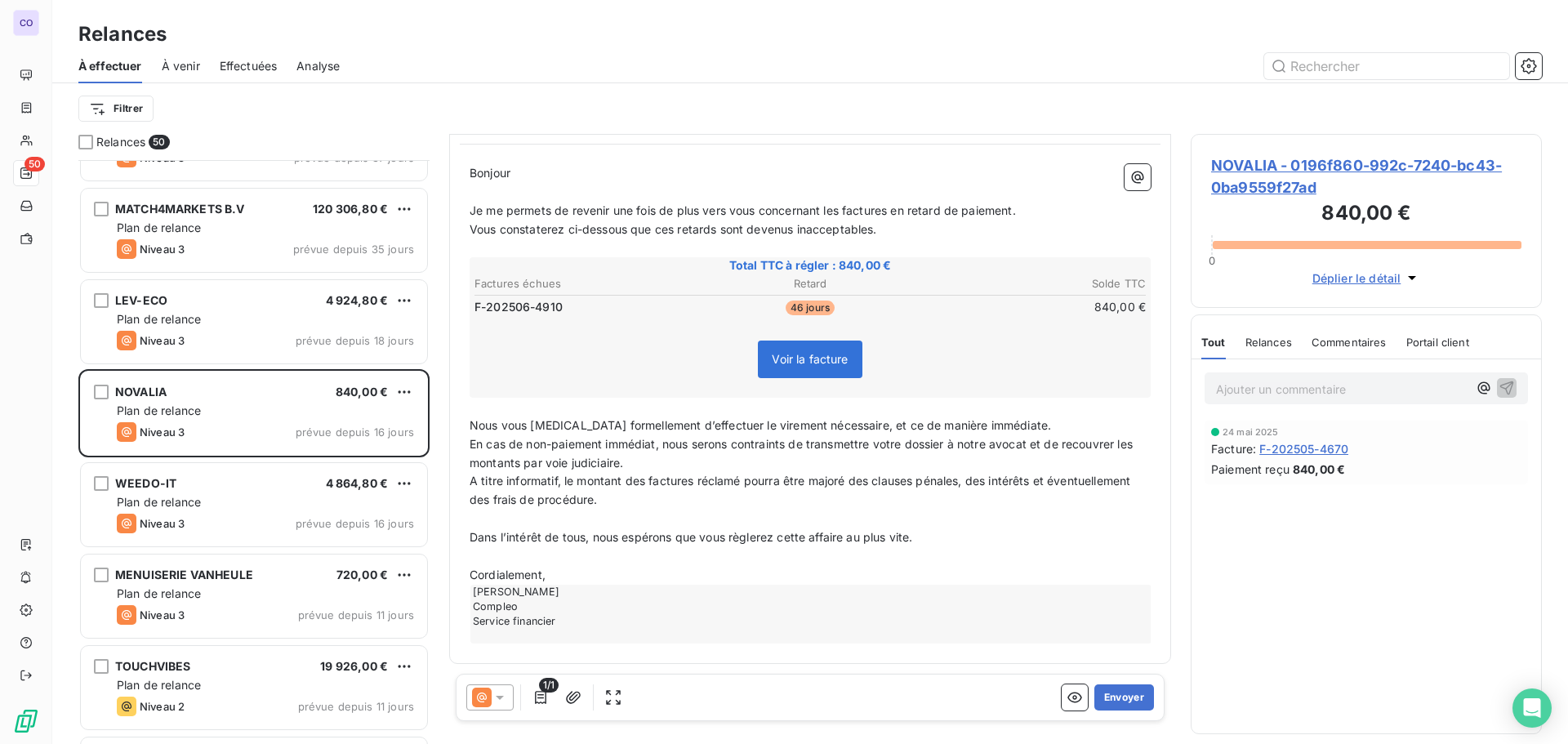
click at [506, 699] on icon at bounding box center [499, 698] width 16 height 16
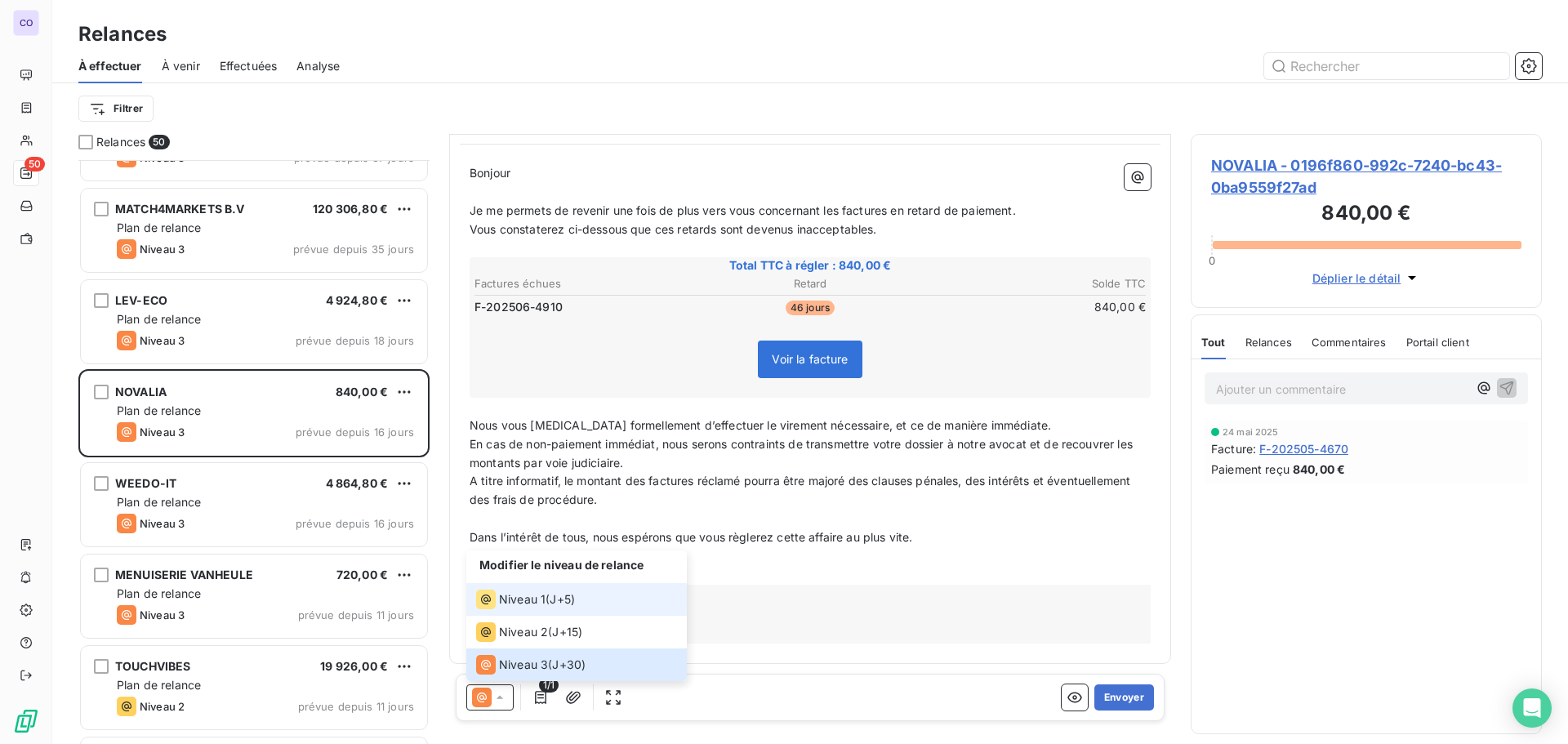
click at [524, 598] on span "Niveau 1" at bounding box center [522, 599] width 46 height 16
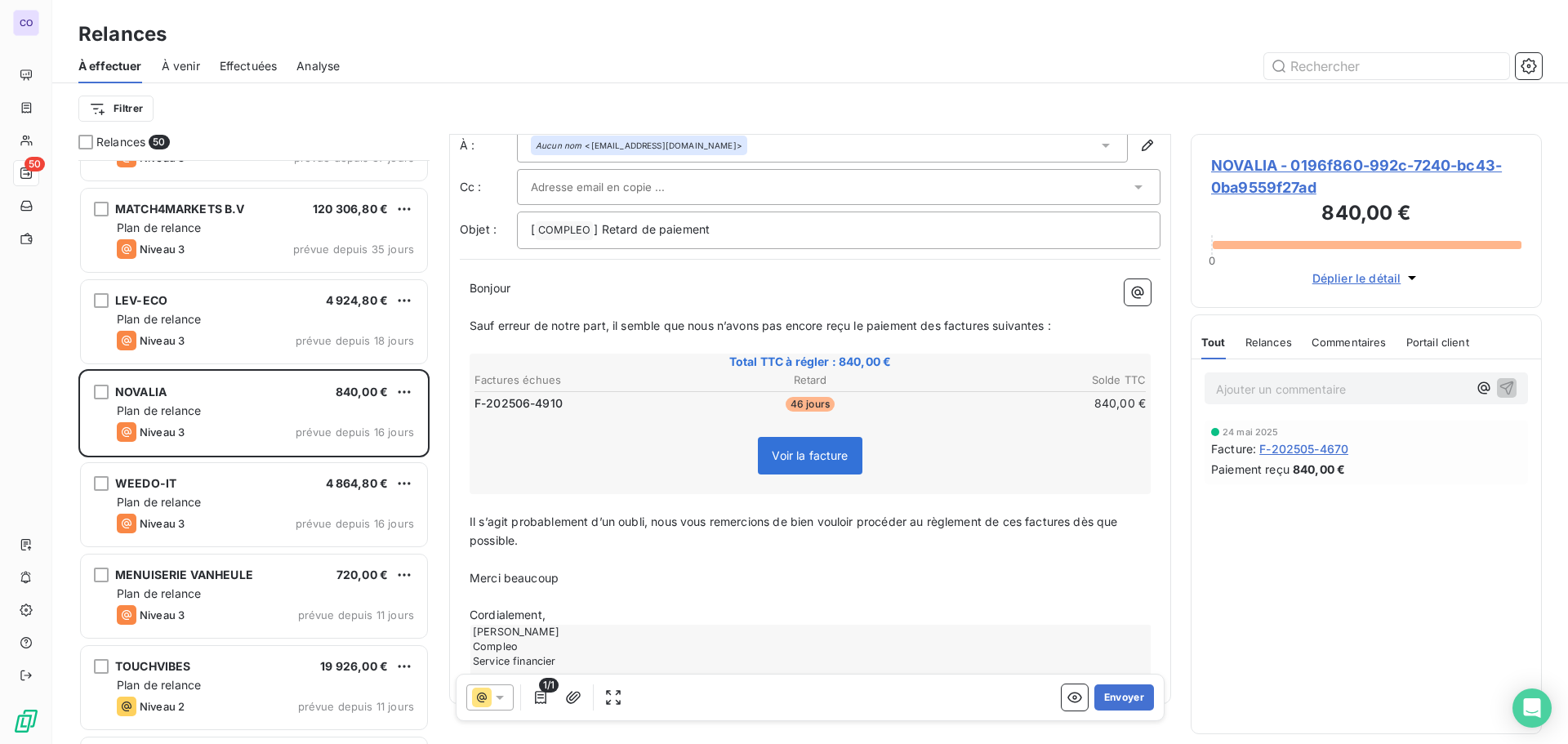
scroll to position [0, 0]
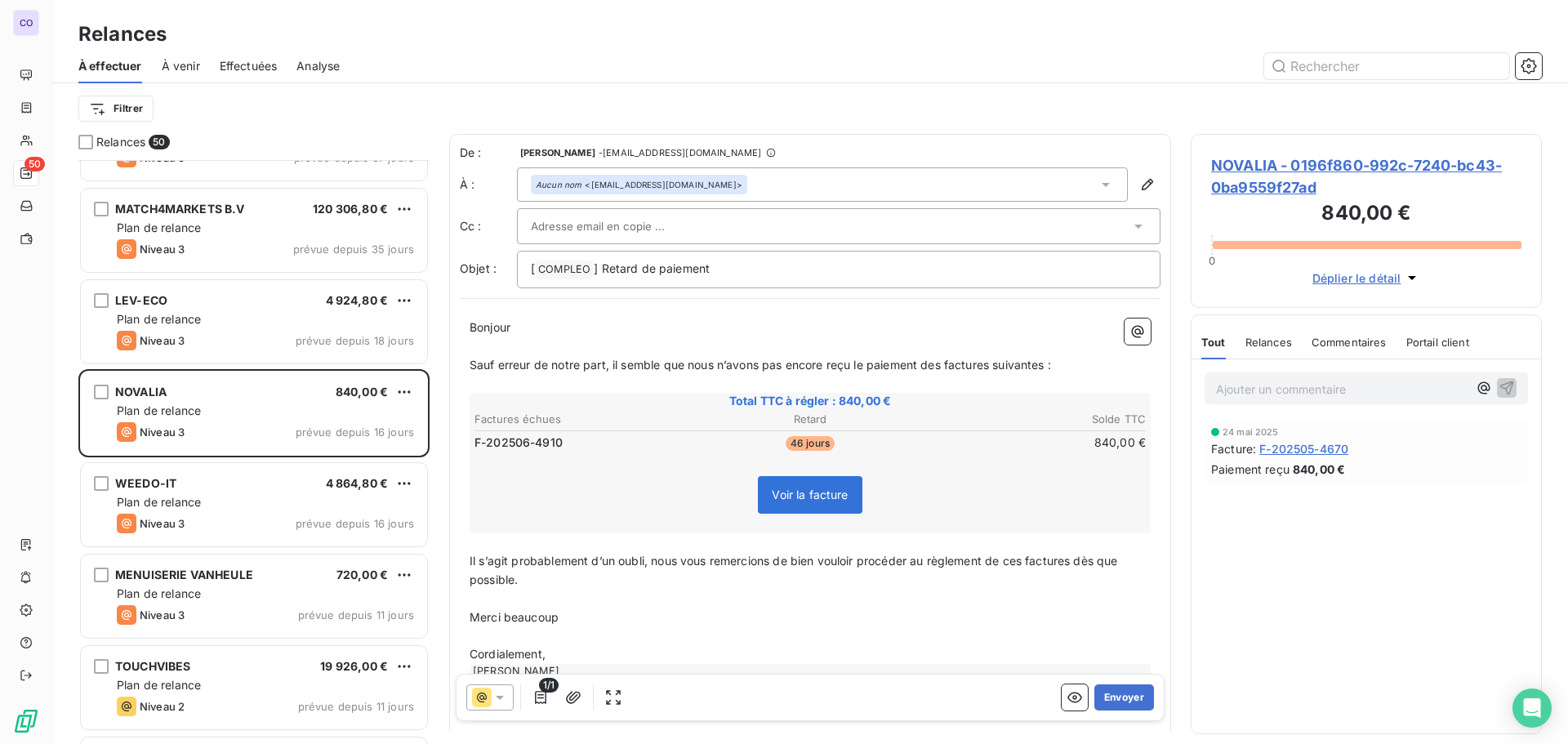
click at [587, 213] on div at bounding box center [838, 226] width 643 height 36
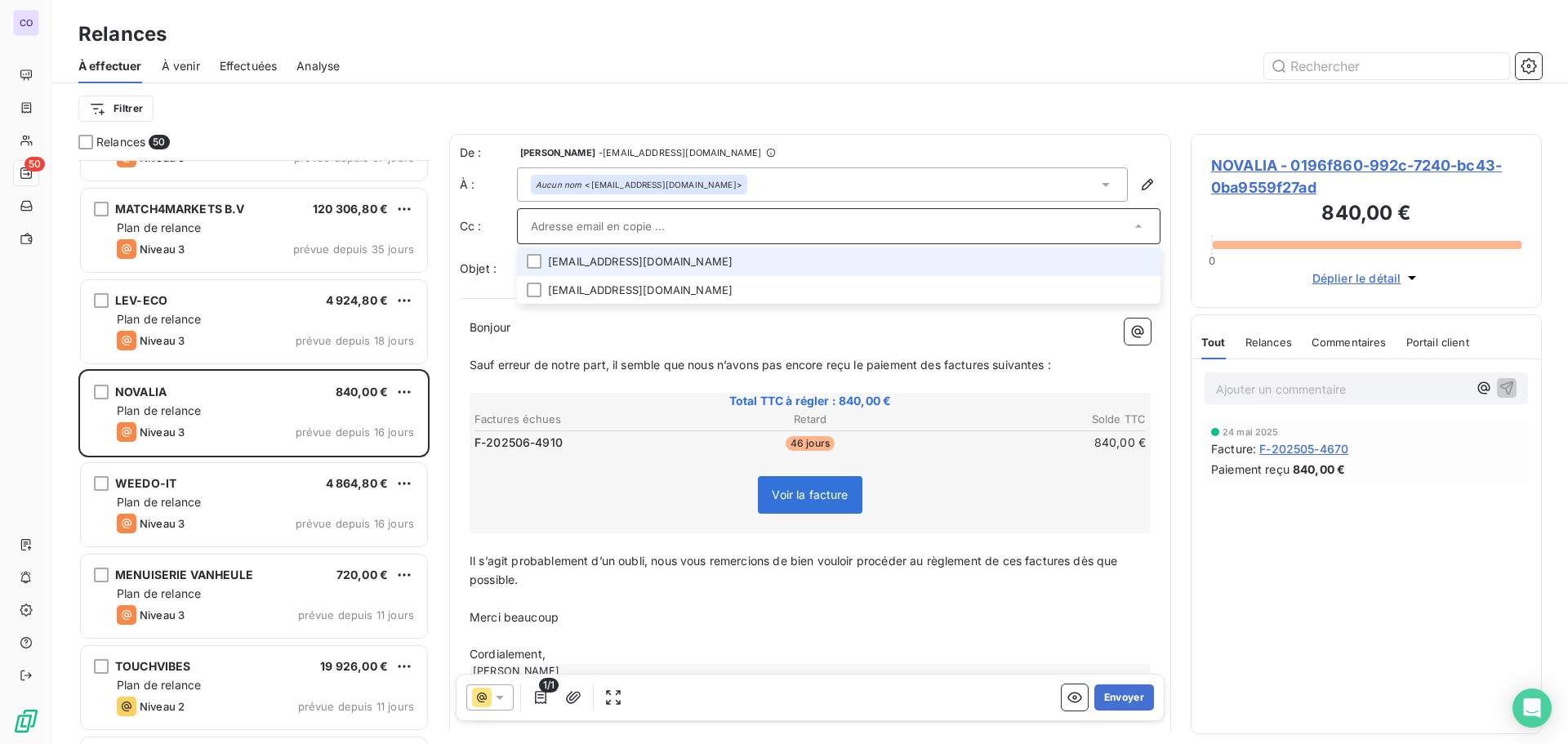
click at [587, 267] on li "[EMAIL_ADDRESS][DOMAIN_NAME]" at bounding box center [838, 261] width 643 height 29
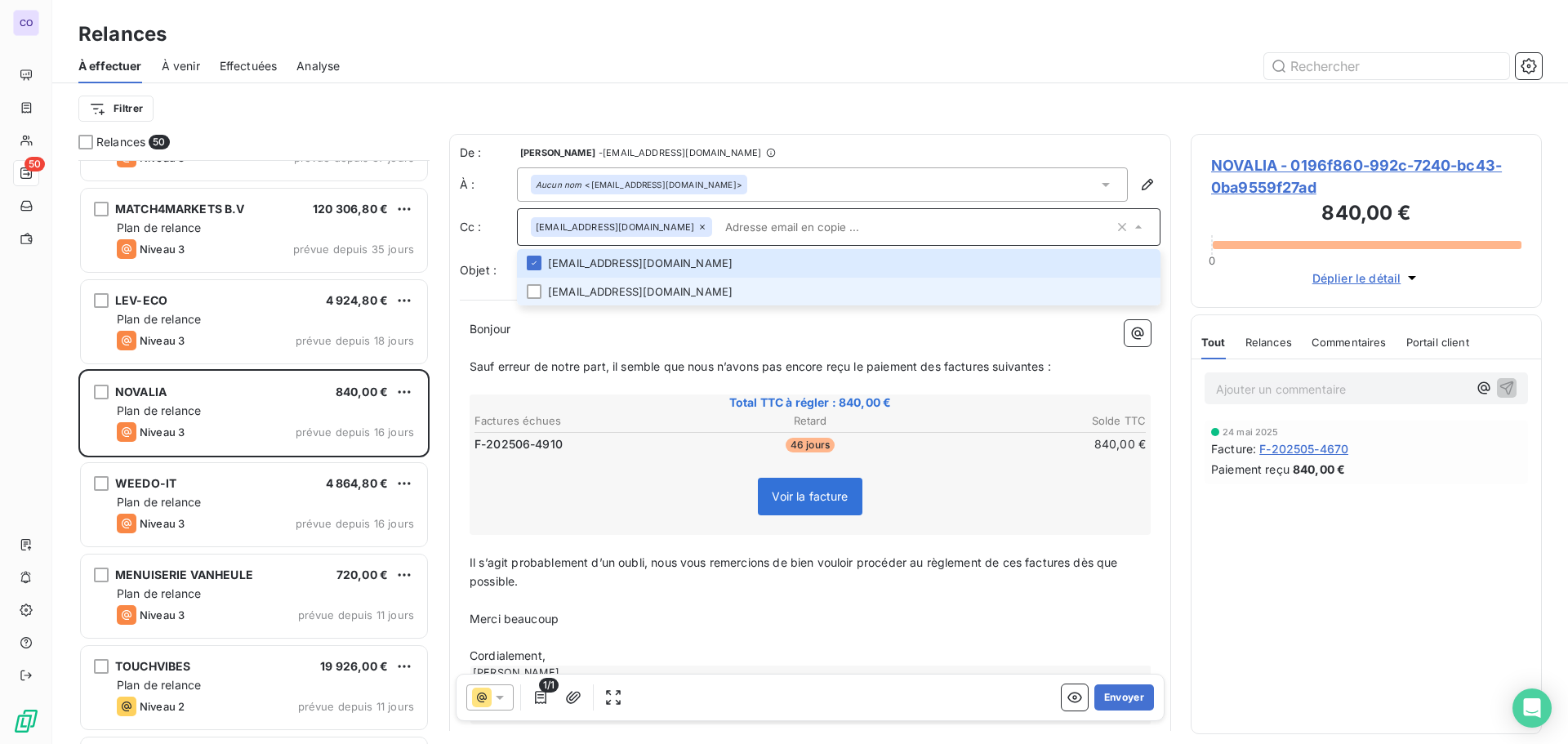
click at [589, 293] on li "[EMAIL_ADDRESS][DOMAIN_NAME]" at bounding box center [838, 292] width 643 height 29
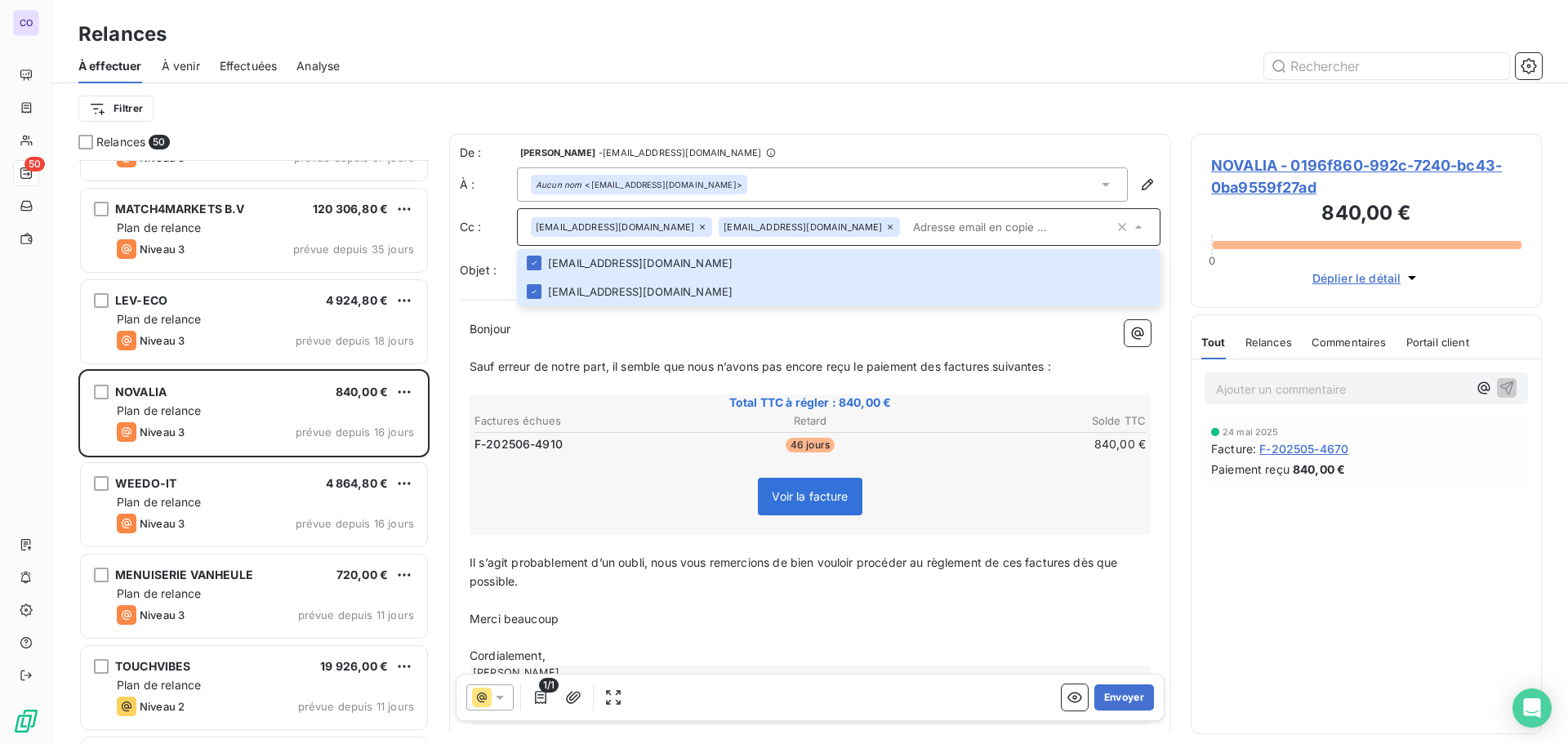
click at [561, 350] on p "﻿" at bounding box center [810, 348] width 681 height 19
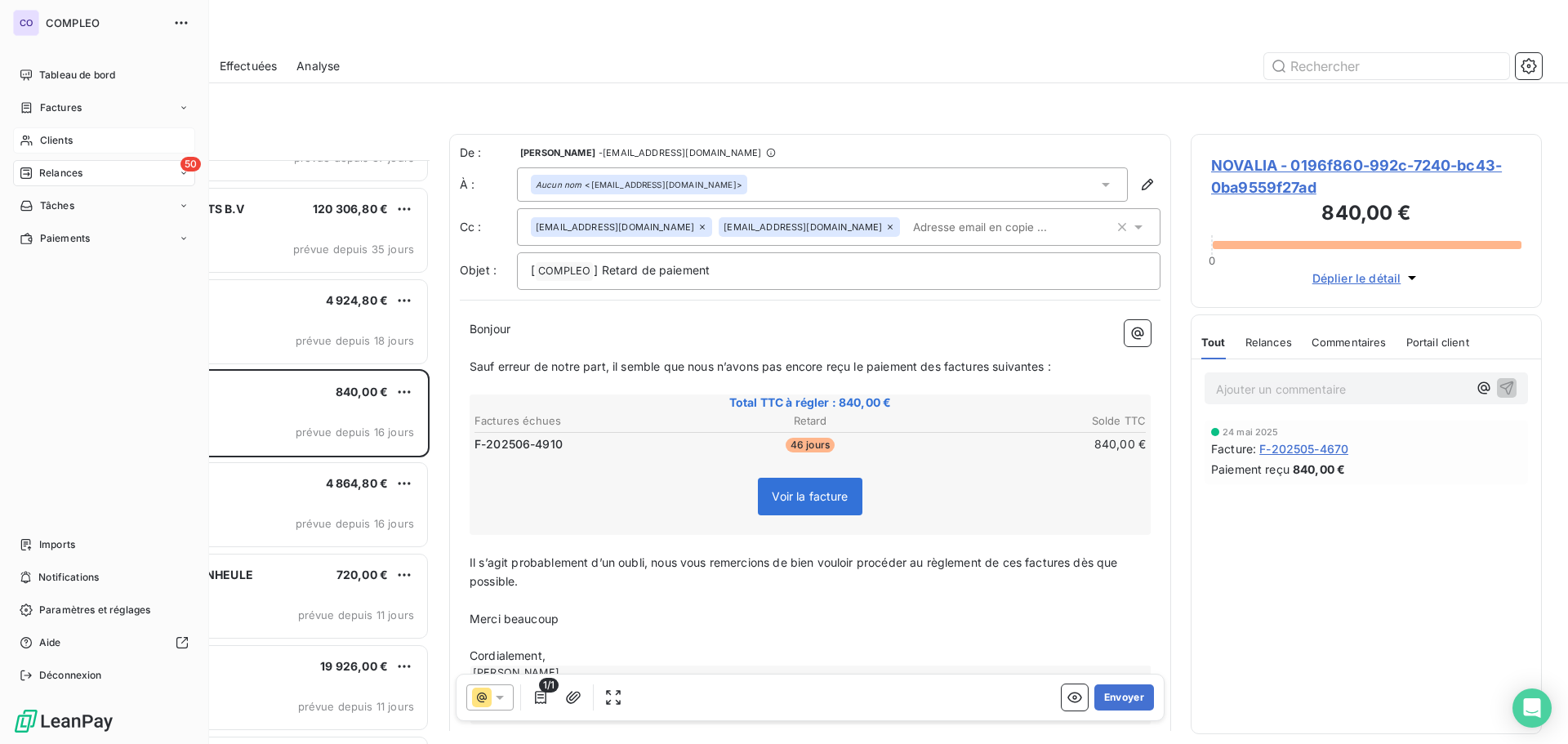
click at [29, 141] on icon at bounding box center [26, 140] width 13 height 13
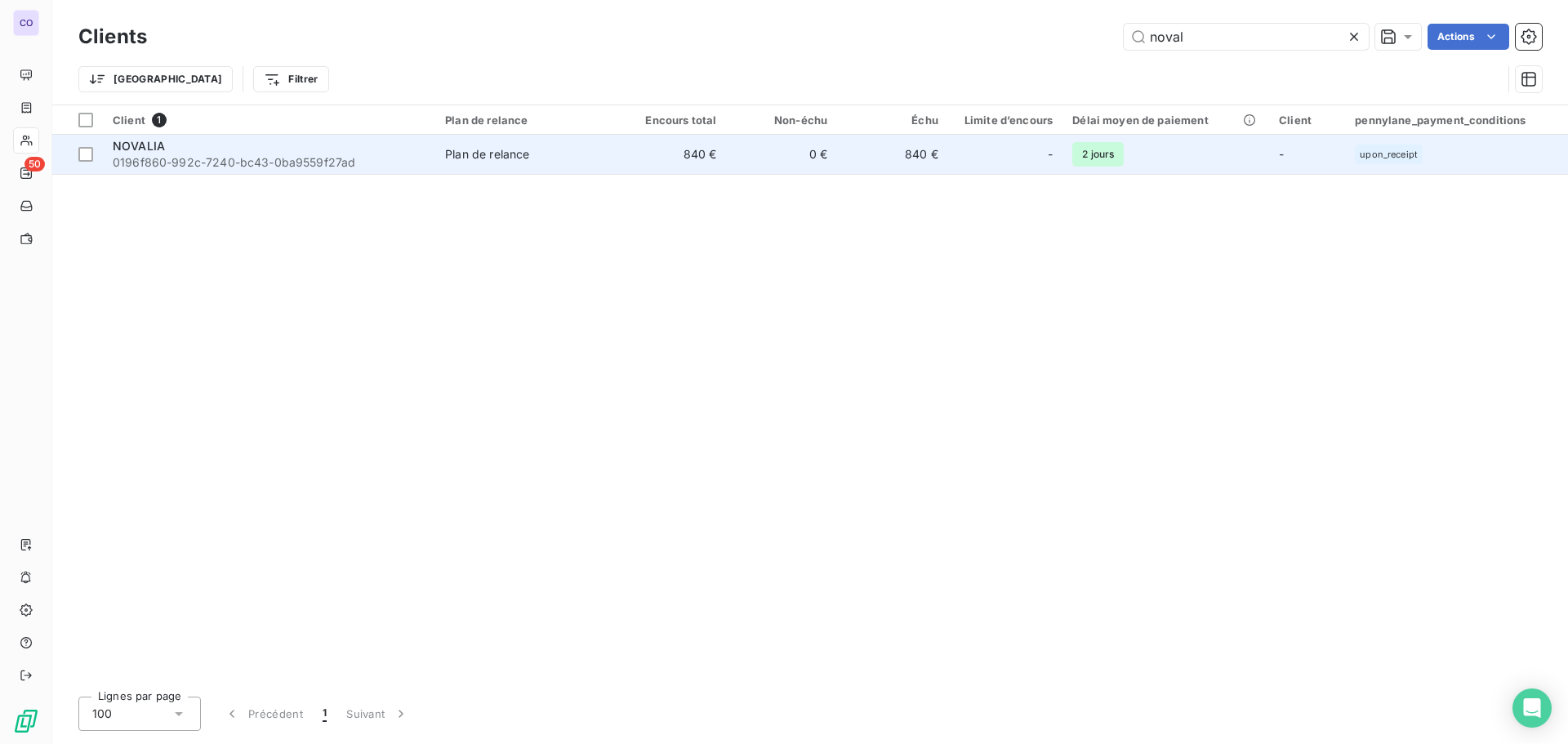
type input "noval"
click at [527, 159] on div "Plan de relance" at bounding box center [487, 154] width 84 height 16
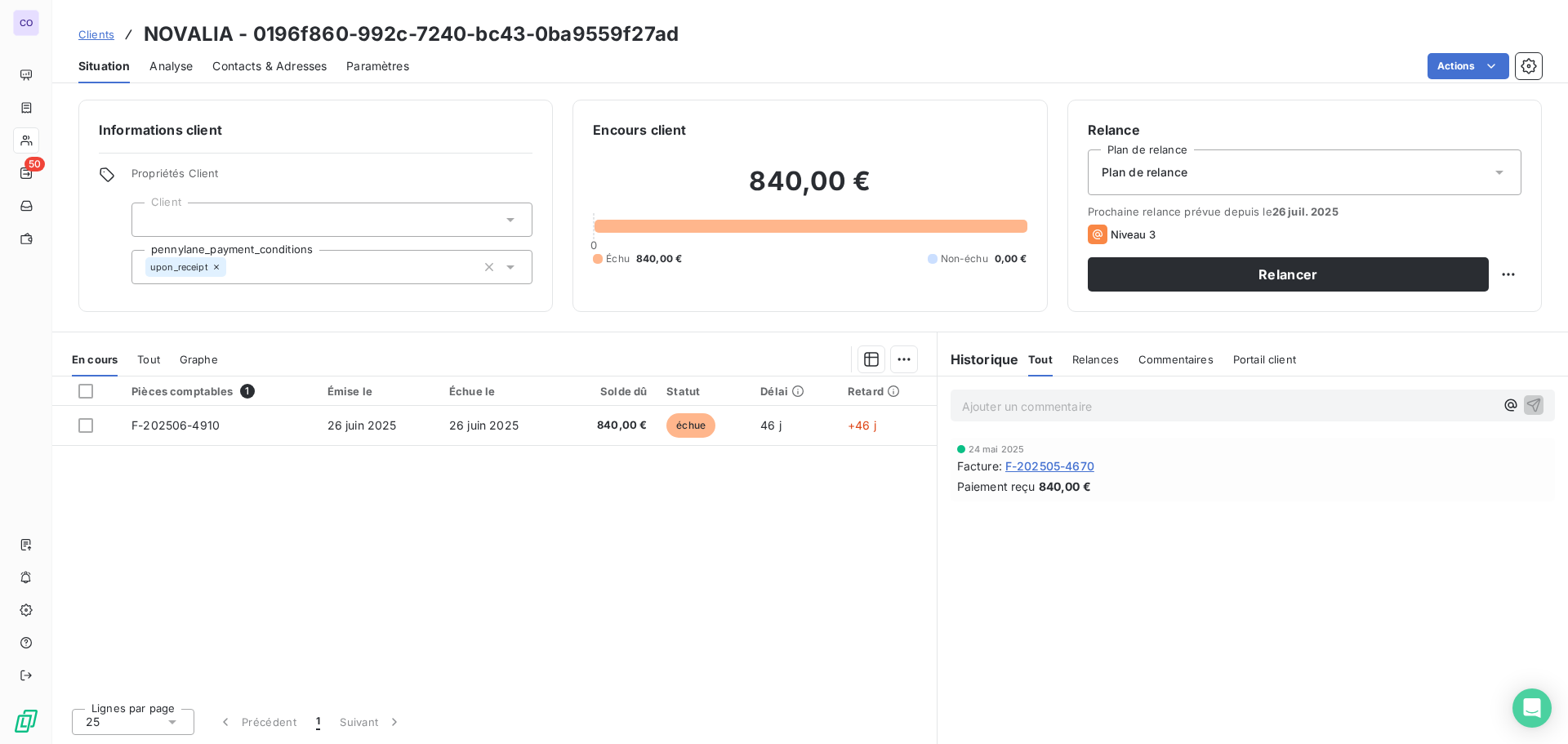
click at [1182, 169] on span "Plan de relance" at bounding box center [1145, 172] width 86 height 16
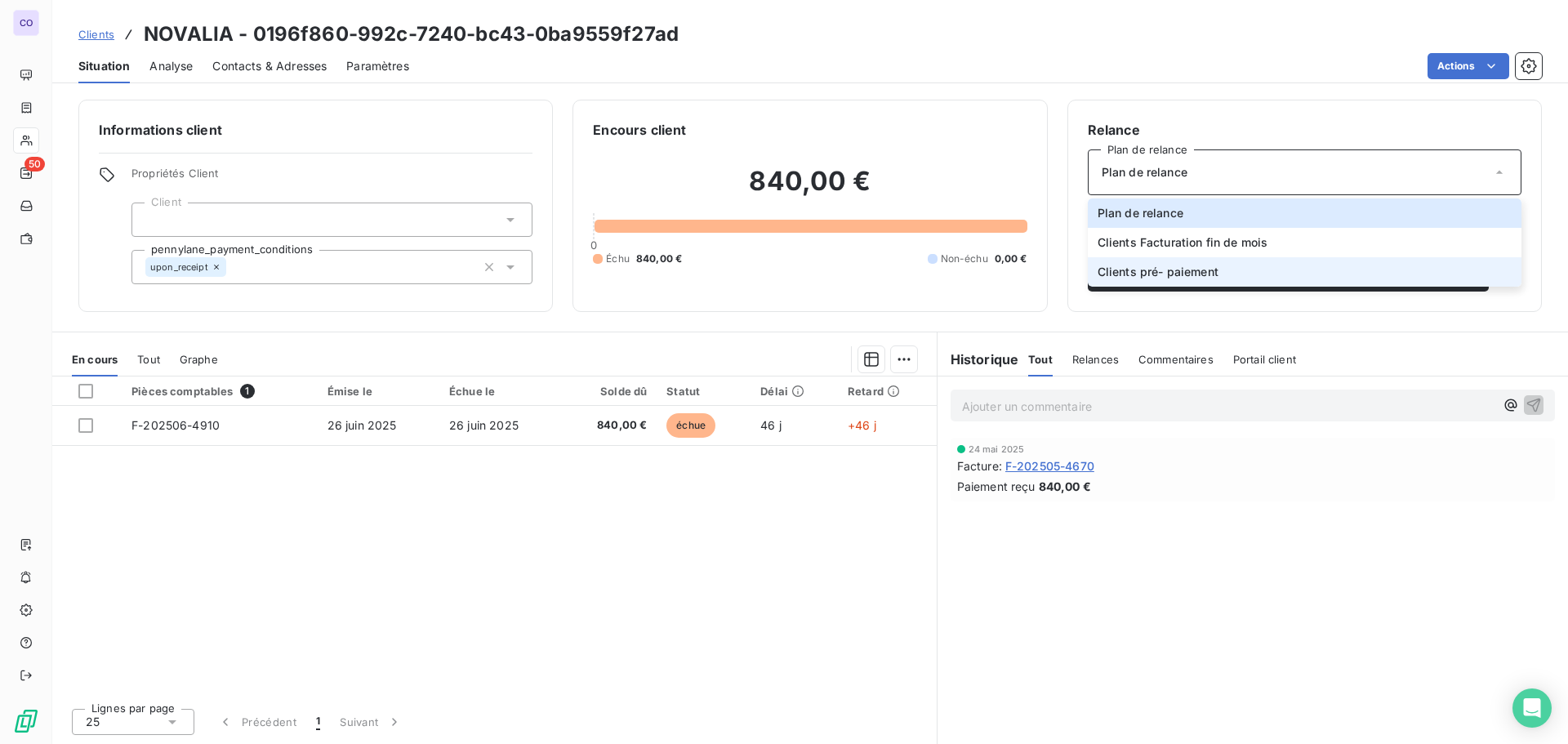
click at [1185, 270] on span "Clients pré- paiement" at bounding box center [1157, 272] width 121 height 16
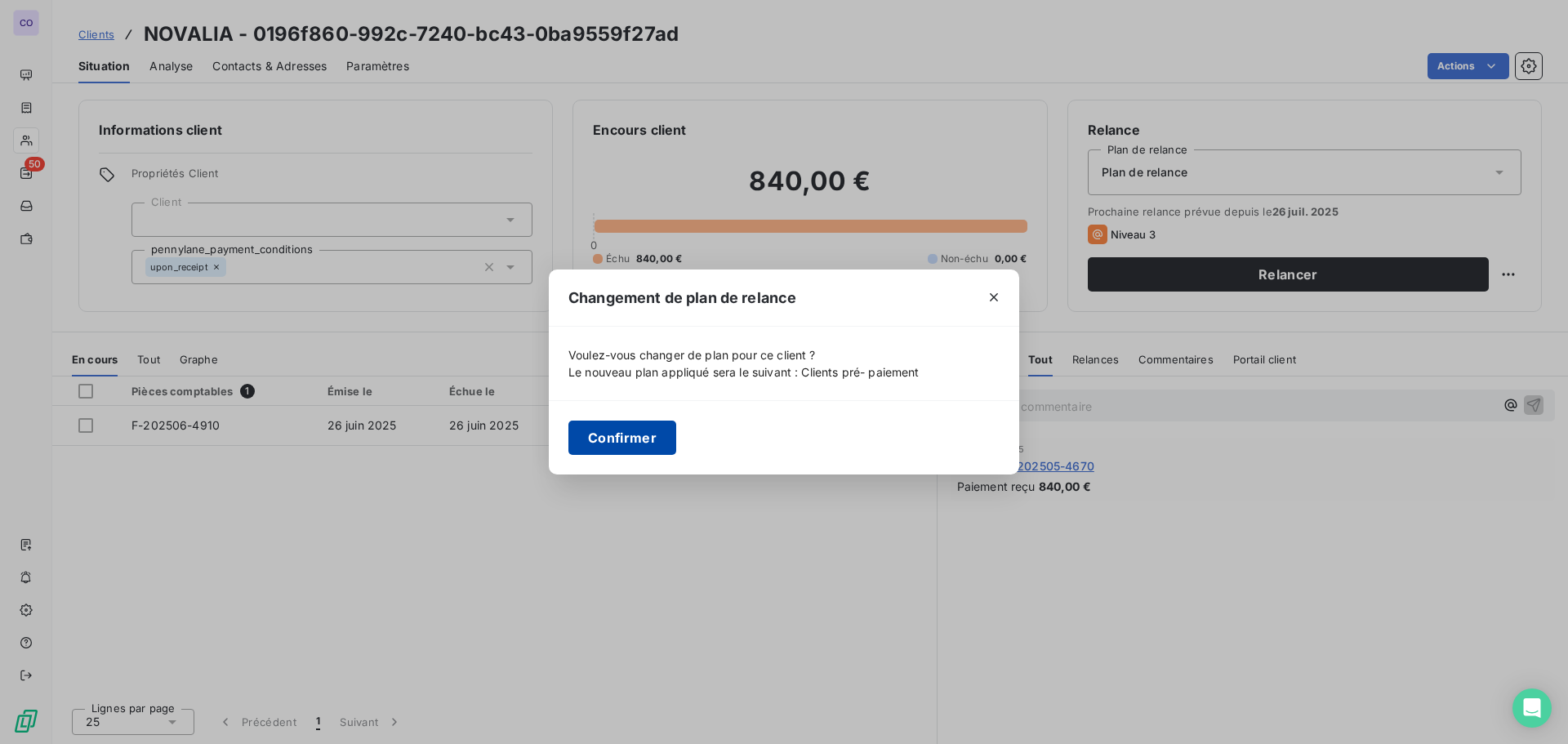
click at [631, 432] on button "Confirmer" at bounding box center [622, 438] width 108 height 35
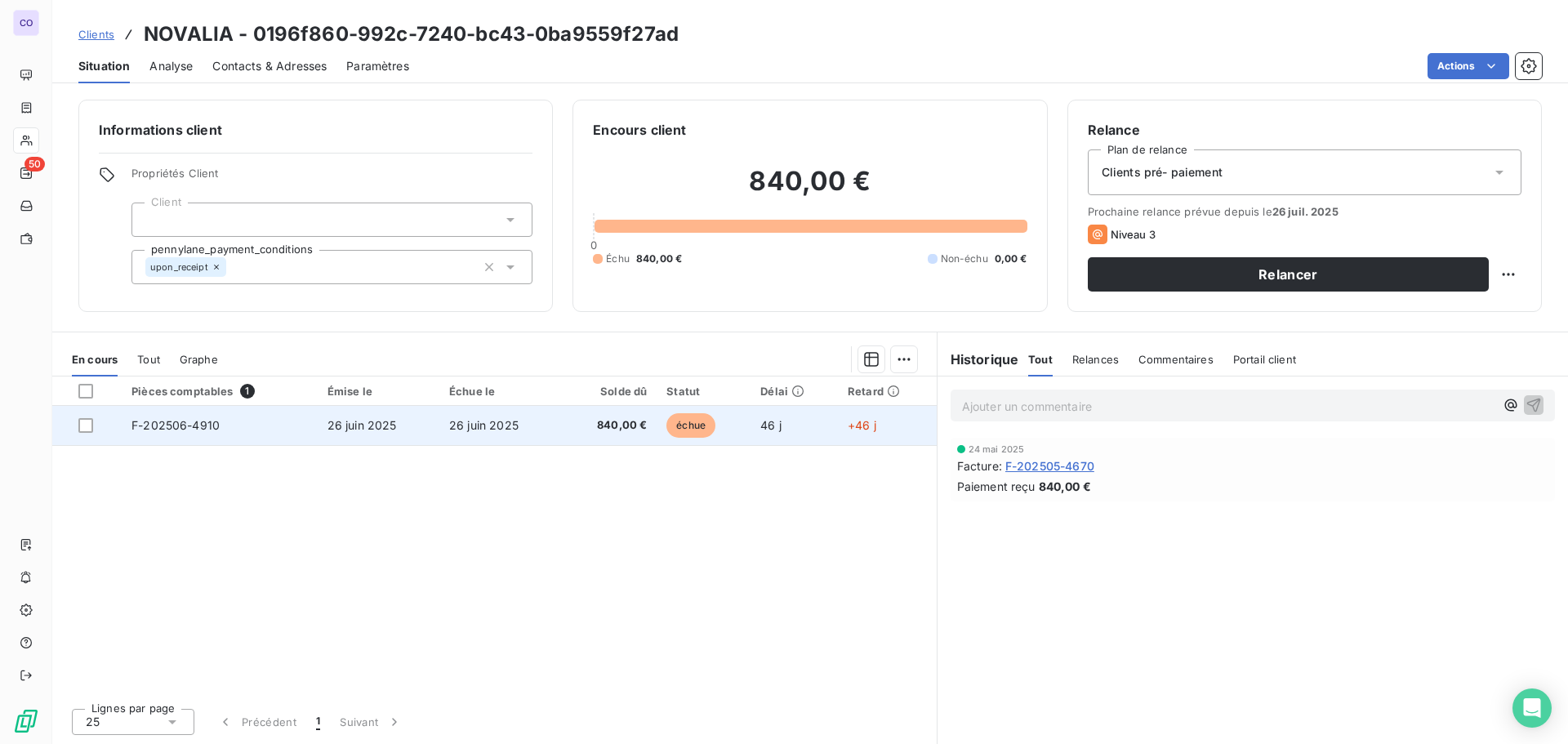
click at [347, 427] on span "26 juin 2025" at bounding box center [362, 425] width 69 height 13
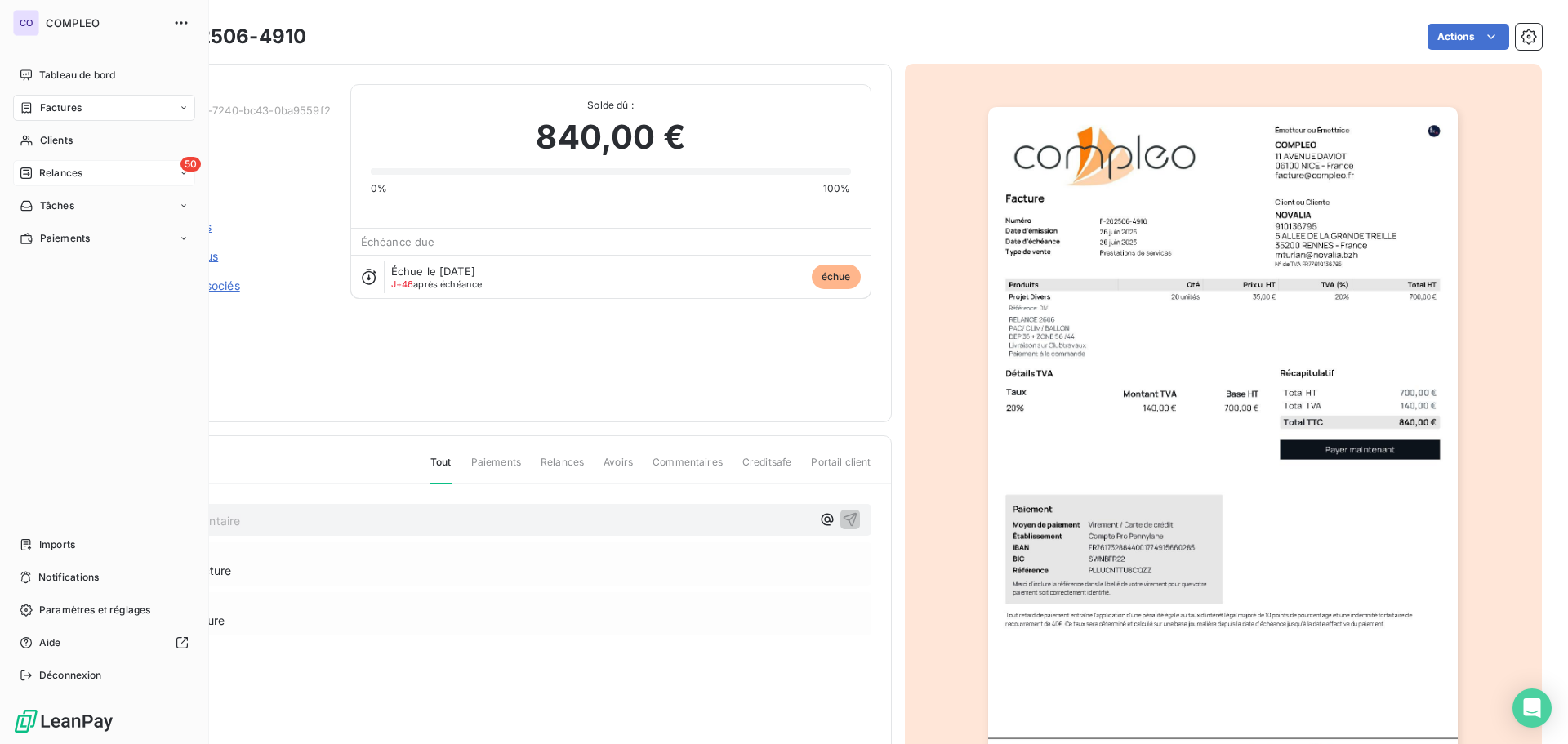
click at [44, 178] on span "Relances" at bounding box center [60, 173] width 43 height 14
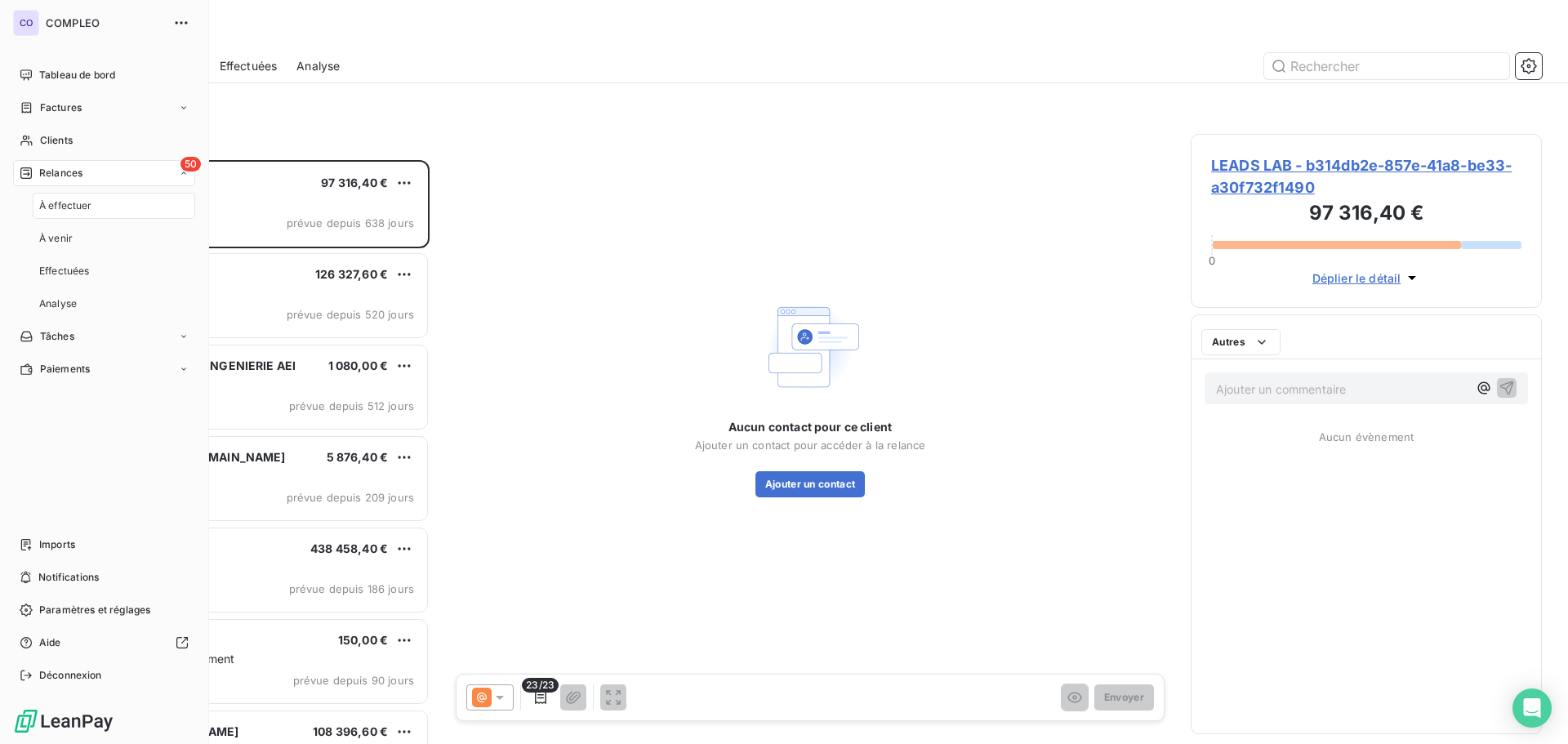
scroll to position [572, 339]
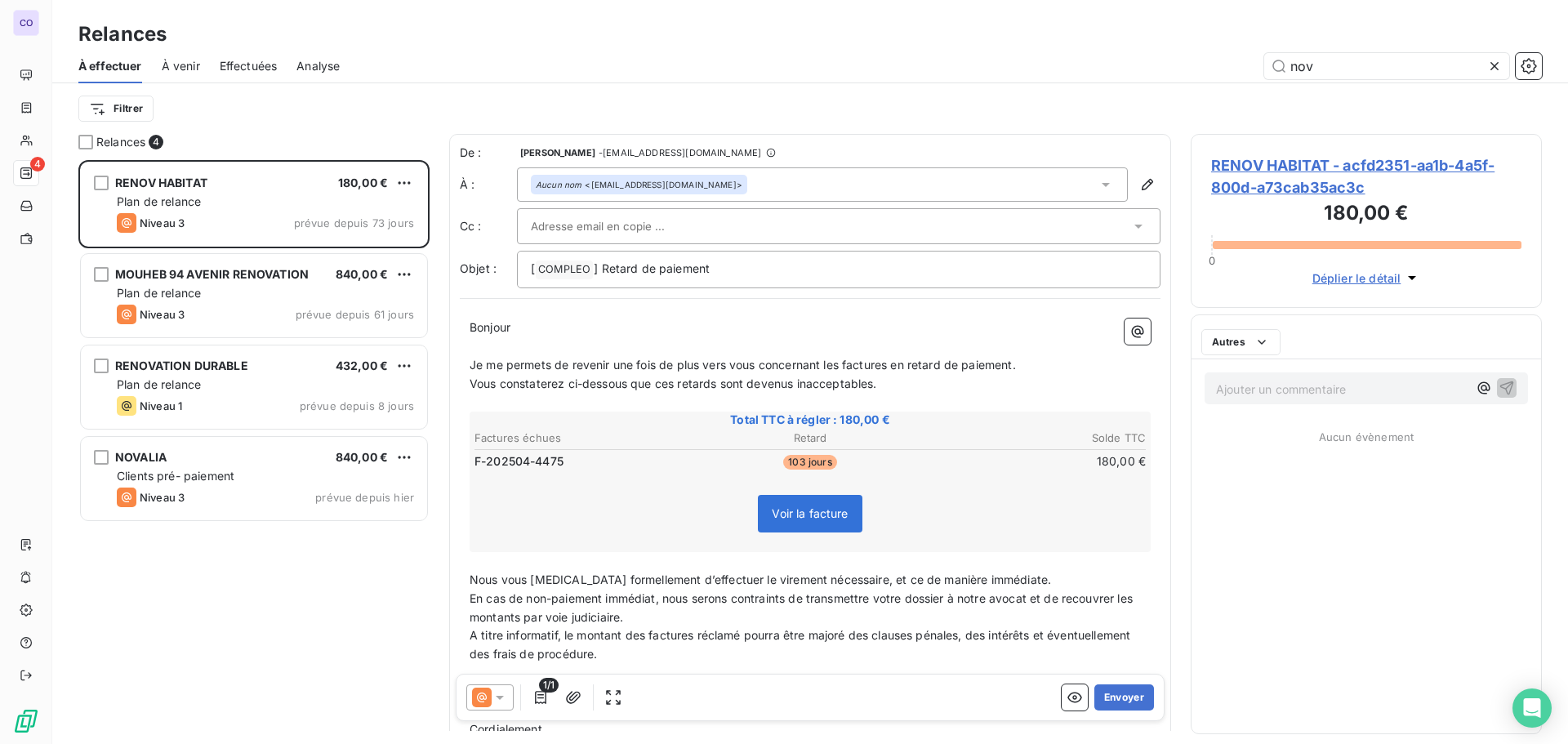
scroll to position [572, 339]
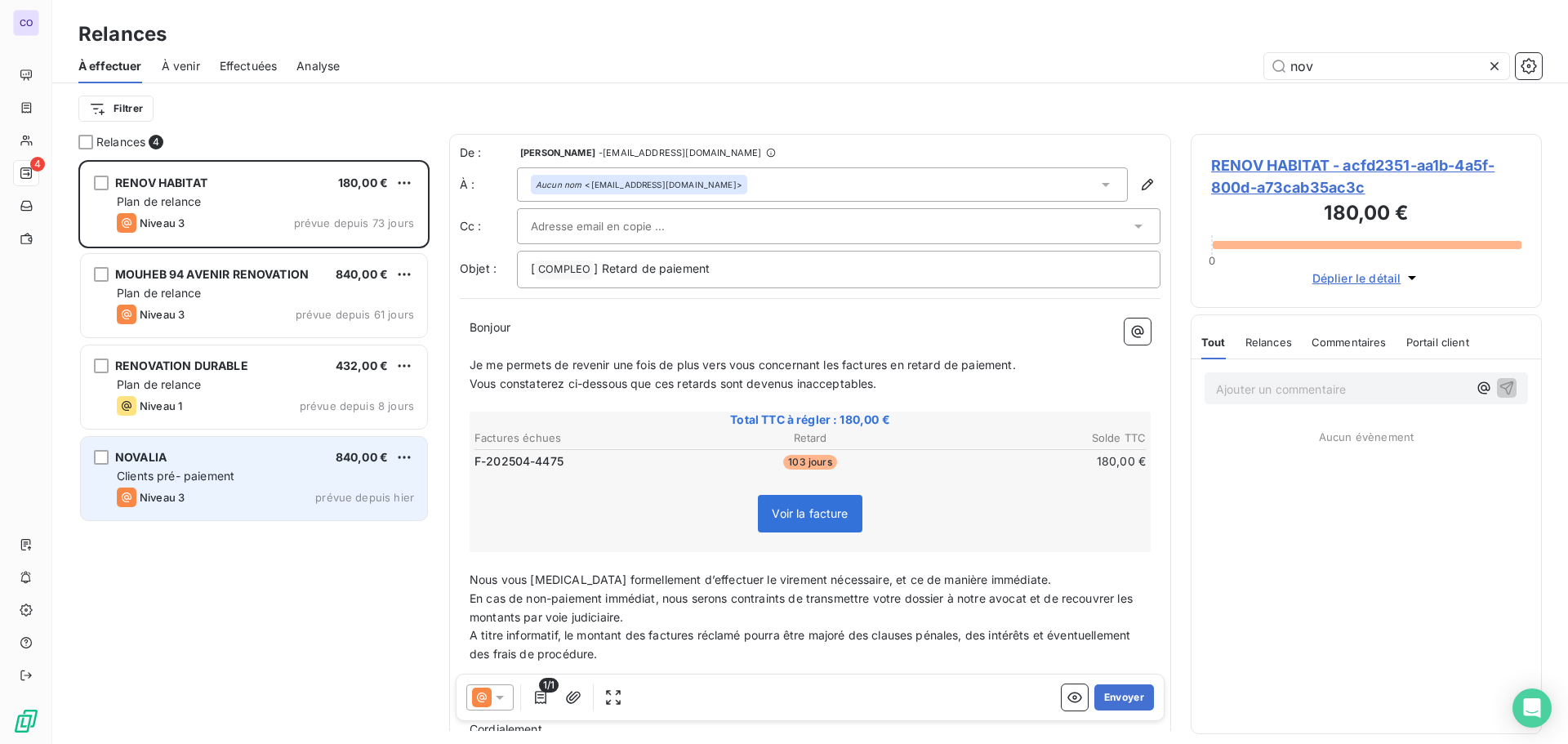
type input "nov"
click at [161, 470] on span "Clients pré- paiement" at bounding box center [175, 476] width 117 height 13
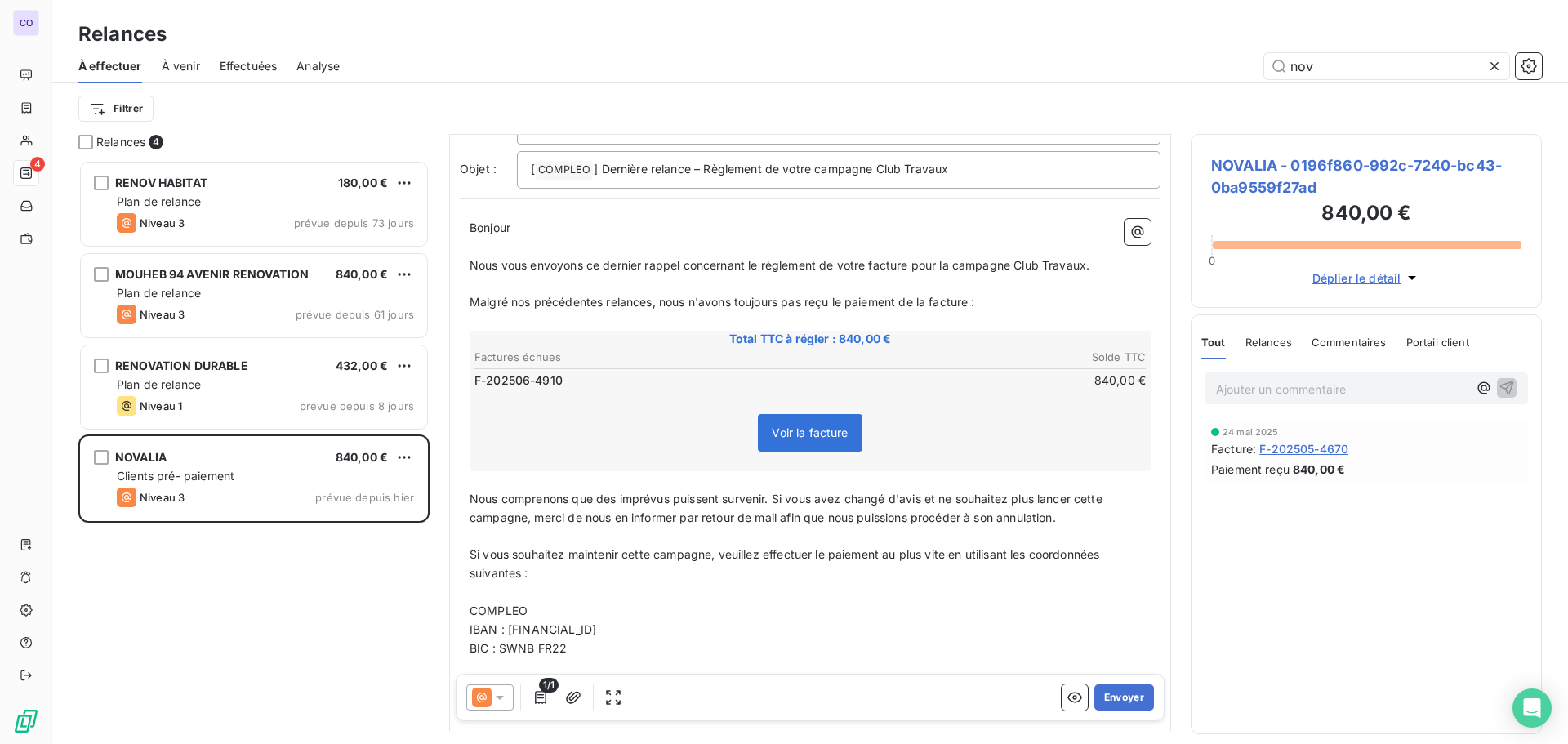
scroll to position [286, 0]
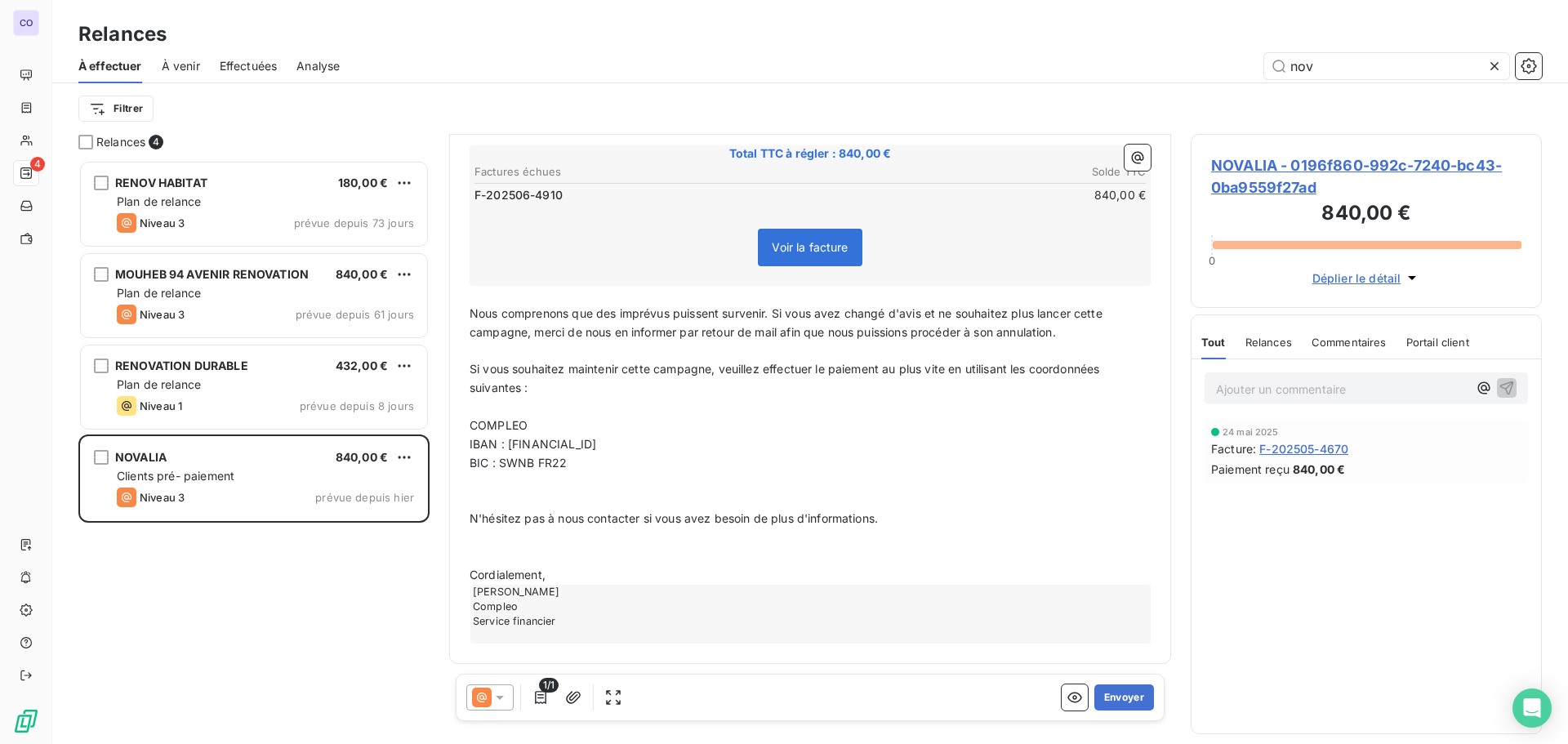
click at [505, 699] on icon at bounding box center [499, 698] width 16 height 16
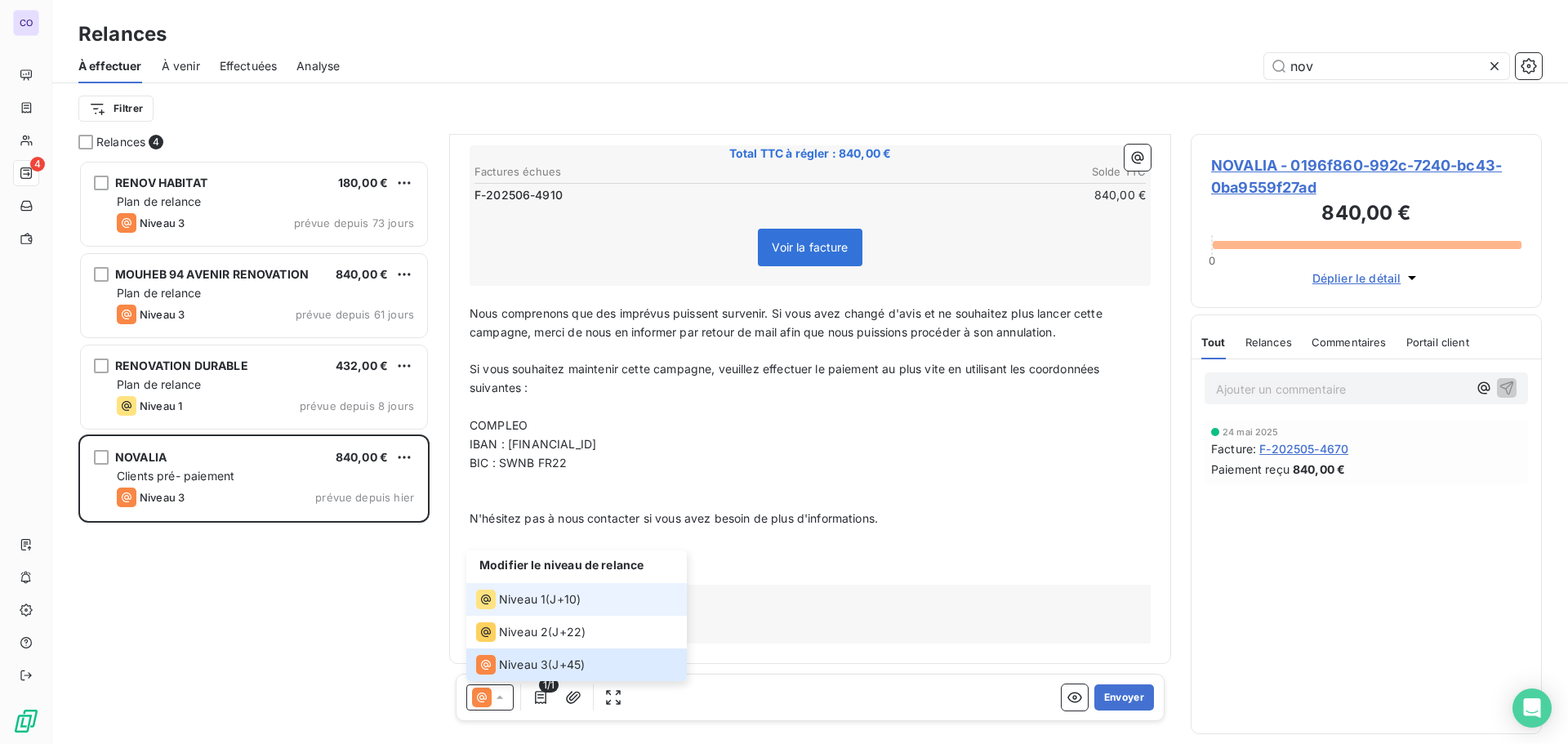
click at [528, 595] on span "Niveau 1" at bounding box center [522, 599] width 46 height 16
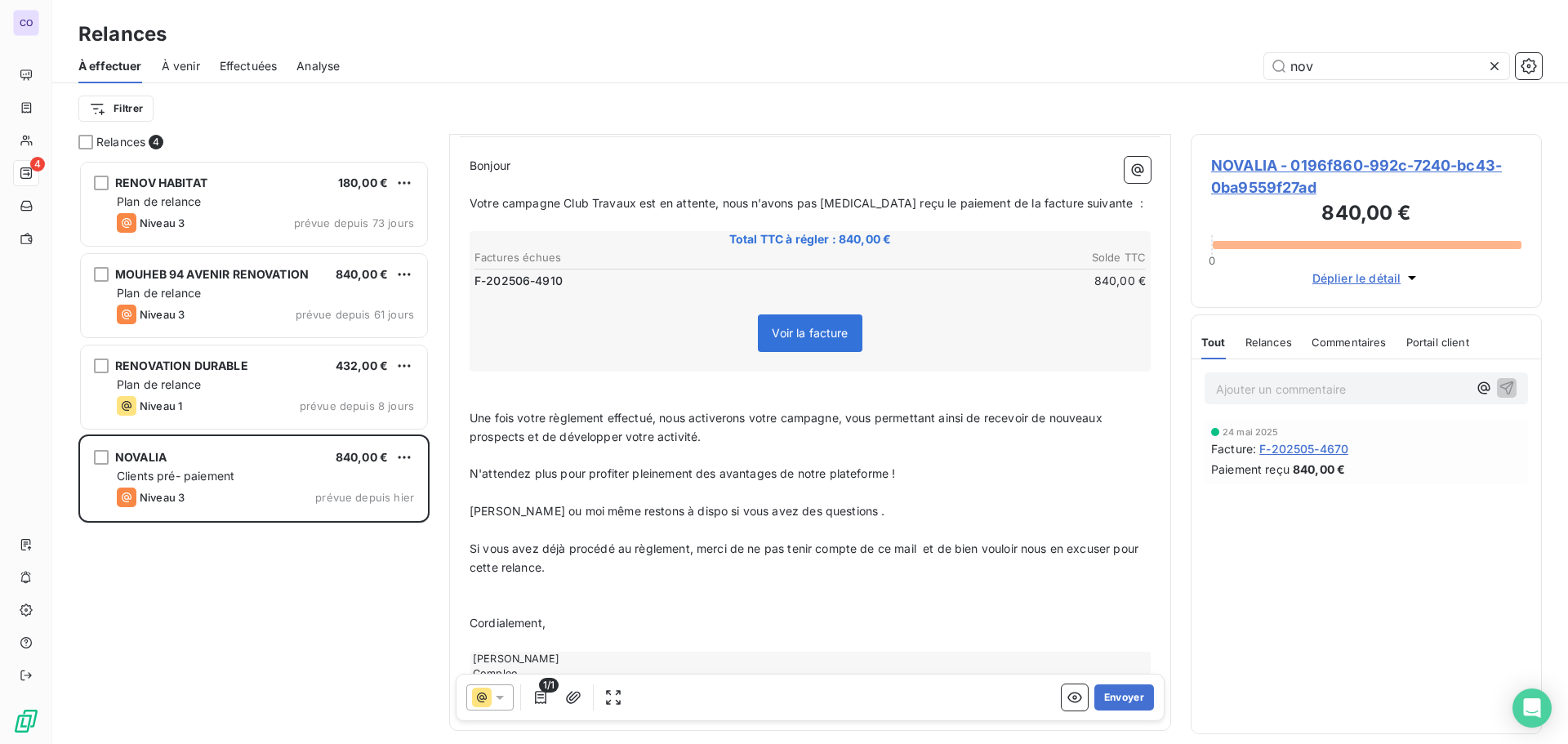
scroll to position [231, 0]
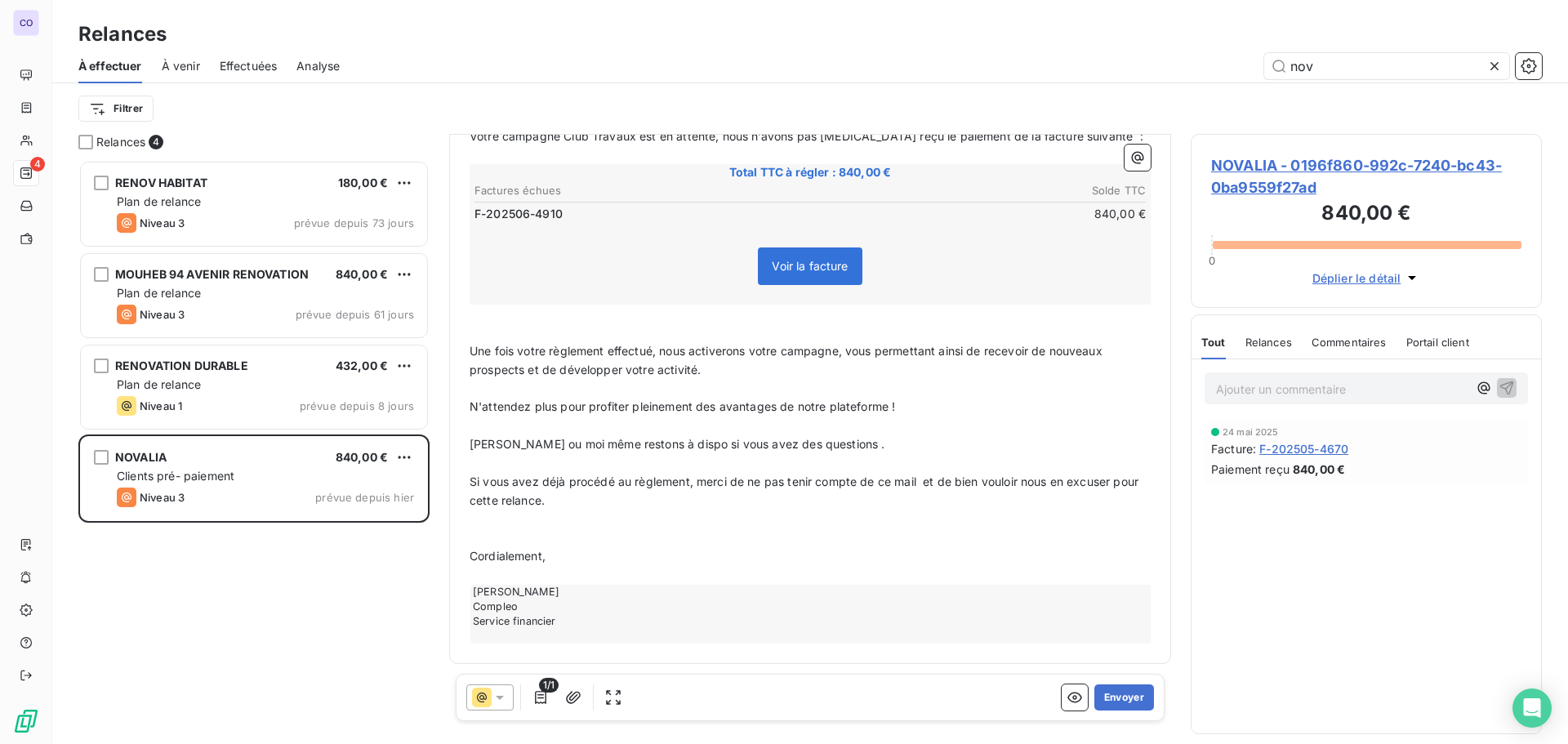
click at [532, 449] on span "[PERSON_NAME] ou moi même restons à dispo si vous avez des questions ." at bounding box center [677, 444] width 416 height 13
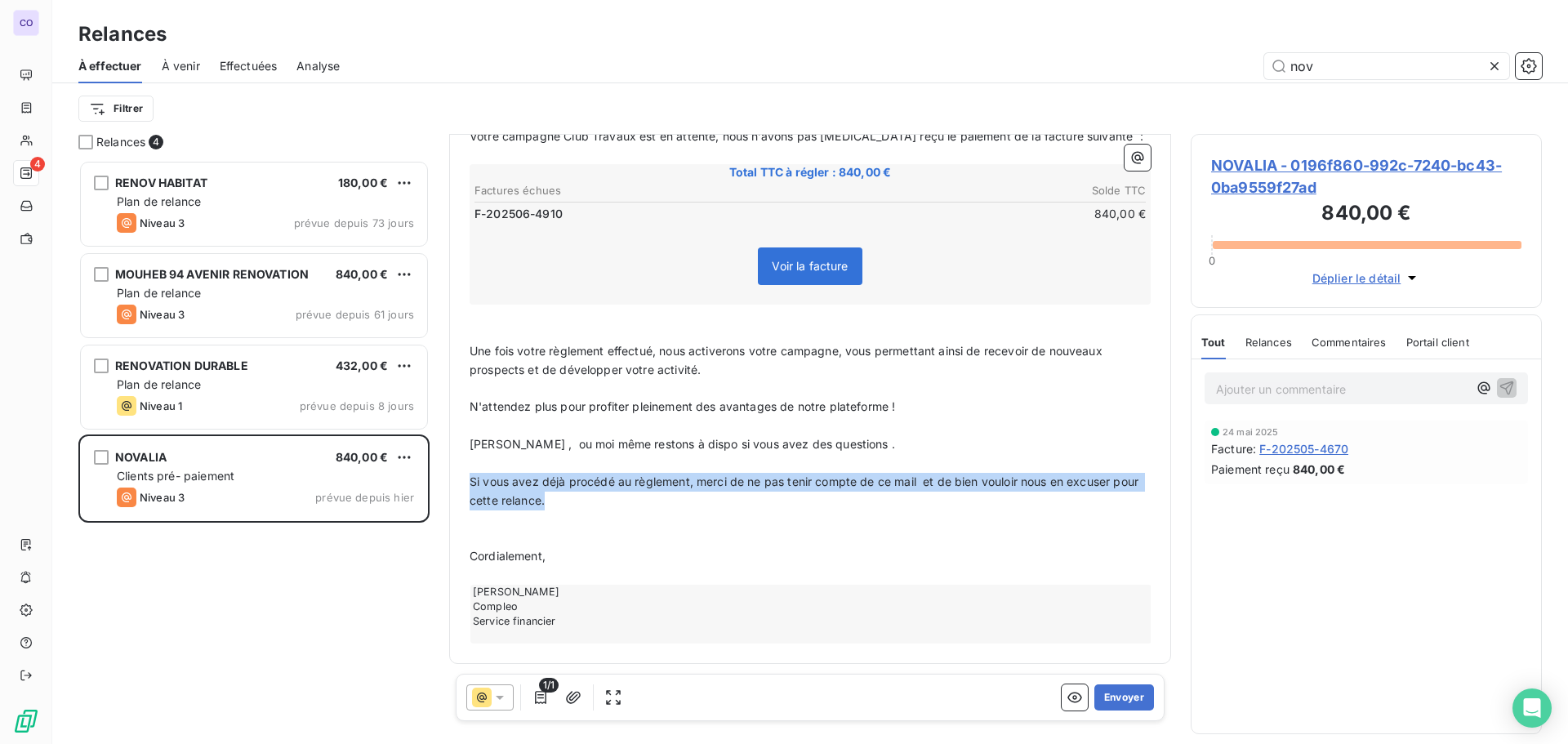
drag, startPoint x: 585, startPoint y: 503, endPoint x: 454, endPoint y: 478, distance: 133.4
click at [454, 478] on div "De : [PERSON_NAME] - [EMAIL_ADDRESS][DOMAIN_NAME] À : Aucun nom <[EMAIL_ADDRESS…" at bounding box center [810, 284] width 722 height 761
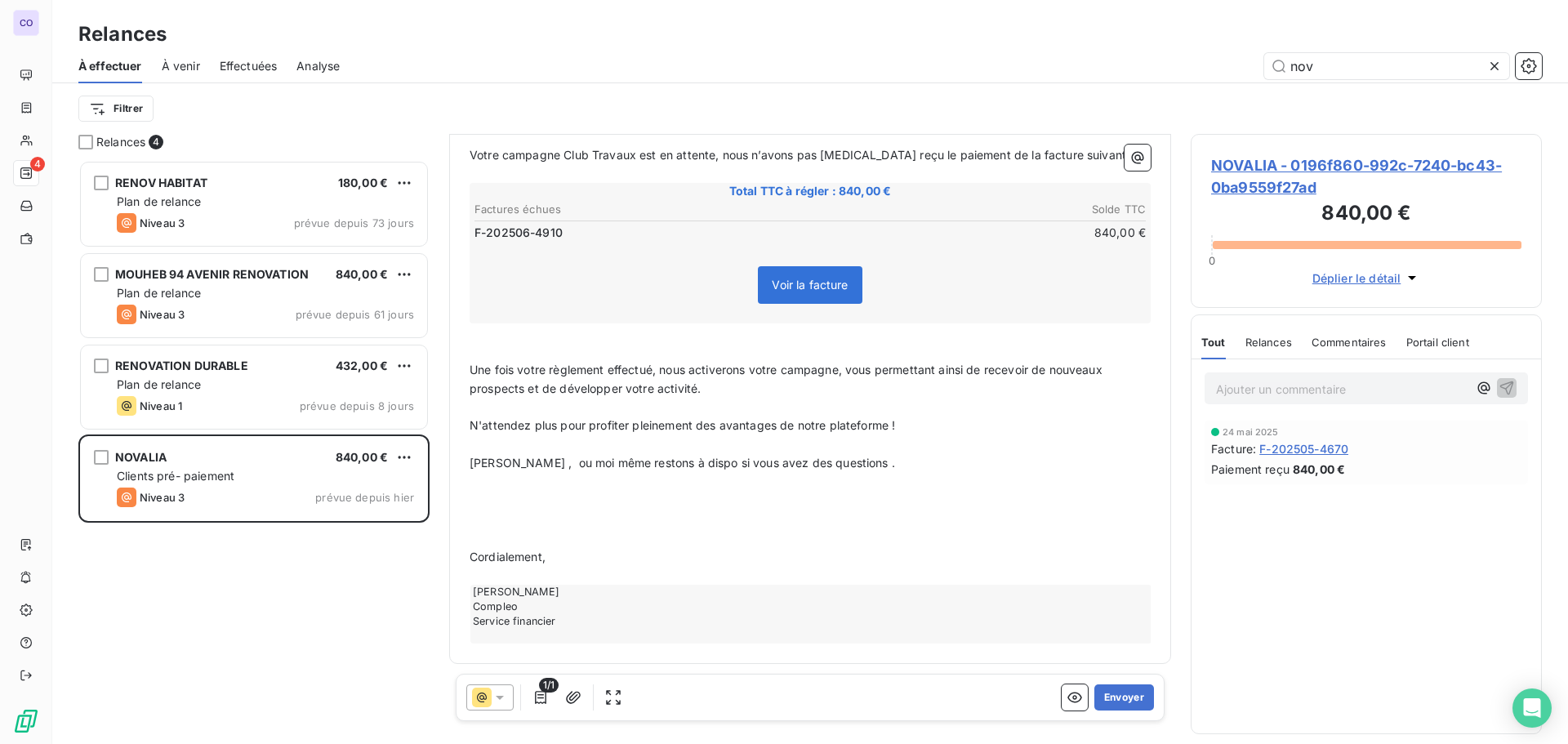
click at [470, 523] on p "﻿" at bounding box center [810, 520] width 681 height 19
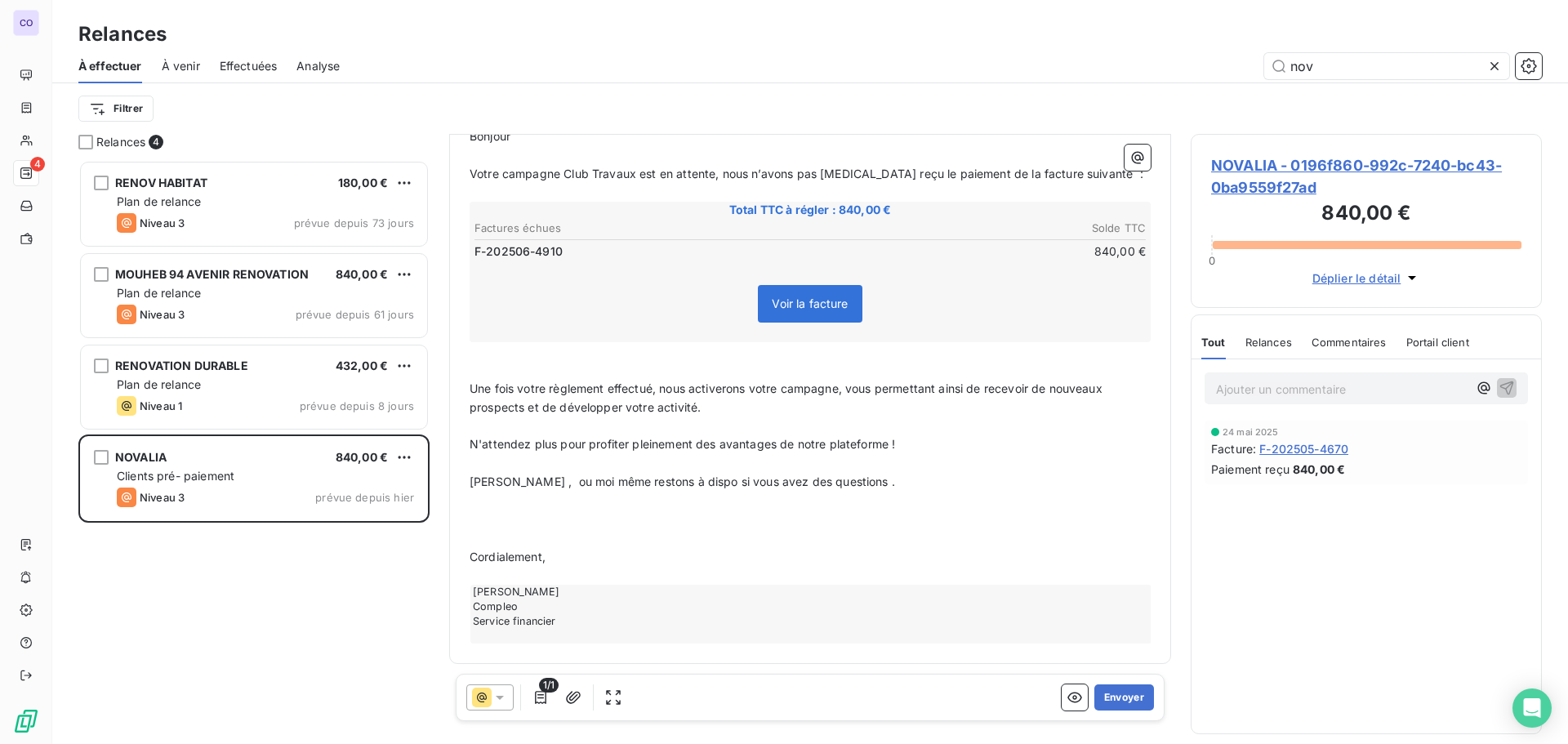
scroll to position [194, 0]
drag, startPoint x: 652, startPoint y: 480, endPoint x: 465, endPoint y: 474, distance: 187.1
click at [465, 474] on div "Bonjour ﻿ ﻿ ﻿ ﻿ Votre campagne Club Travaux est en attente, nous n’avons pas [M…" at bounding box center [809, 385] width 701 height 536
click at [497, 504] on p "﻿" at bounding box center [810, 501] width 681 height 19
click at [1125, 692] on button "Envoyer" at bounding box center [1124, 698] width 60 height 26
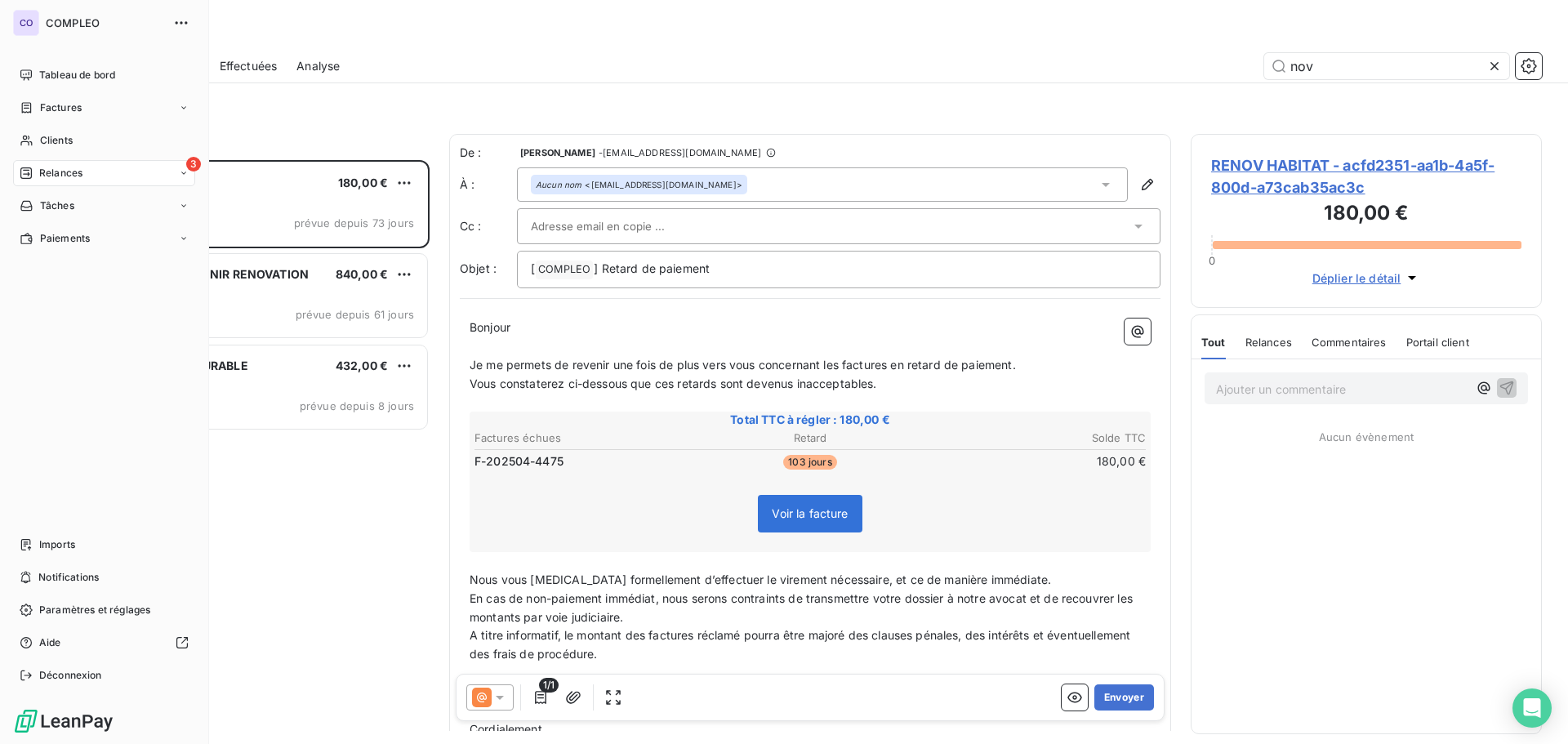
click at [46, 170] on span "Relances" at bounding box center [60, 173] width 43 height 14
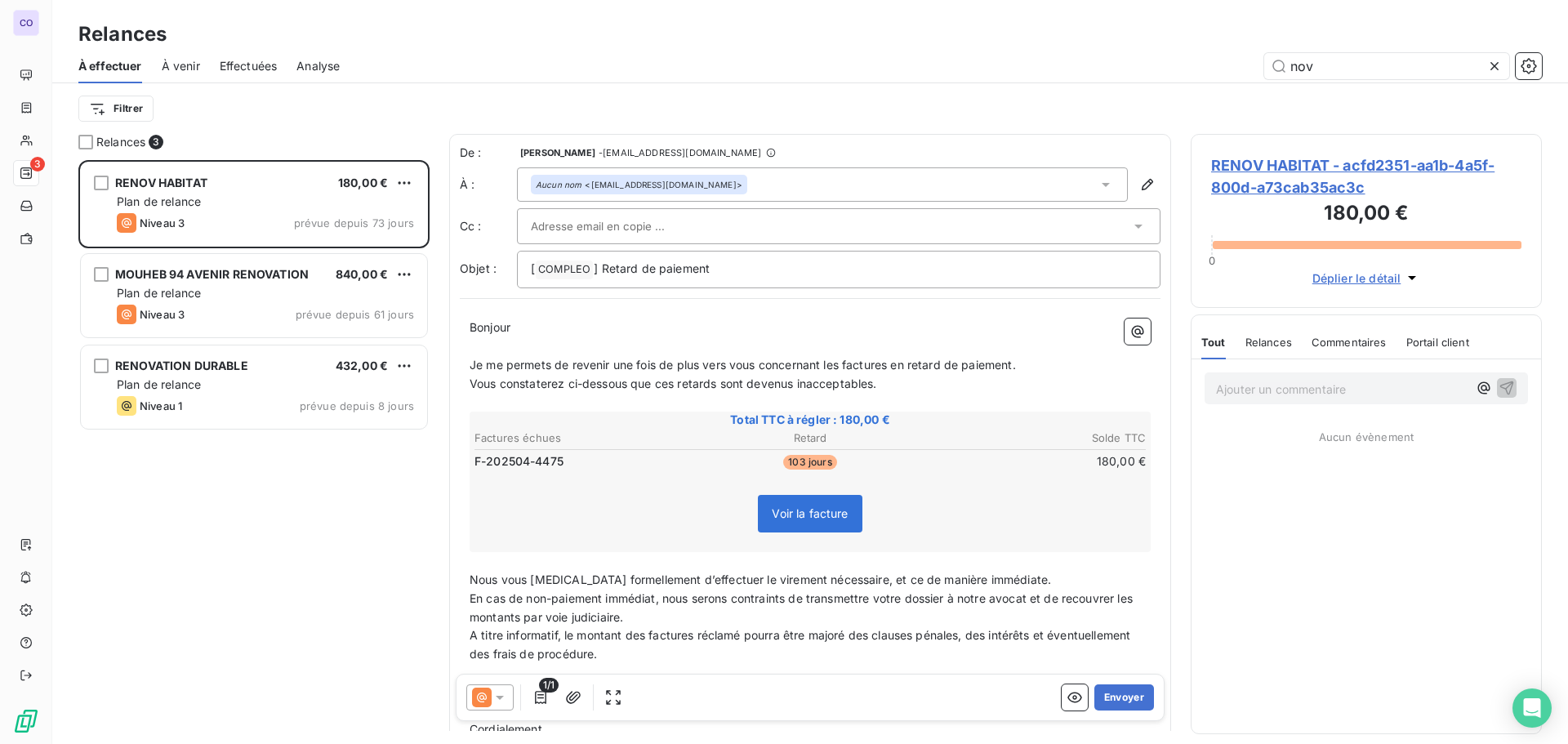
click at [1497, 71] on icon at bounding box center [1494, 66] width 16 height 16
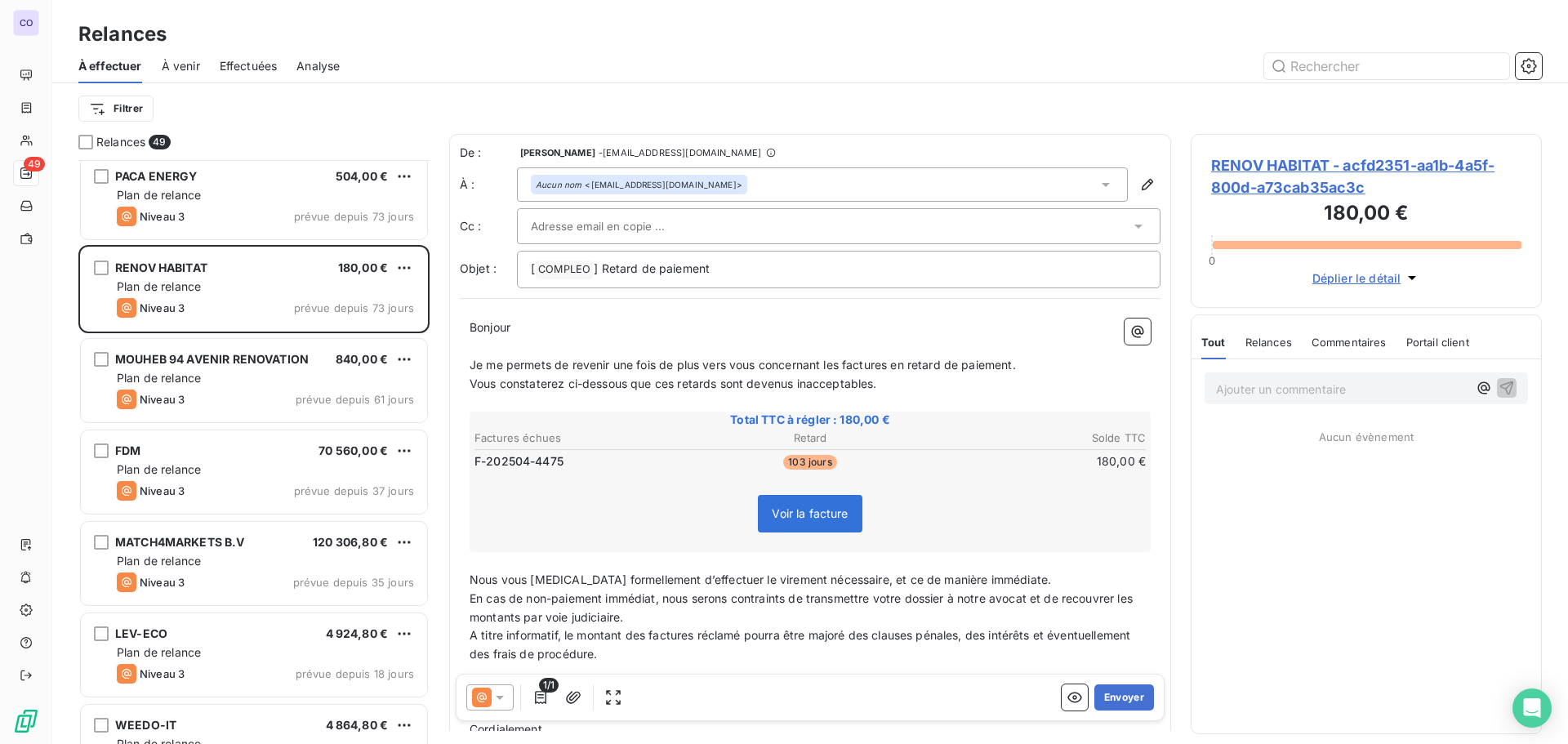
scroll to position [655, 0]
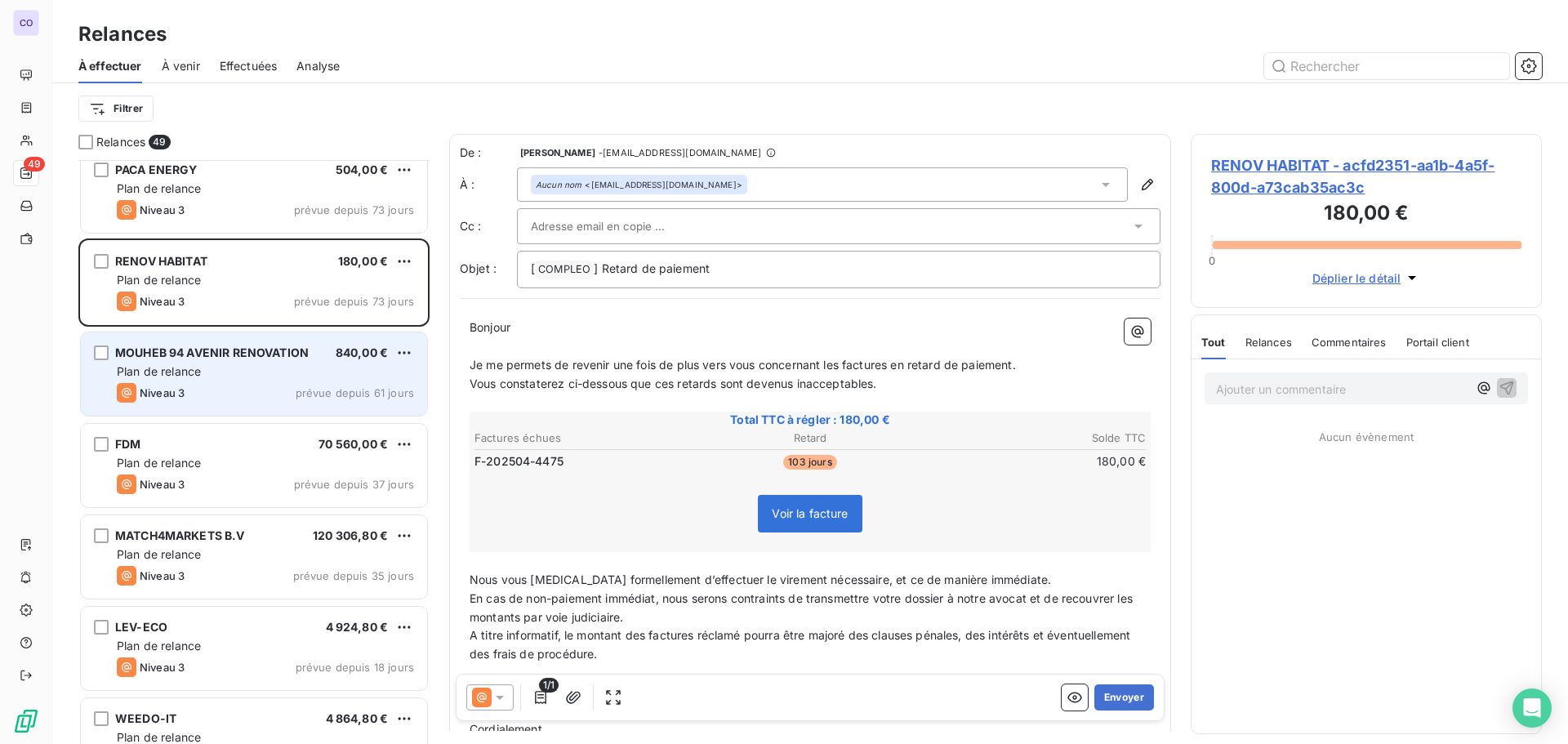
click at [195, 391] on div "Niveau 3 prévue depuis 61 jours" at bounding box center [266, 392] width 298 height 19
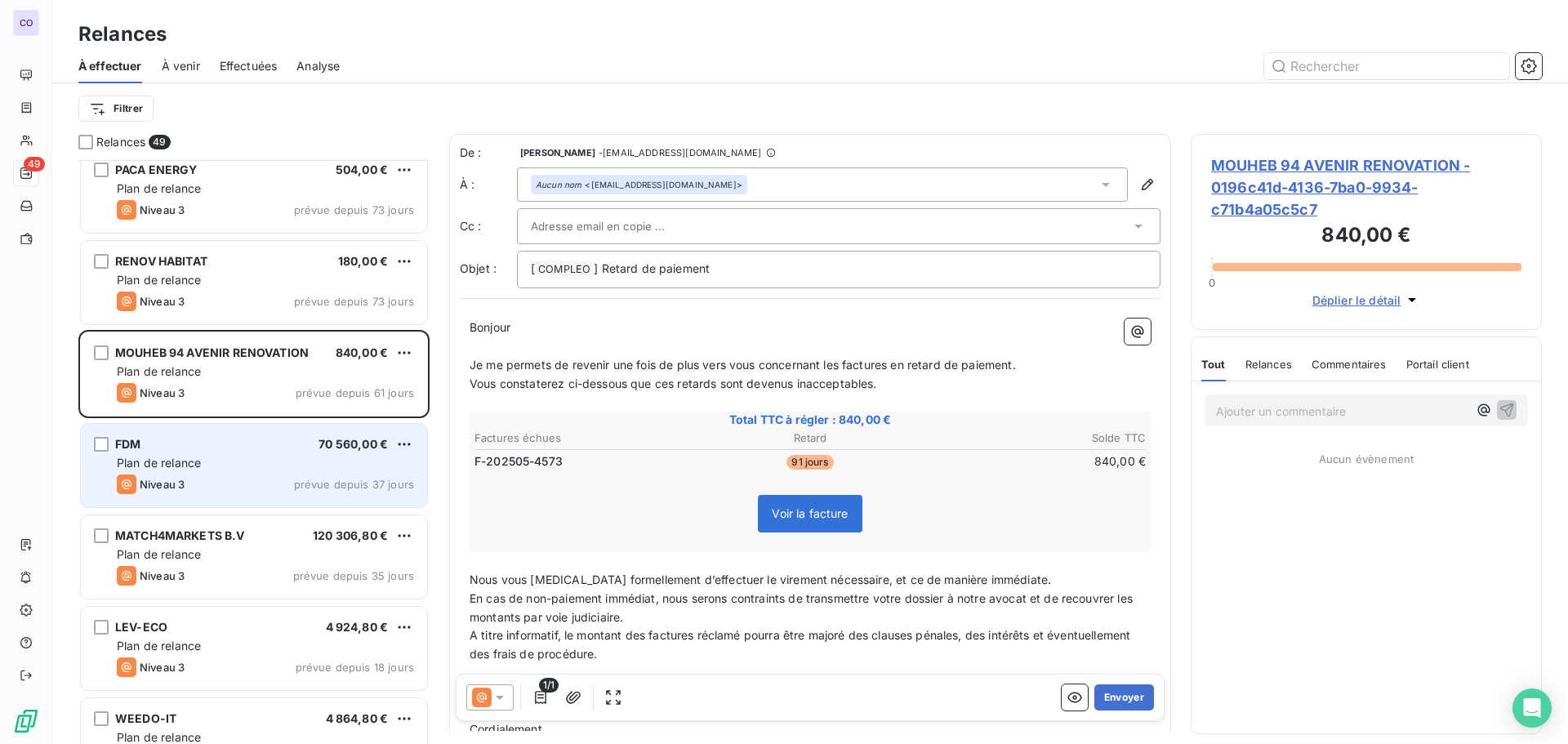
click at [191, 456] on div "Plan de relance" at bounding box center [266, 463] width 298 height 16
